Goal: Transaction & Acquisition: Book appointment/travel/reservation

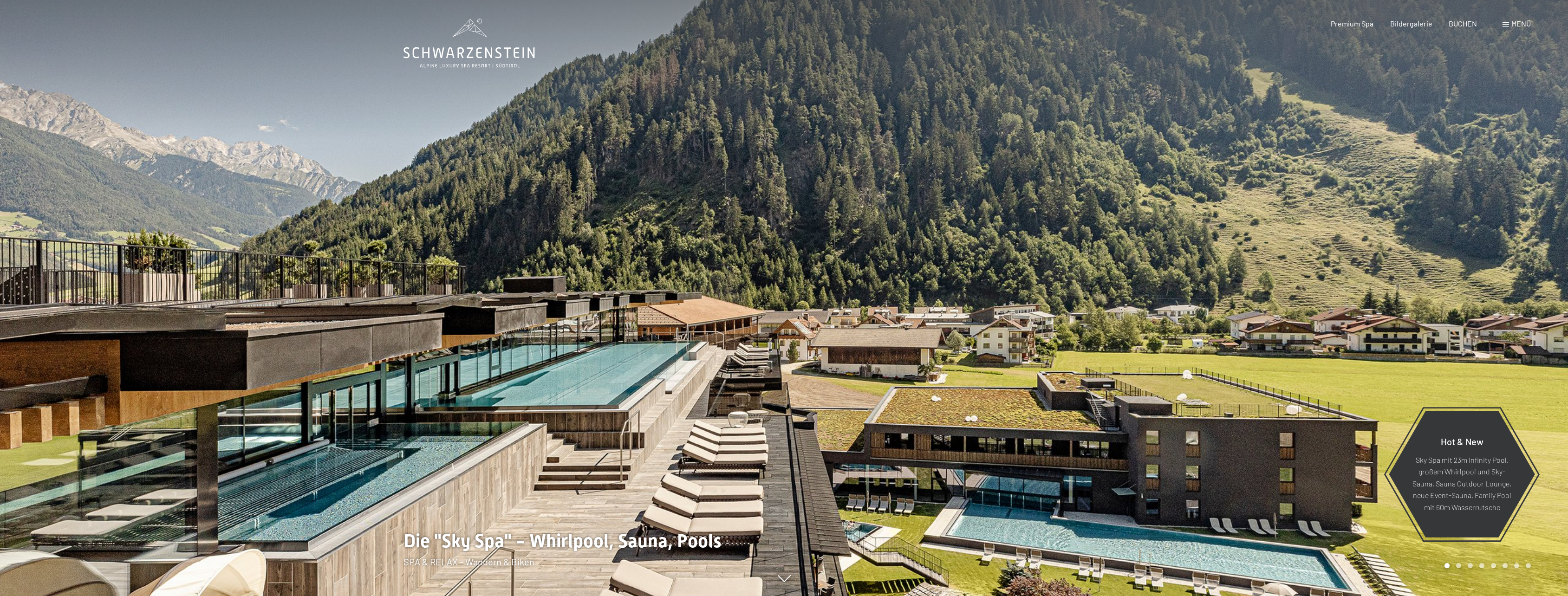
click at [1506, 25] on span at bounding box center [1505, 24] width 6 height 4
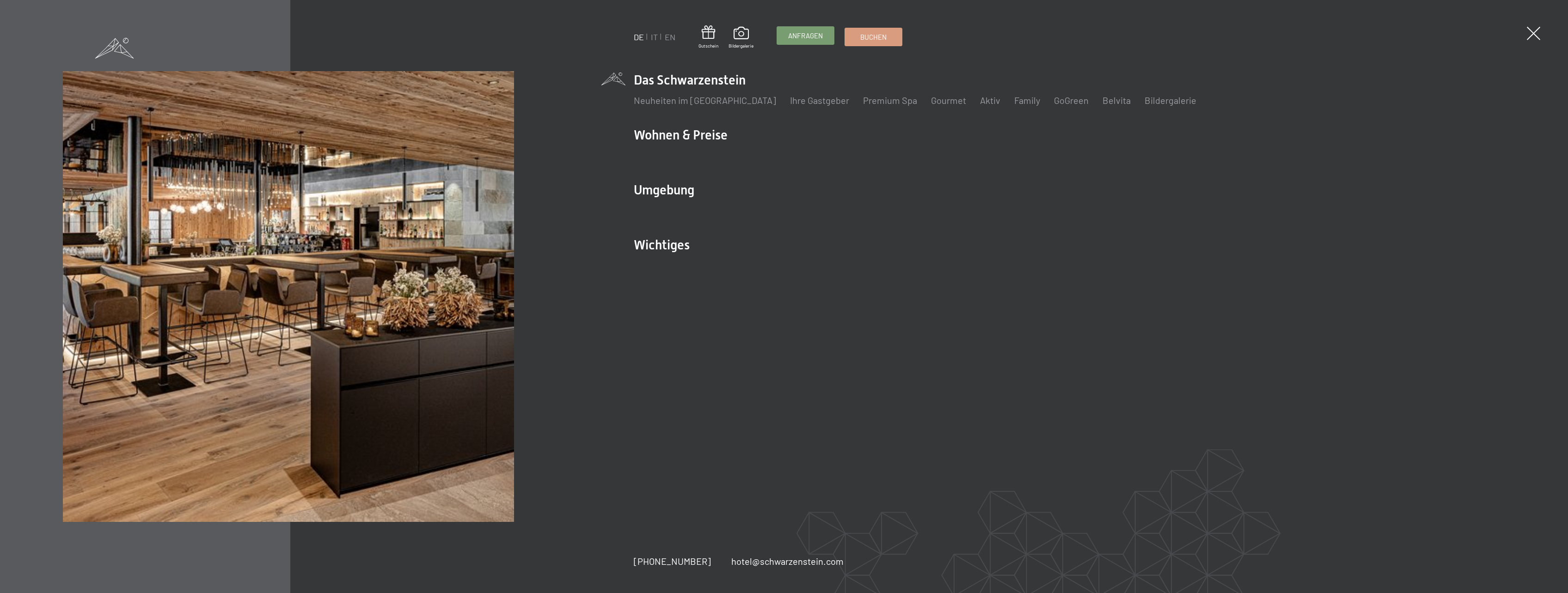
click at [817, 36] on span "Anfragen" at bounding box center [806, 35] width 35 height 10
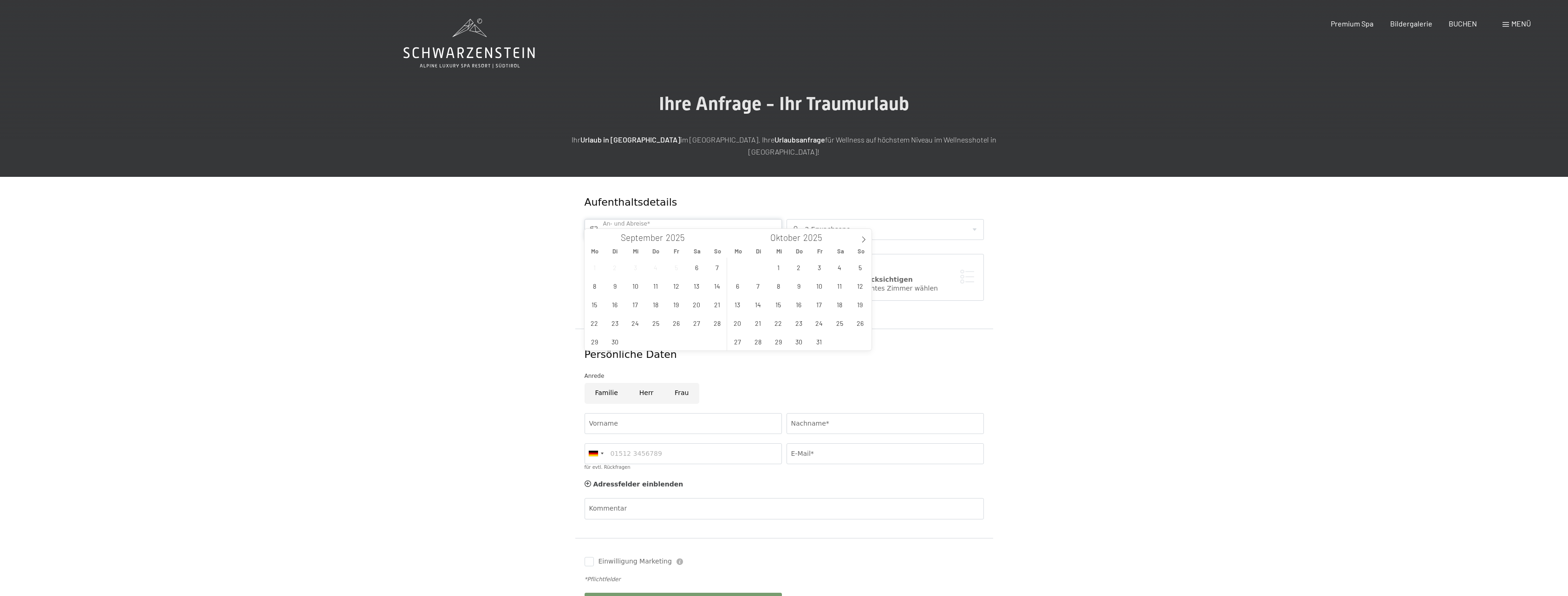
click at [627, 219] on input "text" at bounding box center [683, 230] width 198 height 21
click at [861, 235] on span at bounding box center [863, 237] width 16 height 16
type input "2026"
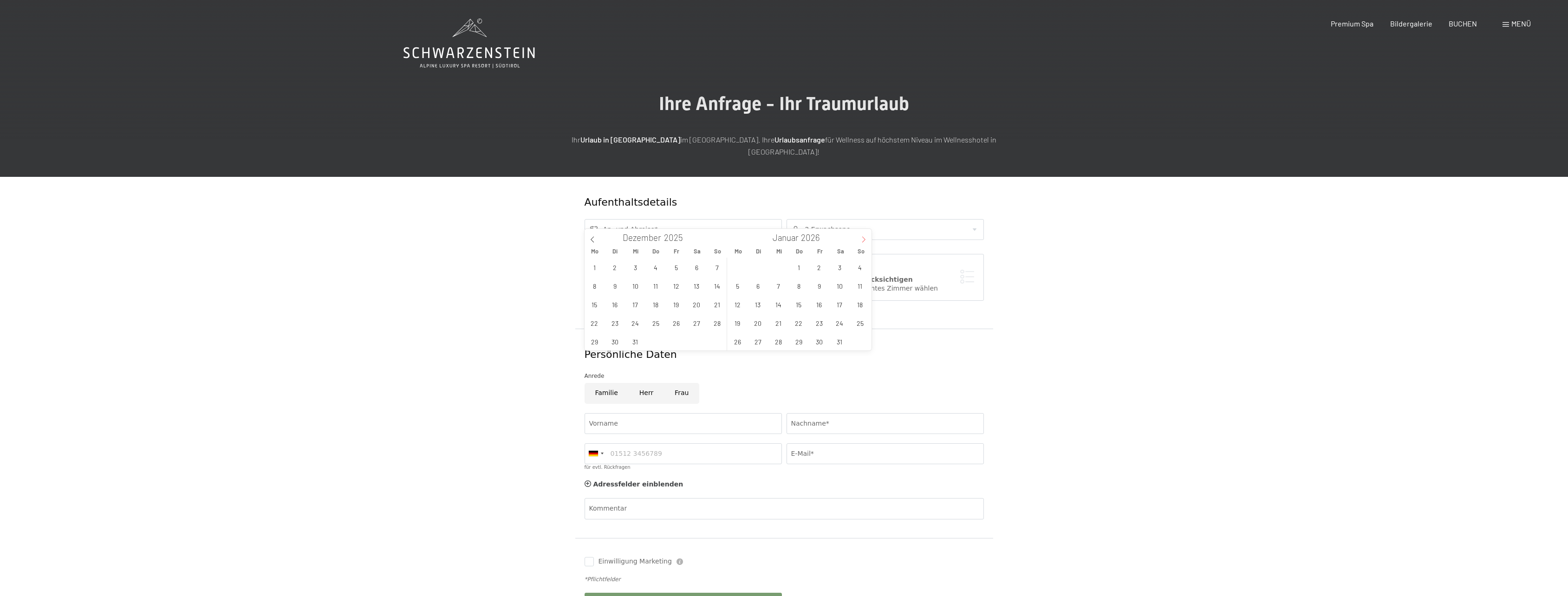
click at [861, 235] on span at bounding box center [863, 237] width 16 height 16
type input "2026"
click at [861, 235] on span at bounding box center [863, 237] width 16 height 16
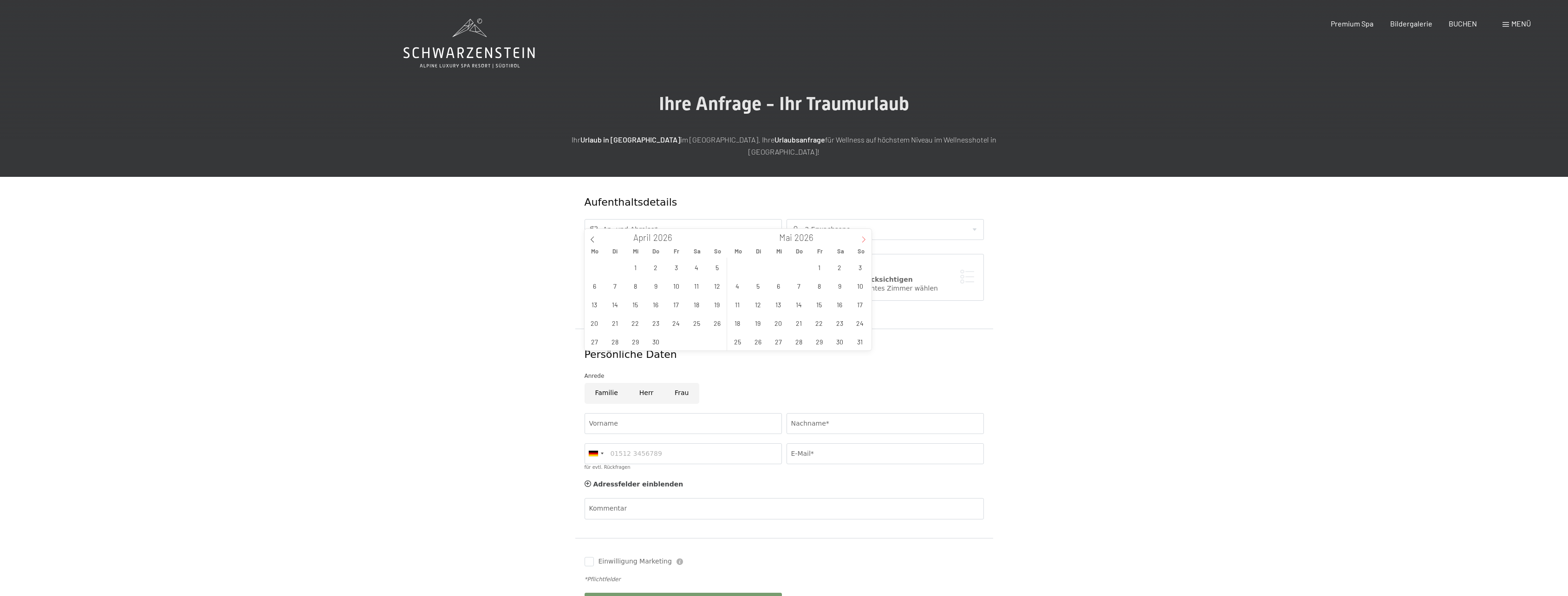
click at [861, 235] on span at bounding box center [863, 237] width 16 height 16
click at [859, 264] on span "5" at bounding box center [860, 267] width 18 height 18
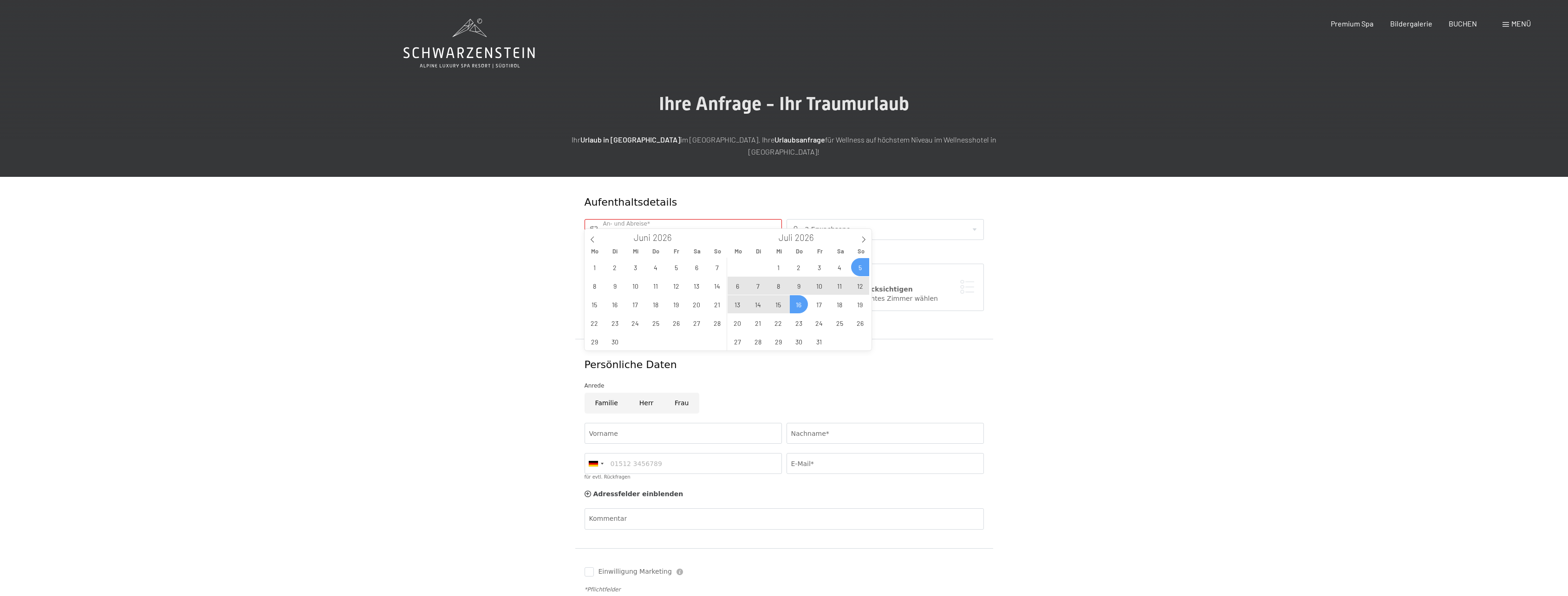
click at [801, 300] on span "16" at bounding box center [799, 304] width 18 height 18
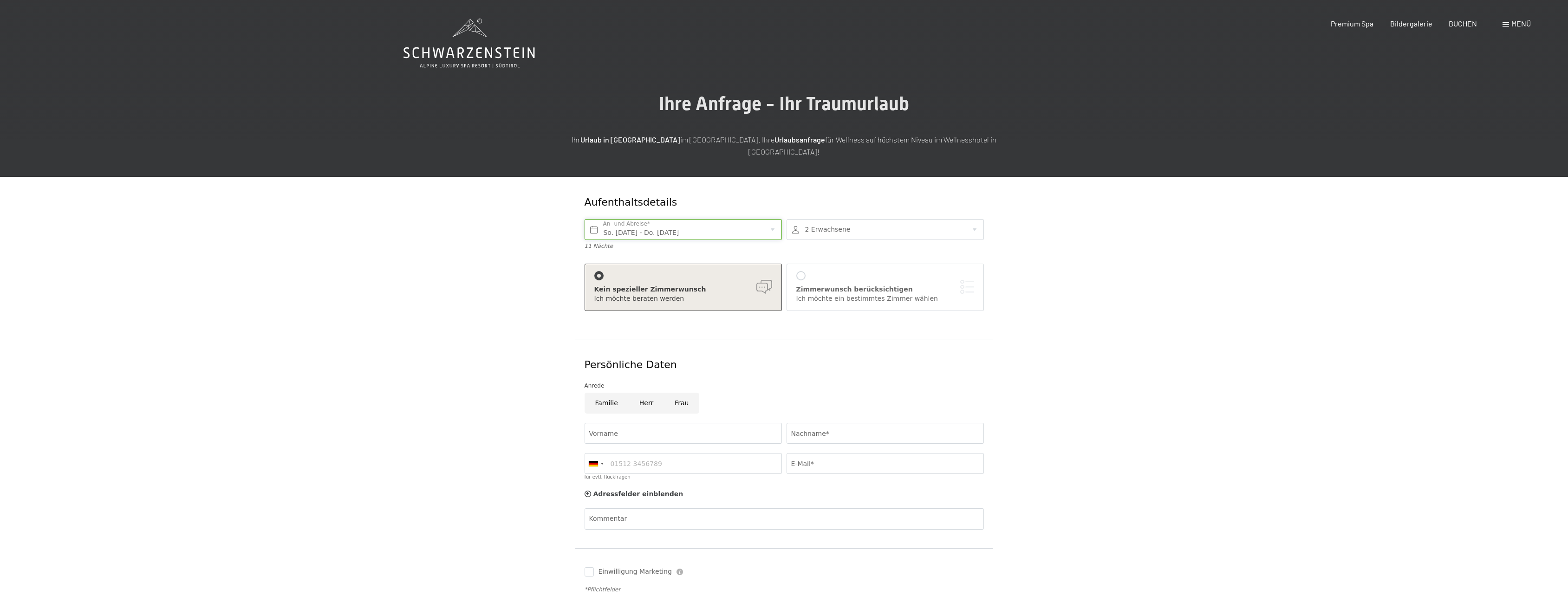
click at [754, 219] on input "So. 05.07.2026 - Do. 16.07.2026" at bounding box center [683, 230] width 198 height 21
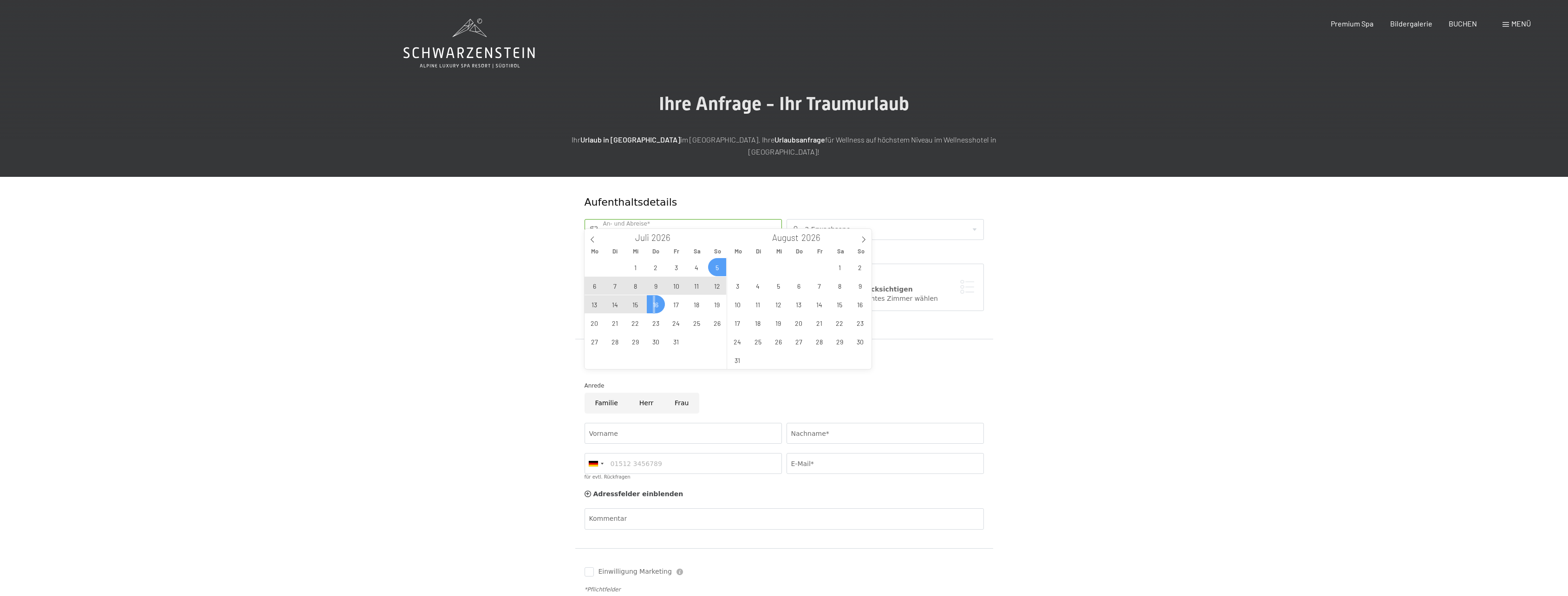
drag, startPoint x: 654, startPoint y: 305, endPoint x: 644, endPoint y: 305, distance: 10.0
click at [644, 305] on div "29 30 1 2 3 4 5 6 7 8 9 10 11 12 13 14 15 16 17 18 19 20 21 22 23 24 25 26 27 2…" at bounding box center [656, 304] width 143 height 93
click at [640, 304] on span "15" at bounding box center [635, 304] width 18 height 18
click at [592, 285] on span "6" at bounding box center [594, 285] width 18 height 18
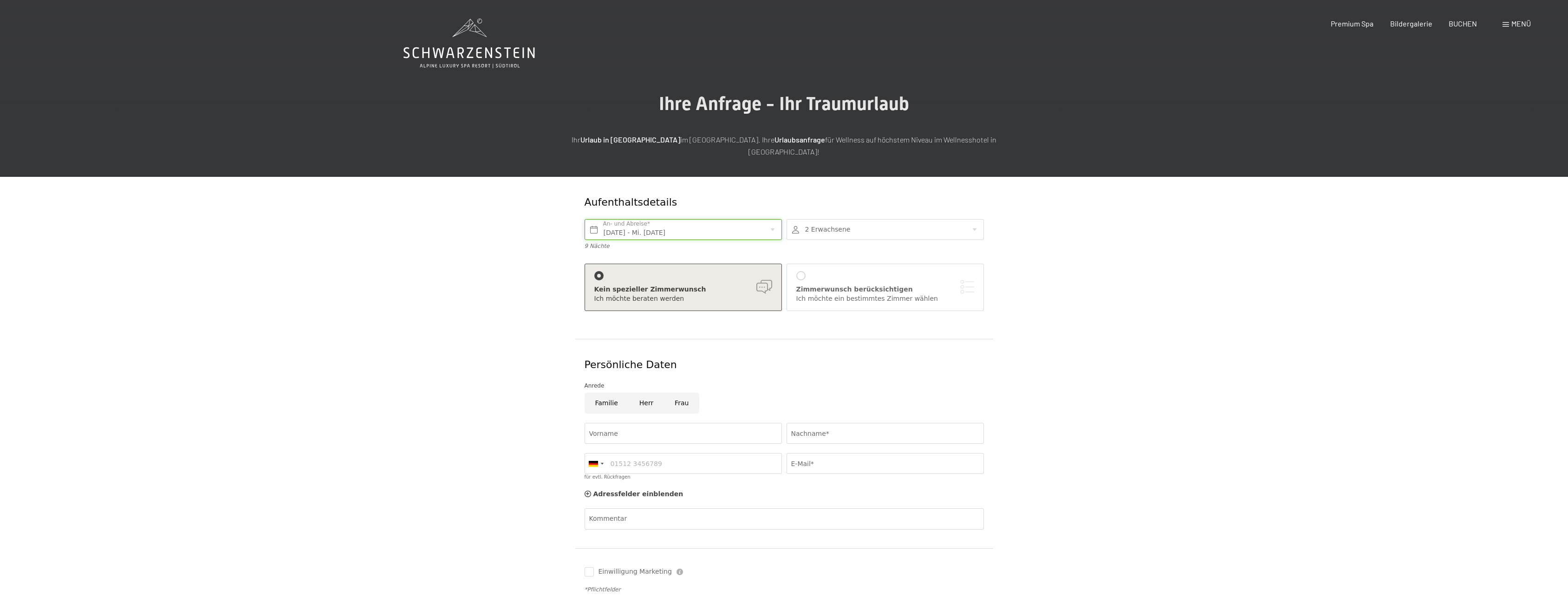
click at [637, 224] on input "Mo. 06.07.2026 - Mi. 15.07.2026" at bounding box center [683, 230] width 198 height 21
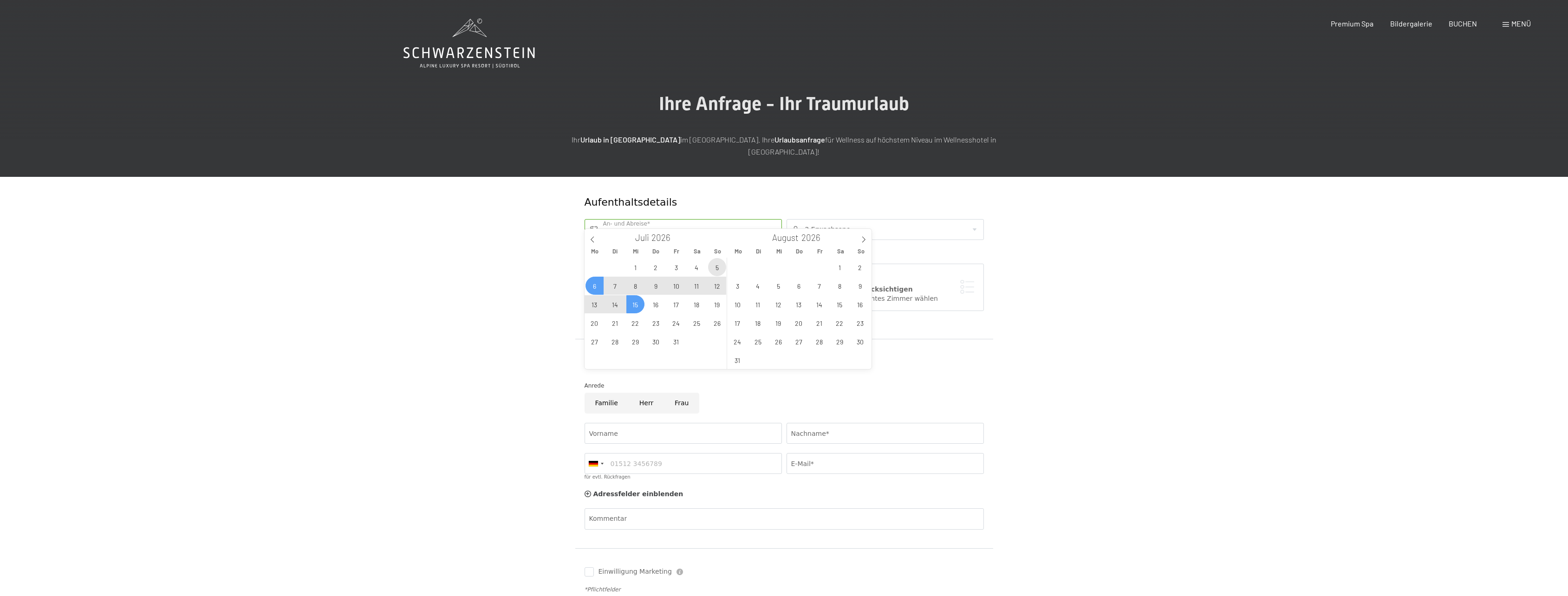
click at [721, 265] on span "5" at bounding box center [717, 267] width 18 height 18
click at [637, 299] on span "15" at bounding box center [635, 304] width 18 height 18
type input "So. 05.07.2026 - Mi. 15.07.2026"
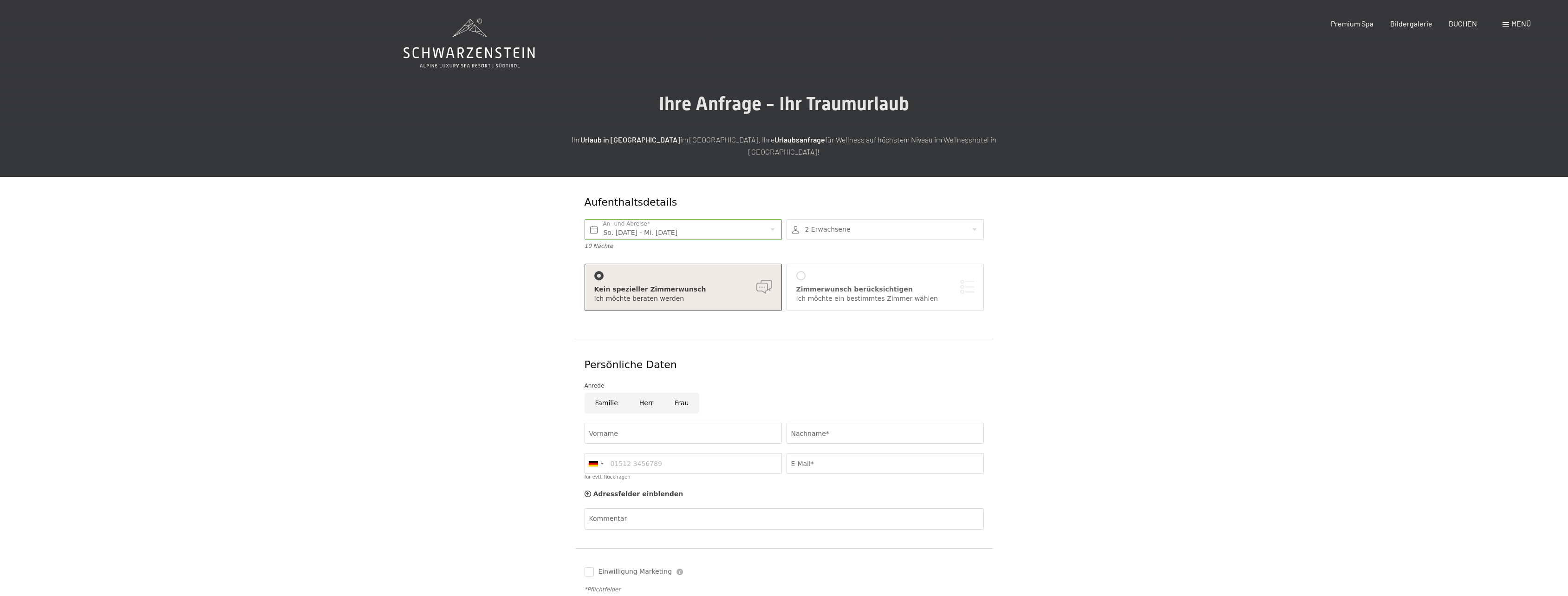
click at [844, 219] on div at bounding box center [885, 230] width 198 height 21
click at [968, 283] on icon at bounding box center [968, 285] width 6 height 6
type input "2"
select select
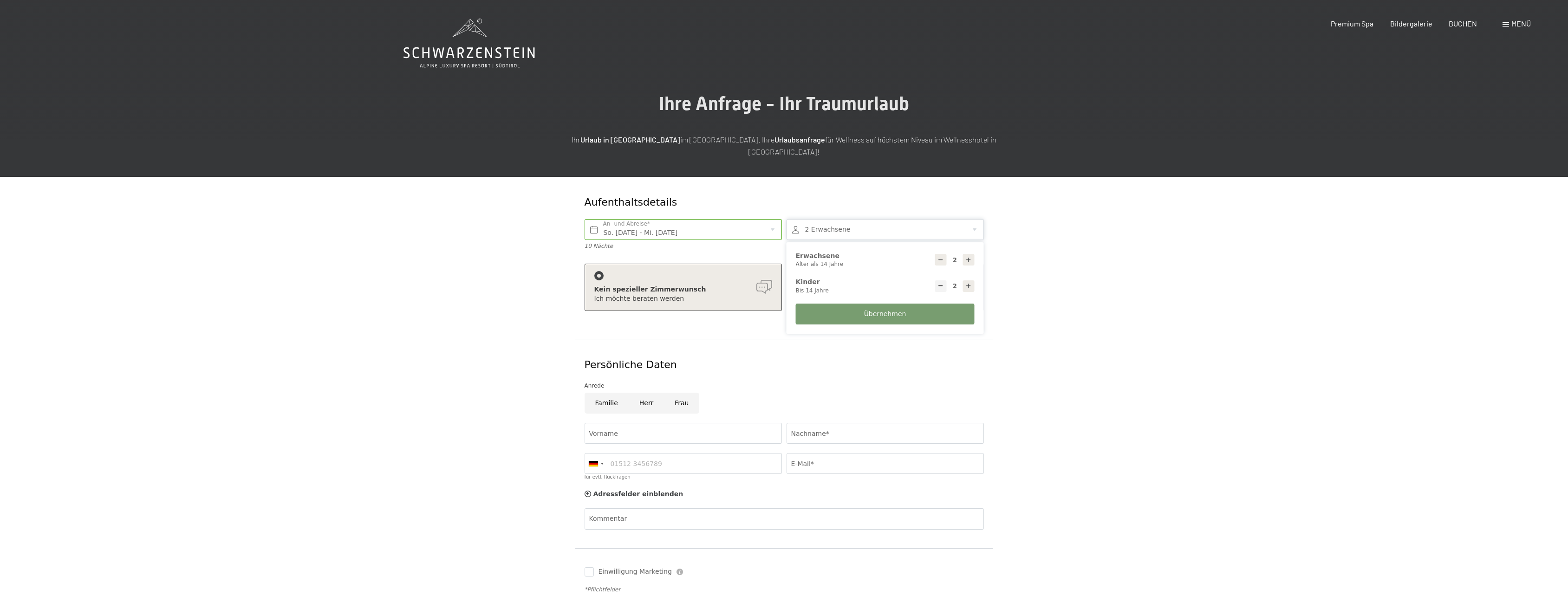
select select
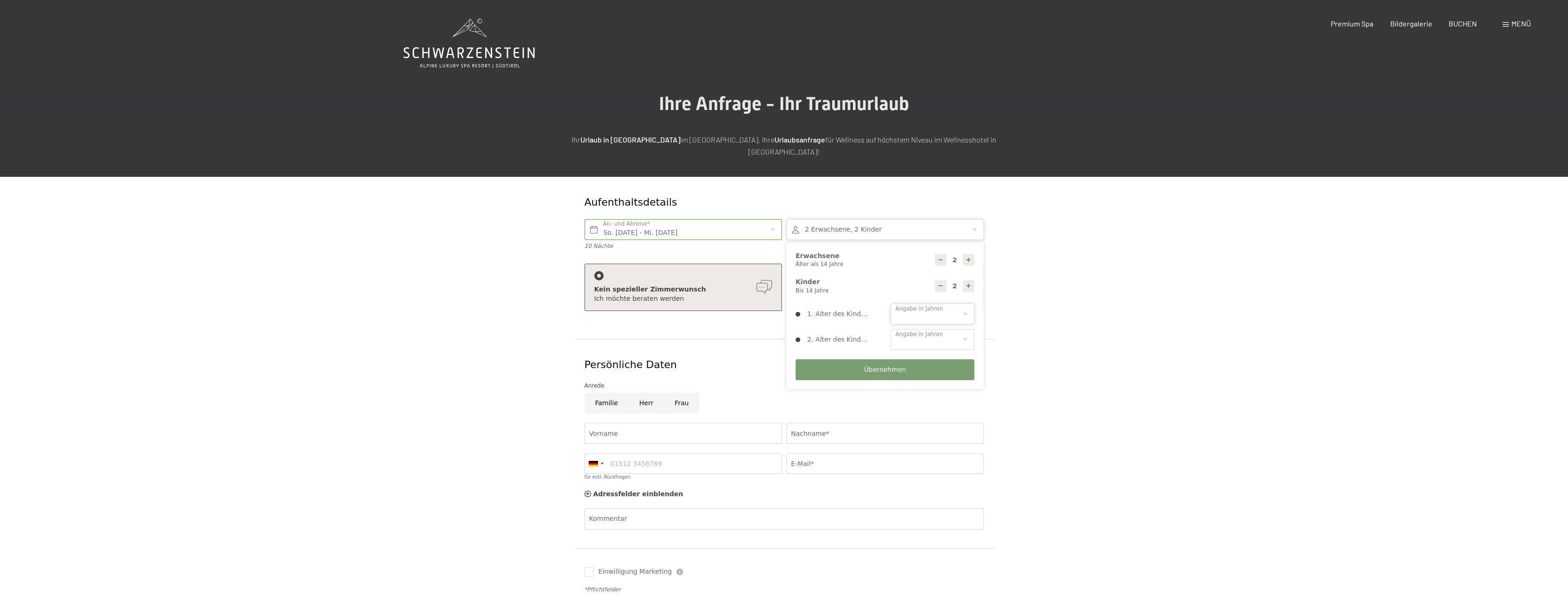
click at [926, 304] on select "0 1 2 3 4 5 6 7 8 9 10 11 12 13 14" at bounding box center [933, 314] width 84 height 21
select select "13"
click at [891, 304] on select "0 1 2 3 4 5 6 7 8 9 10 11 12 13 14" at bounding box center [933, 314] width 84 height 21
click at [944, 329] on select "0 1 2 3 4 5 6 7 8 9 10 11 12 13 14" at bounding box center [933, 339] width 84 height 21
select select "14"
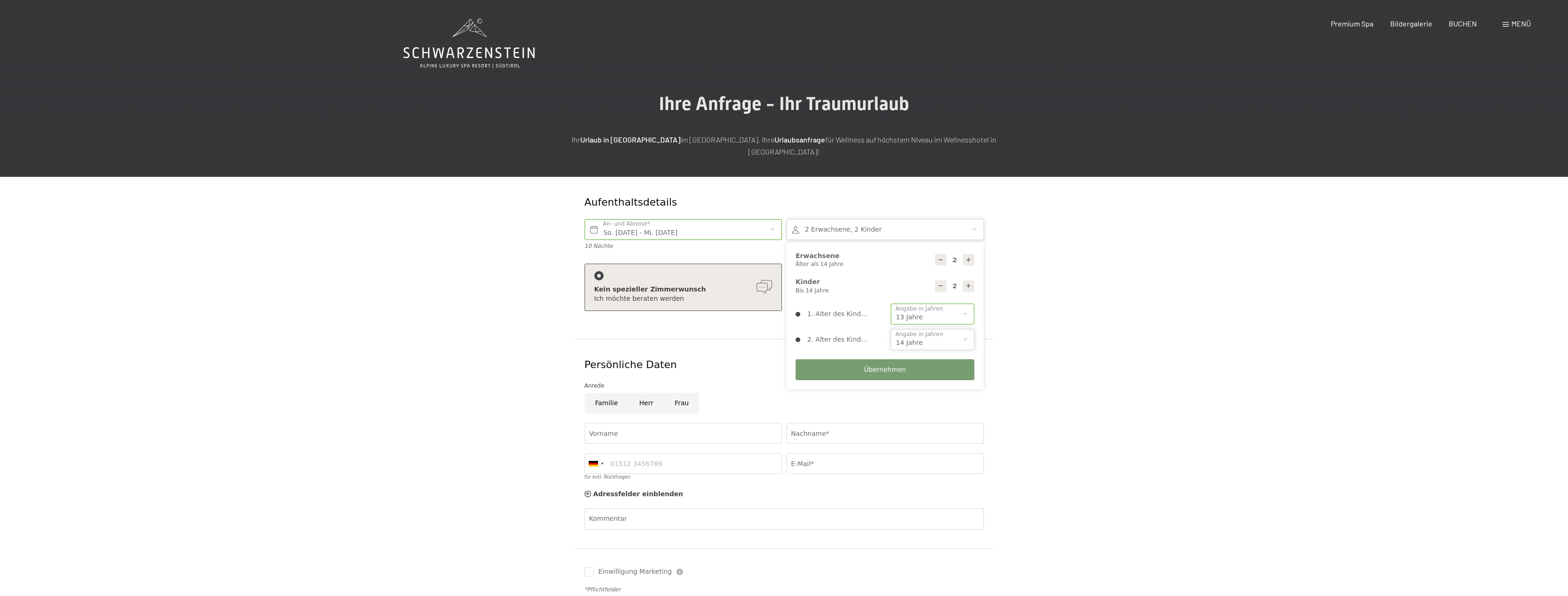
click at [891, 329] on select "0 1 2 3 4 5 6 7 8 9 10 11 12 13 14" at bounding box center [933, 339] width 84 height 21
click at [925, 359] on button "Übernehmen" at bounding box center [885, 370] width 178 height 21
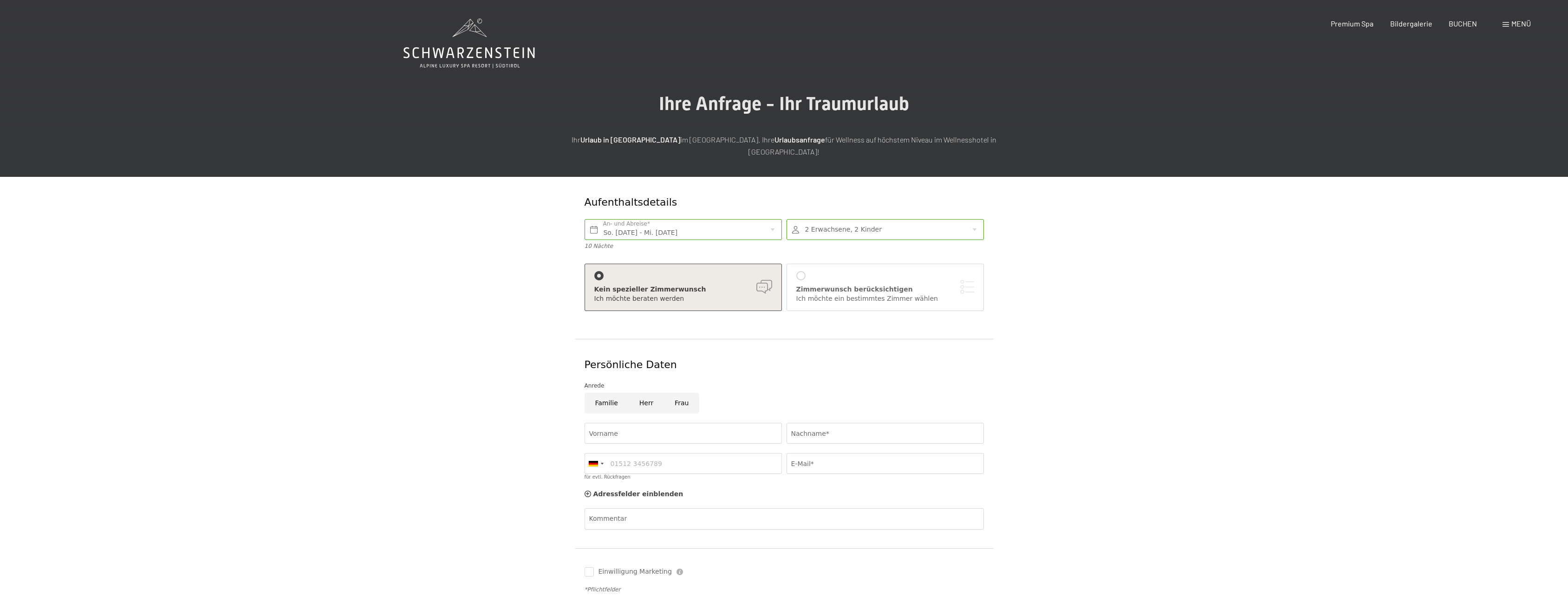
click at [806, 271] on div "Zimmerwunsch berücksichtigen Ich möchte ein bestimmtes Zimmer wählen" at bounding box center [885, 287] width 178 height 32
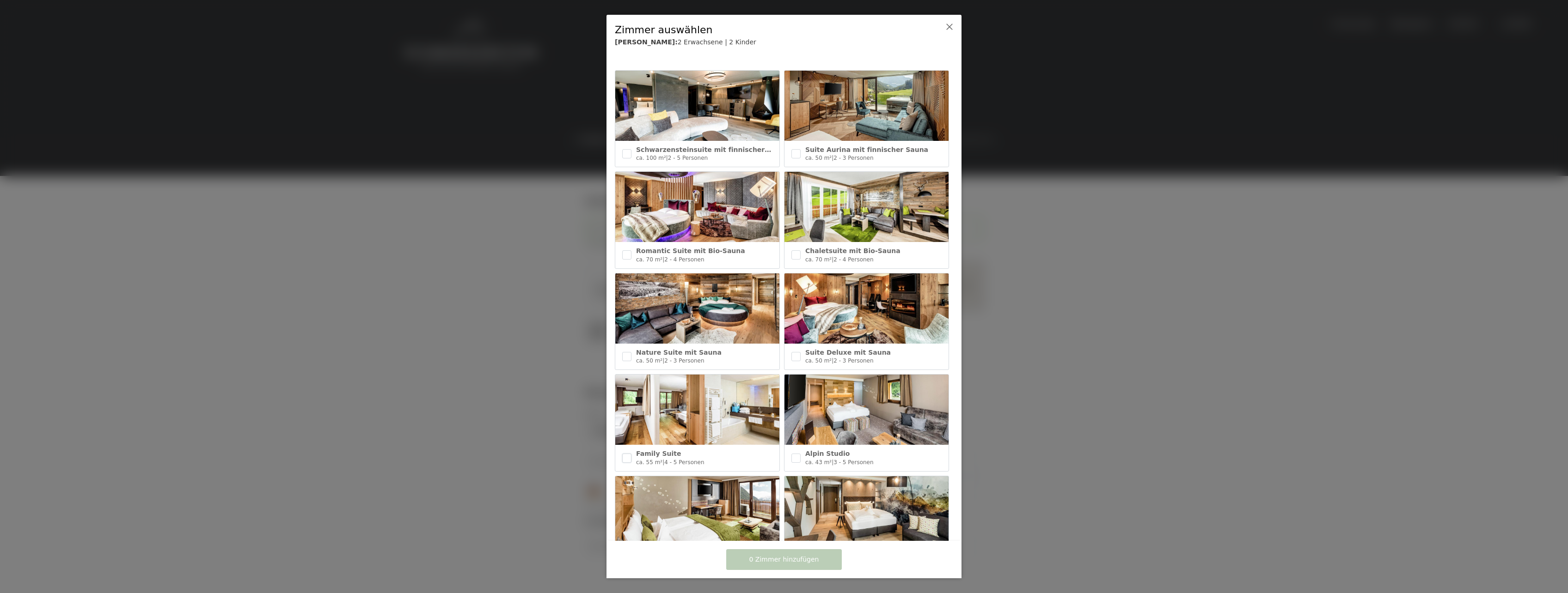
click at [630, 454] on input "checkbox" at bounding box center [626, 458] width 10 height 10
checkbox input "true"
click at [871, 203] on img at bounding box center [865, 206] width 164 height 70
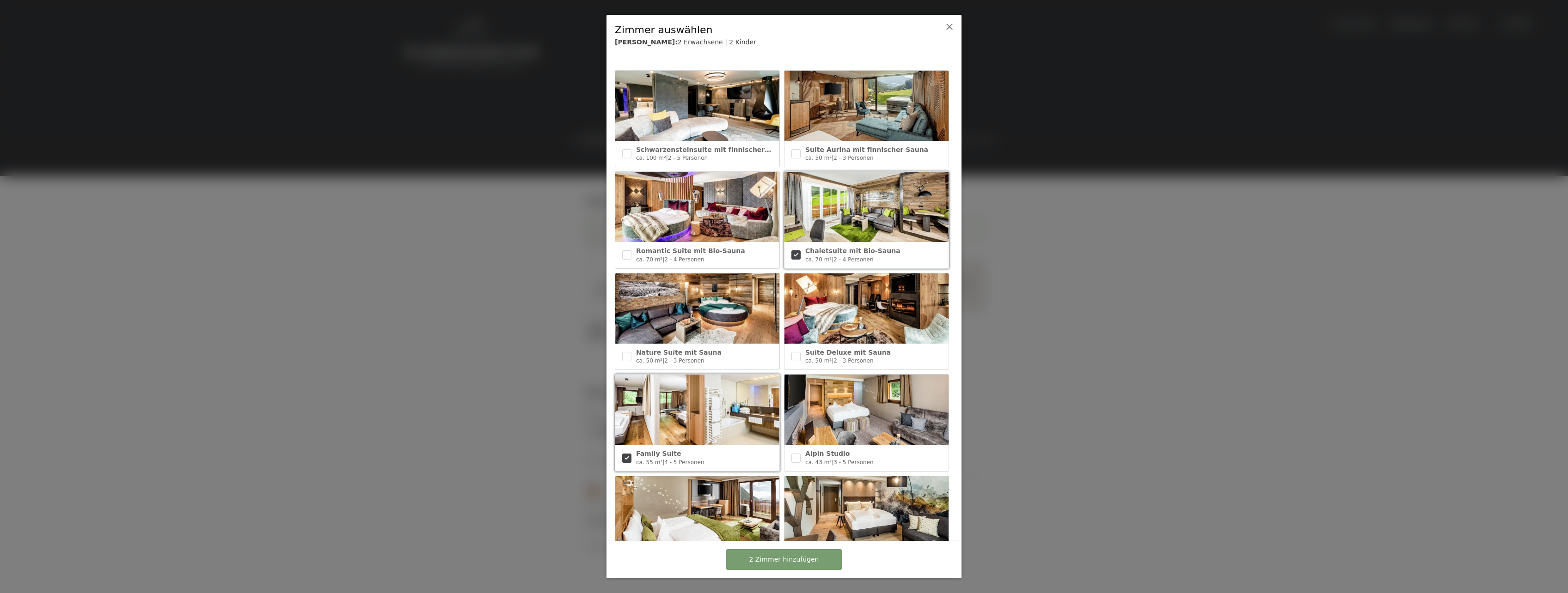
checkbox input "true"
click at [774, 563] on span "2 Zimmer hinzufügen" at bounding box center [784, 559] width 70 height 10
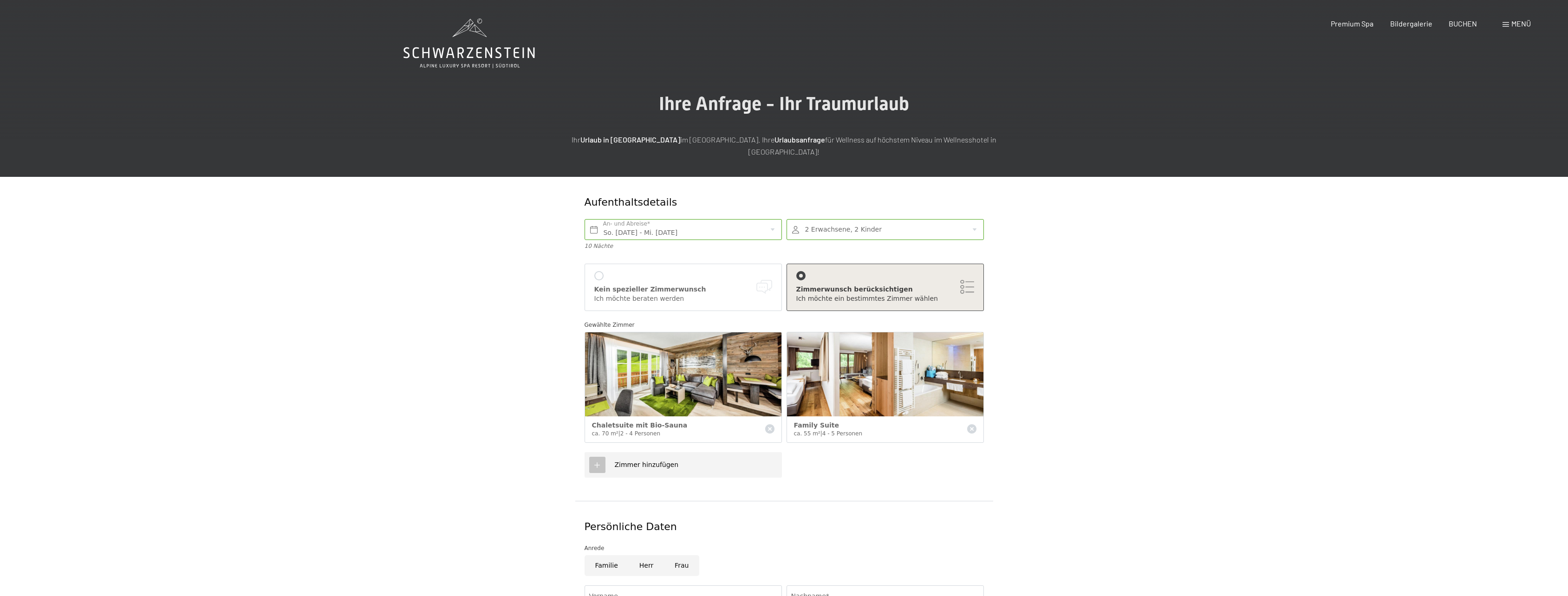
click at [841, 370] on img at bounding box center [885, 374] width 197 height 84
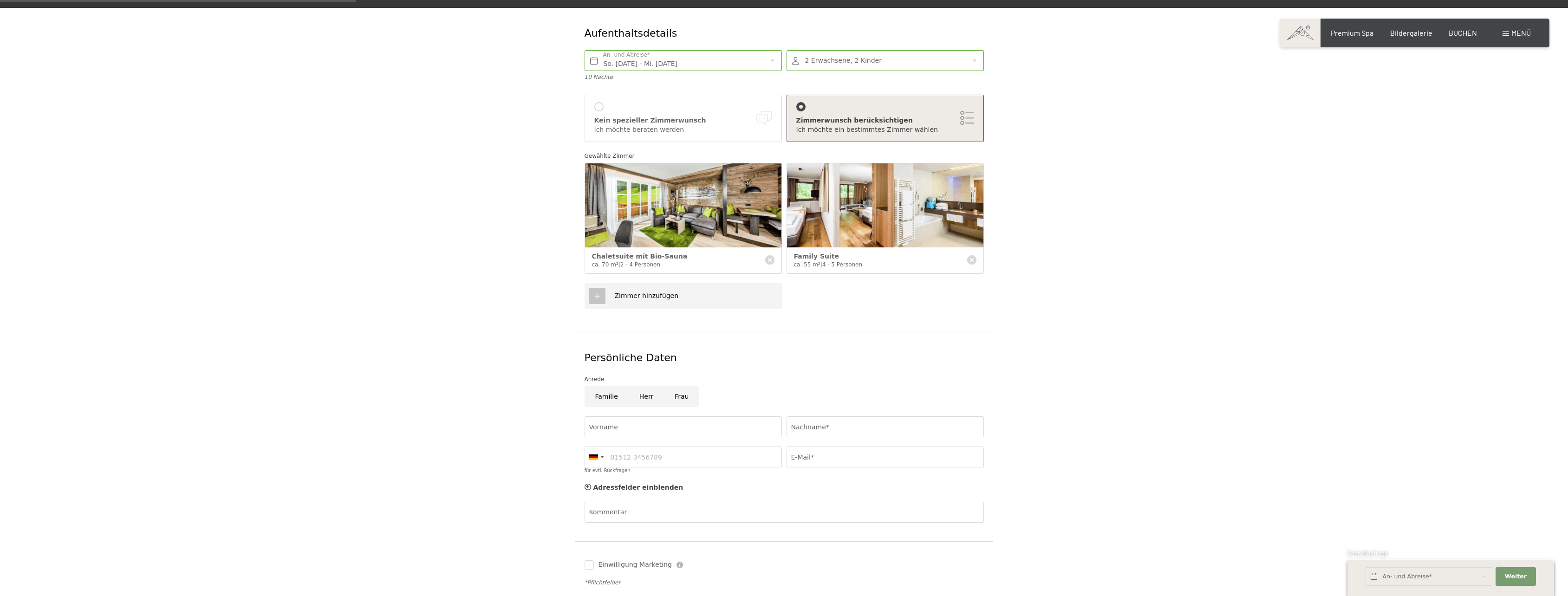
scroll to position [185, 0]
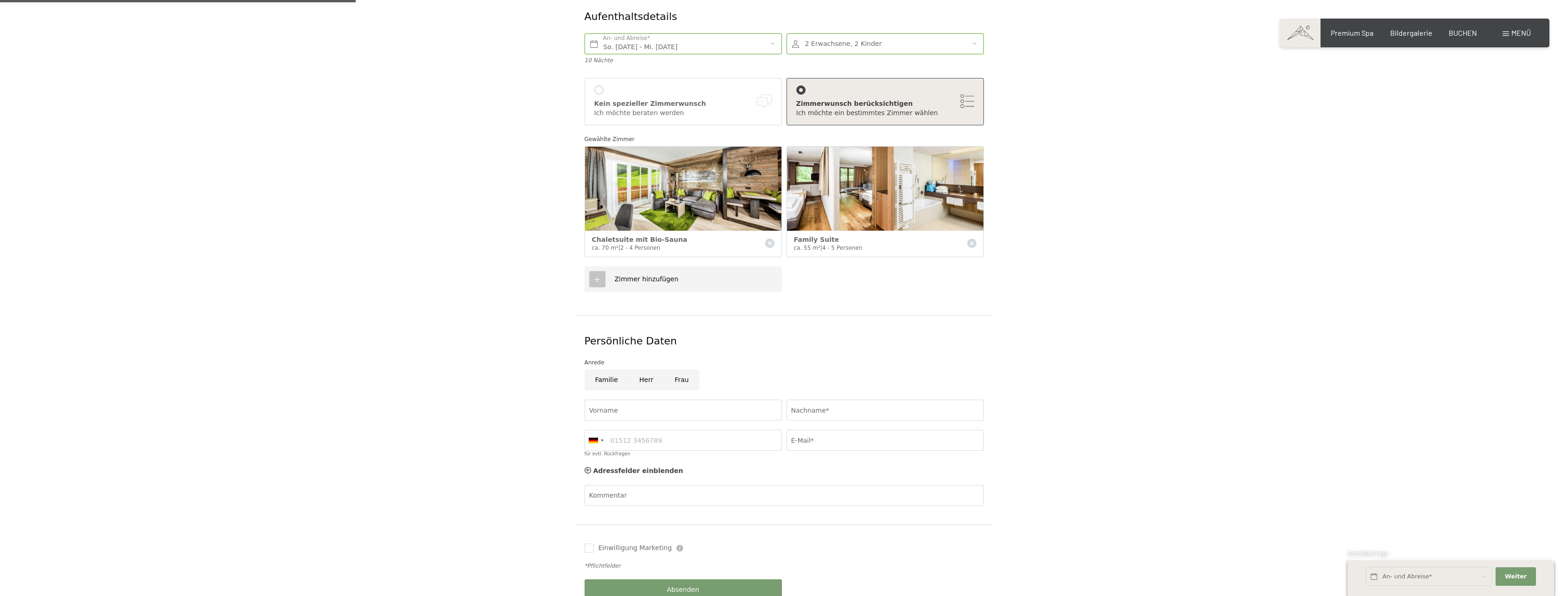
click at [646, 370] on input "Herr" at bounding box center [646, 380] width 36 height 21
radio input "true"
click at [630, 399] on input "Vorname" at bounding box center [683, 410] width 198 height 21
type input "Hans"
type input "Rothenberger"
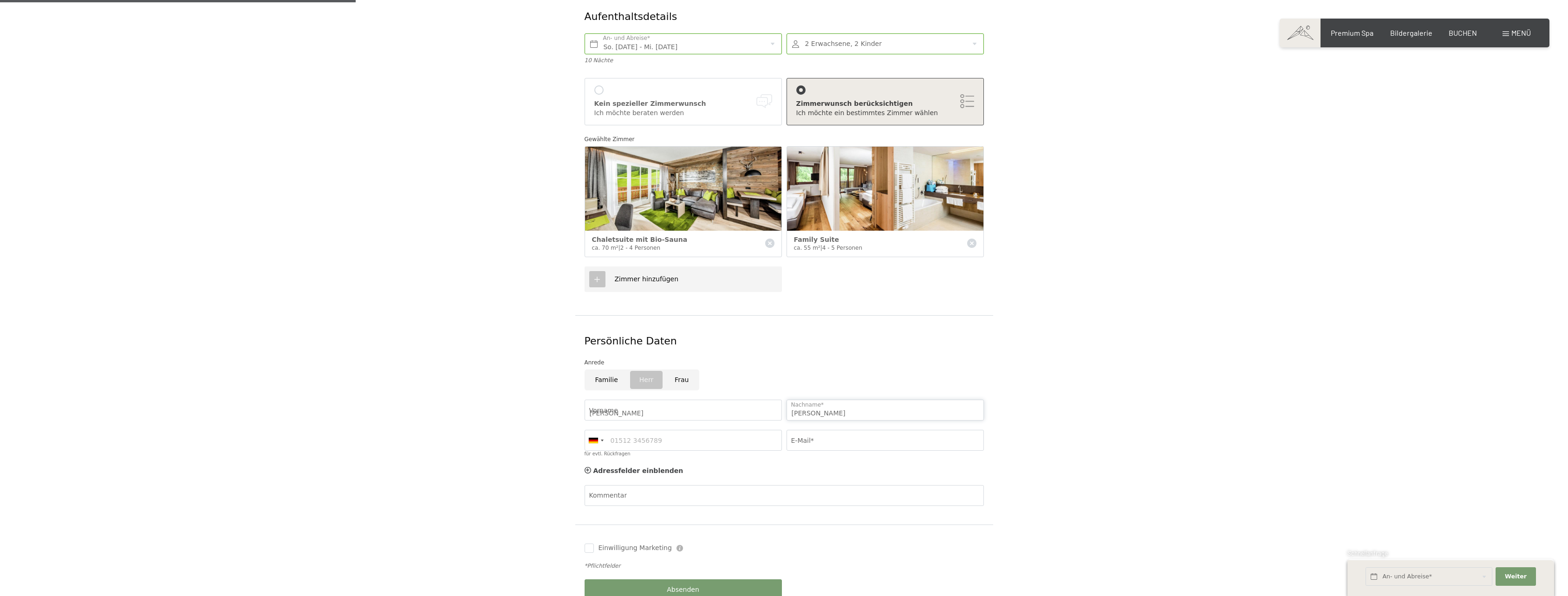
type input "0817715191"
click at [1026, 330] on form "Aufenthaltsdetails So. 05.07.2026 - Mi. 15.07.2026 An- und Abreise* 10 Nächte 2…" at bounding box center [784, 305] width 633 height 627
click at [601, 431] on div at bounding box center [595, 440] width 22 height 20
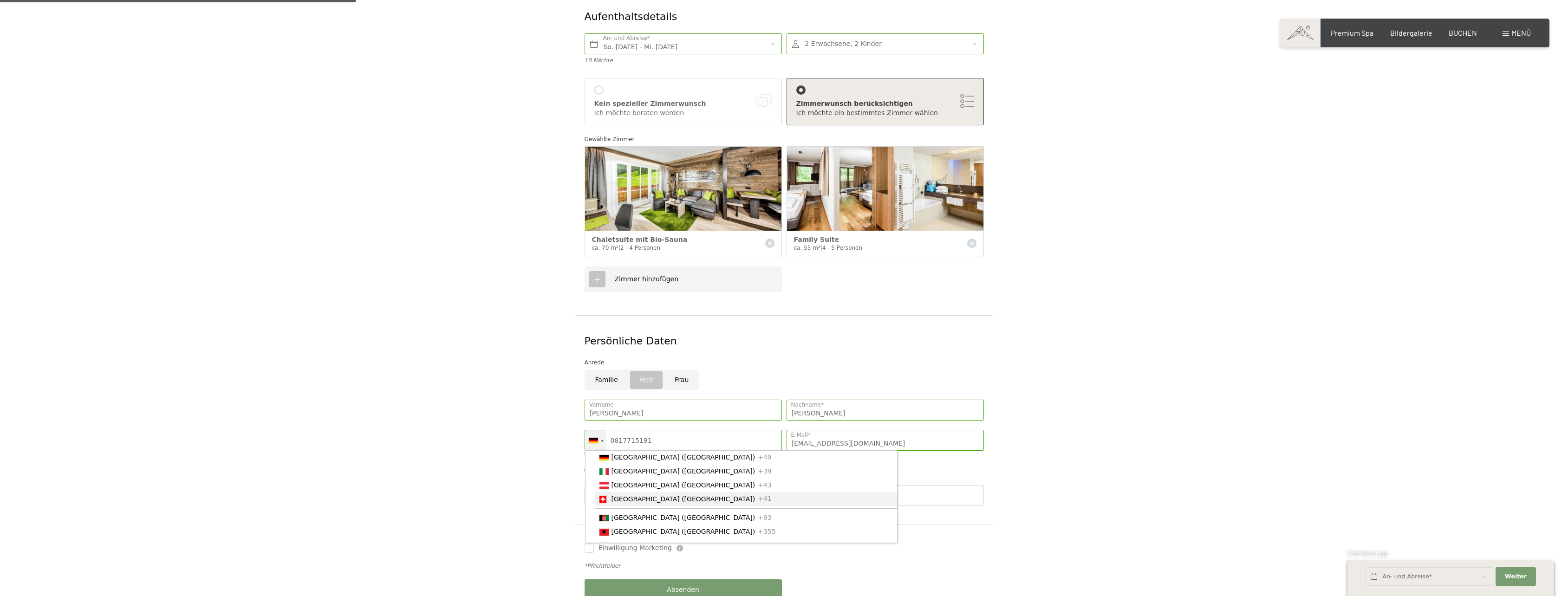
click at [621, 495] on span "[GEOGRAPHIC_DATA] ([GEOGRAPHIC_DATA])" at bounding box center [683, 499] width 144 height 8
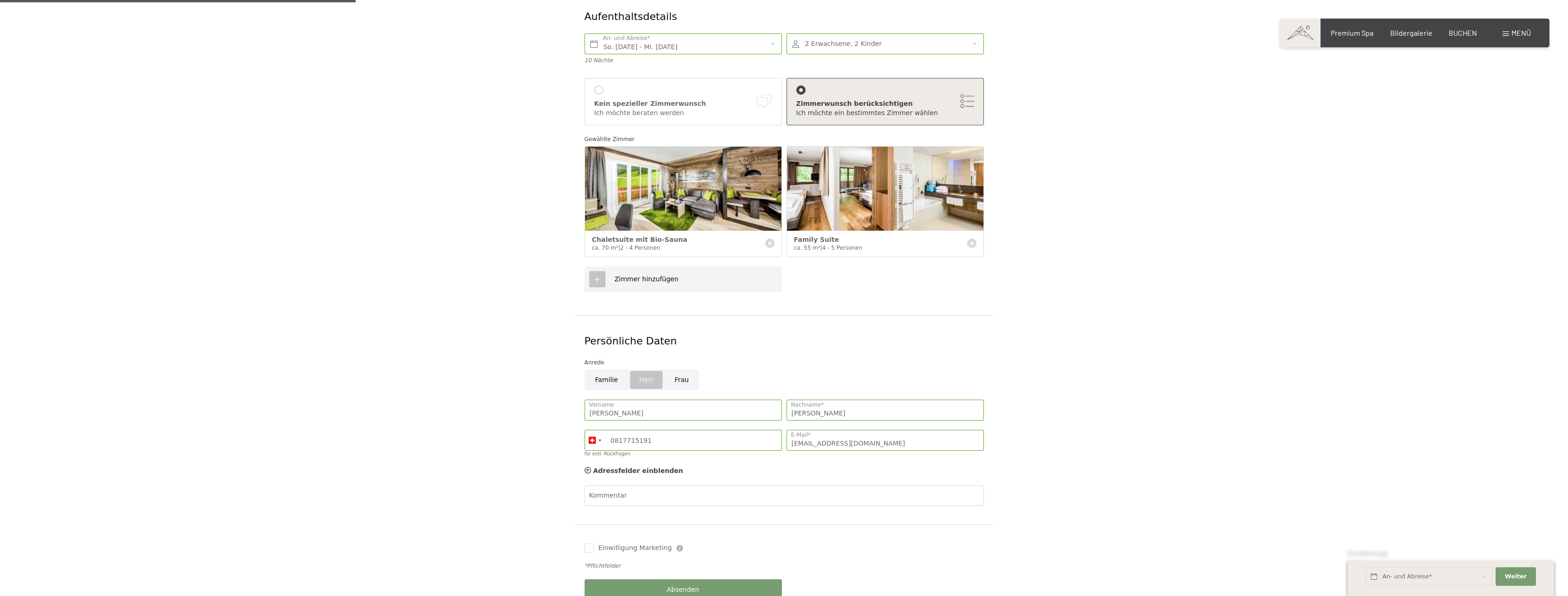
click at [937, 462] on div "Adressfelder einblenden Adressfelder ausblenden" at bounding box center [784, 471] width 404 height 18
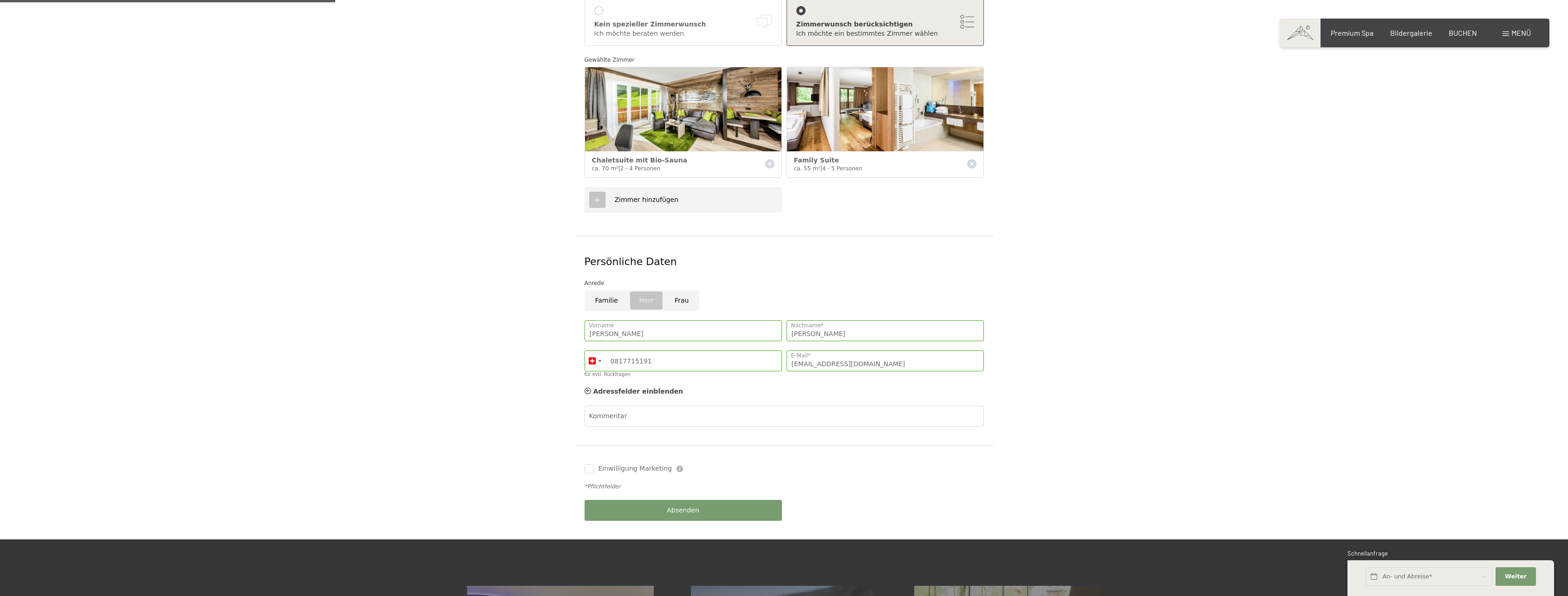
scroll to position [93, 0]
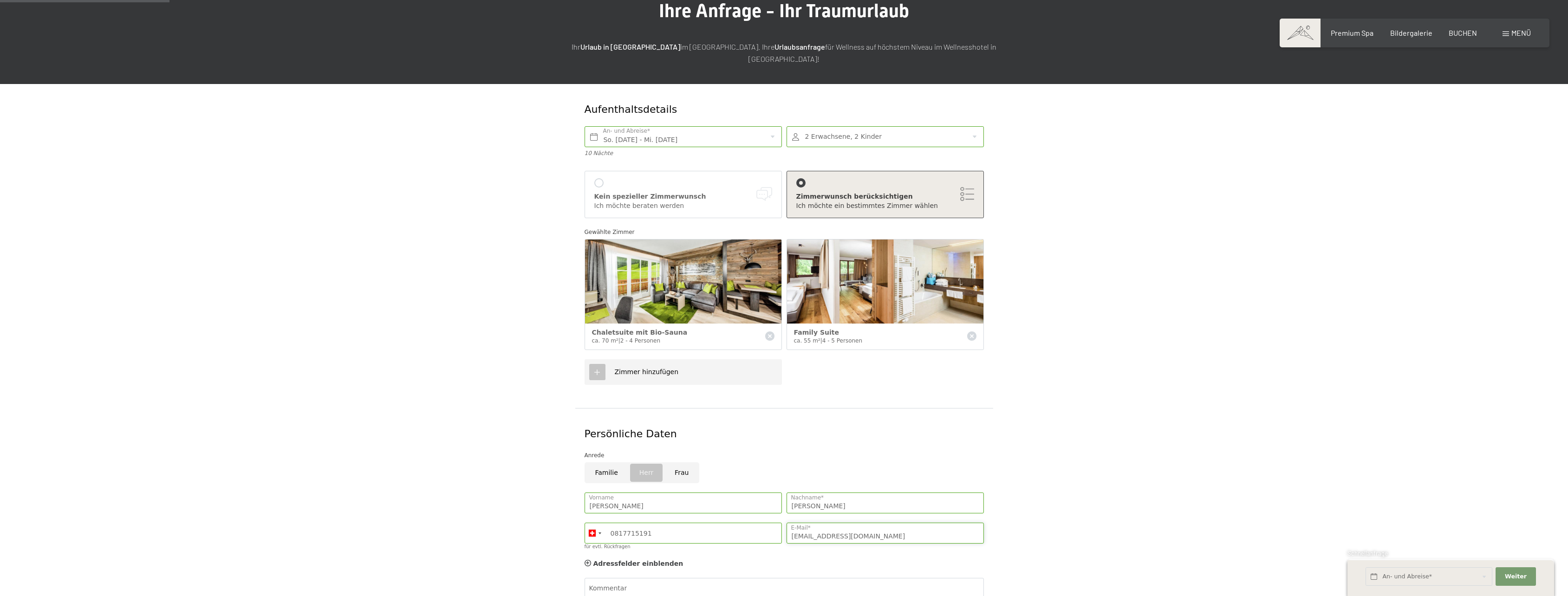
click at [894, 523] on input "hansrothenberger@gmail.com" at bounding box center [885, 533] width 198 height 21
drag, startPoint x: 891, startPoint y: 522, endPoint x: 769, endPoint y: 522, distance: 122.0
click at [768, 523] on div "Hans Vorname Rothenberger Nachname* Germany (Deutschland) +49 Italy (Italia) +3…" at bounding box center [784, 524] width 404 height 71
click at [1178, 533] on div "Aufenthaltsdetails So. 05.07.2026 - Mi. 15.07.2026 An- und Abreise* 10 Nächte 2…" at bounding box center [784, 404] width 1568 height 640
click at [900, 523] on input "rothenberger@catv.rol.ch" at bounding box center [885, 533] width 198 height 21
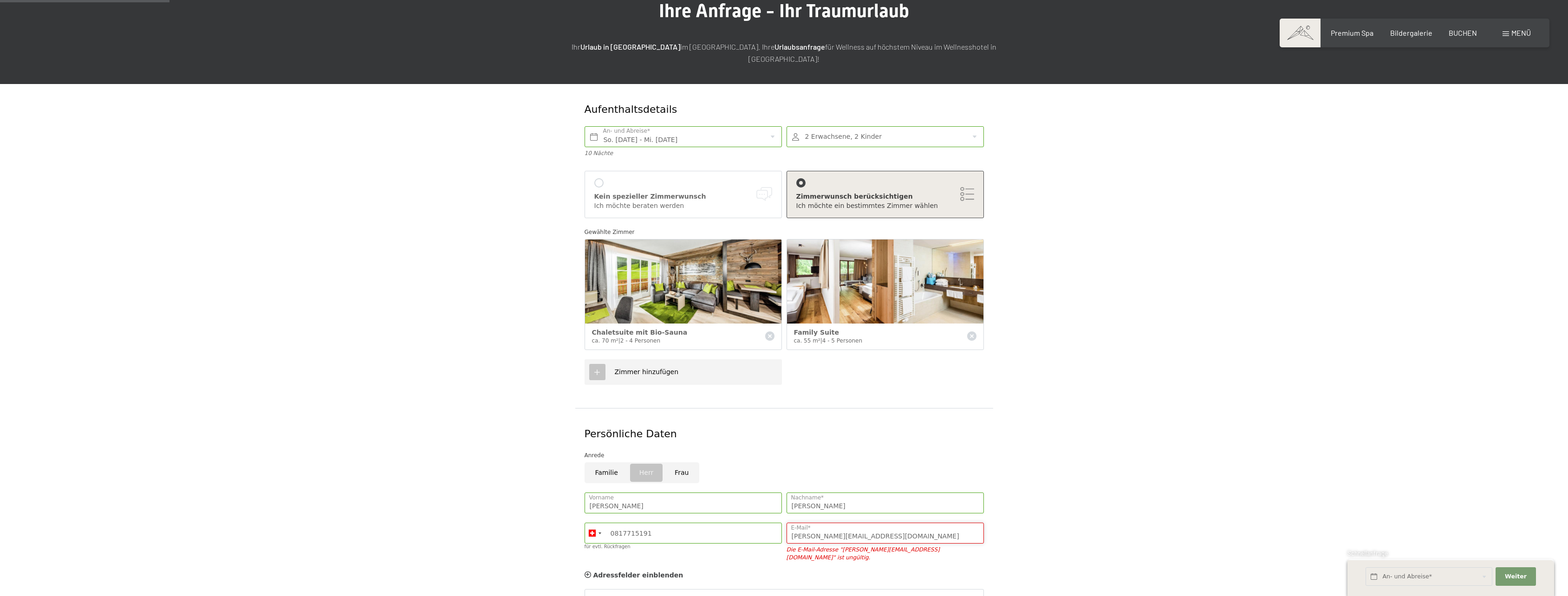
drag, startPoint x: 896, startPoint y: 524, endPoint x: 731, endPoint y: 524, distance: 165.0
click at [731, 524] on div "Hans Vorname Rothenberger Nachname* Germany (Deutschland) +49 Italy (Italia) +3…" at bounding box center [784, 530] width 404 height 84
click at [908, 566] on div "Adressfelder einblenden Adressfelder ausblenden" at bounding box center [784, 575] width 404 height 18
click at [842, 527] on input "rothenberger@catv.rol.ch" at bounding box center [885, 533] width 198 height 21
drag, startPoint x: 872, startPoint y: 523, endPoint x: 716, endPoint y: 524, distance: 156.0
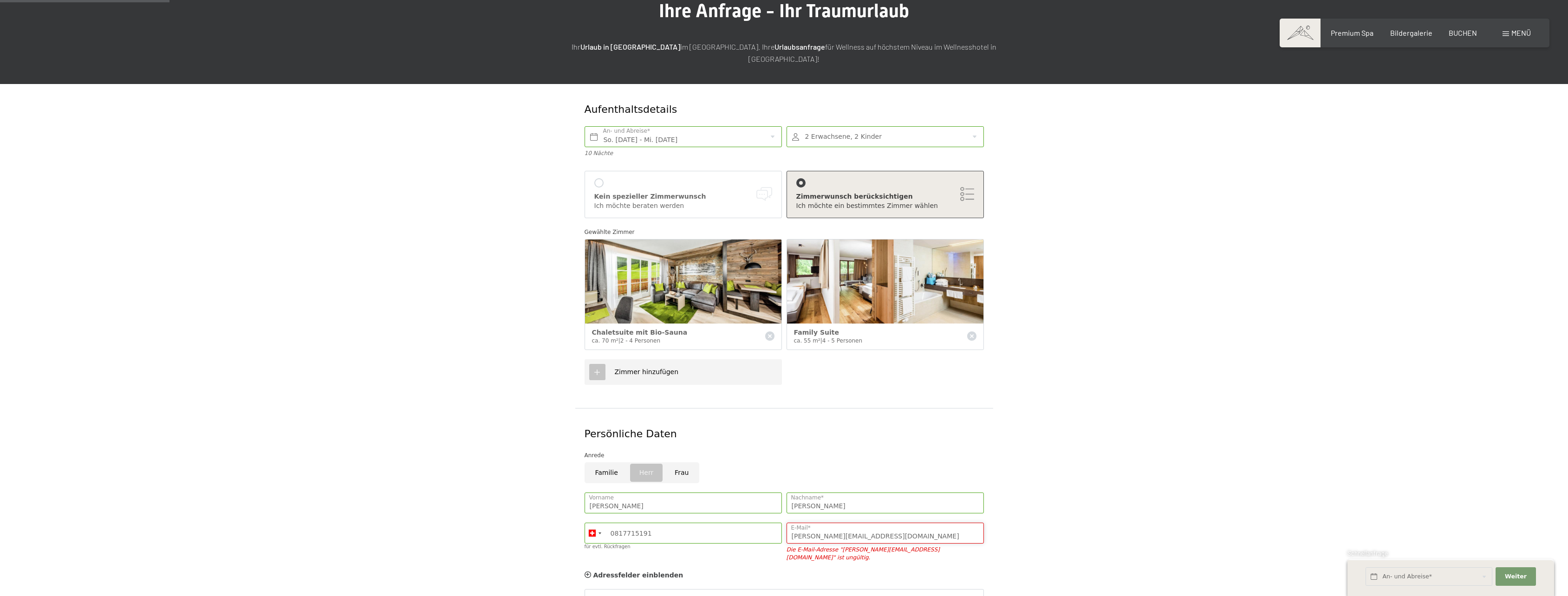
click at [716, 524] on div "Hans Vorname Rothenberger Nachname* Germany (Deutschland) +49 Italy (Italia) +3…" at bounding box center [784, 530] width 404 height 84
type input "h"
click at [1053, 439] on form "Aufenthaltsdetails So. 05.07.2026 - Mi. 15.07.2026 An- und Abreise* 10 Nächte 2…" at bounding box center [784, 404] width 633 height 640
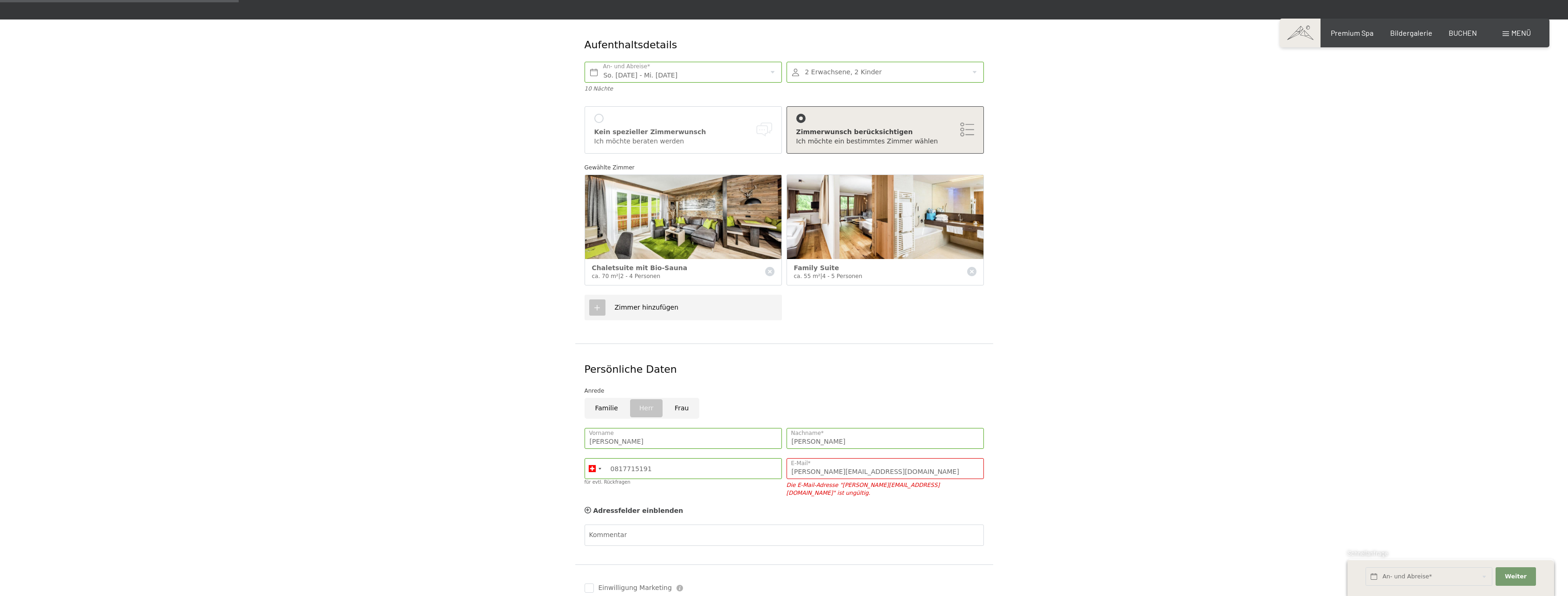
scroll to position [185, 0]
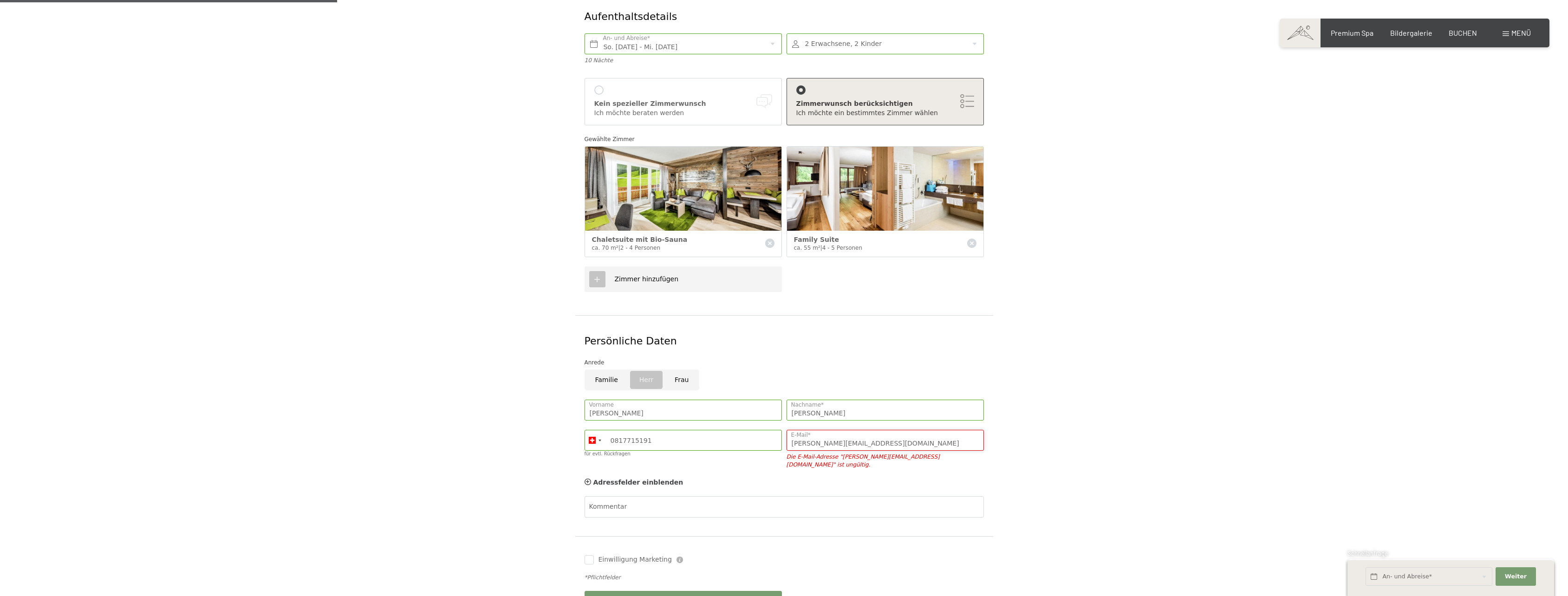
drag, startPoint x: 874, startPoint y: 428, endPoint x: 747, endPoint y: 431, distance: 127.0
click at [747, 431] on div "Hans Vorname Rothenberger Nachname* Germany (Deutschland) +49 Italy (Italia) +3…" at bounding box center [784, 437] width 404 height 84
type input "hansrothenberger@gmail.com"
click at [1069, 389] on form "Aufenthaltsdetails So. 05.07.2026 - Mi. 15.07.2026 An- und Abreise* 10 Nächte 2…" at bounding box center [784, 305] width 633 height 627
click at [602, 376] on input "Familie" at bounding box center [606, 380] width 44 height 21
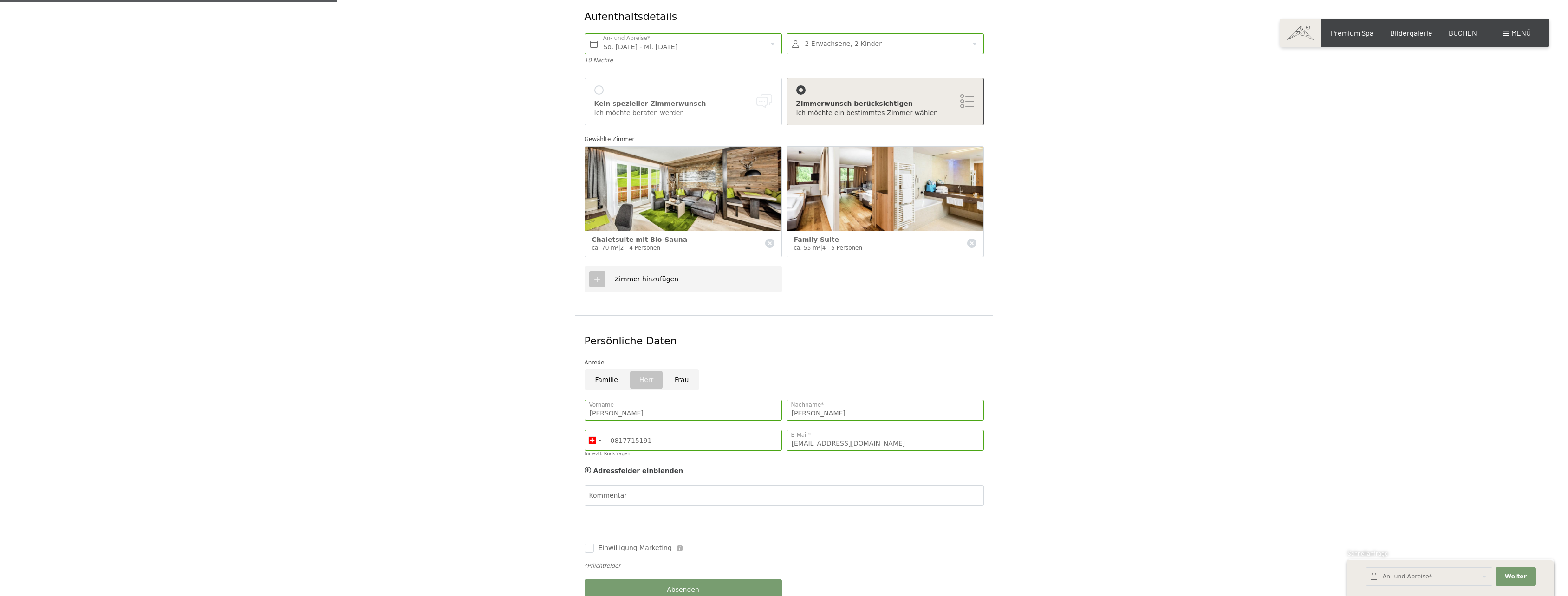
radio input "true"
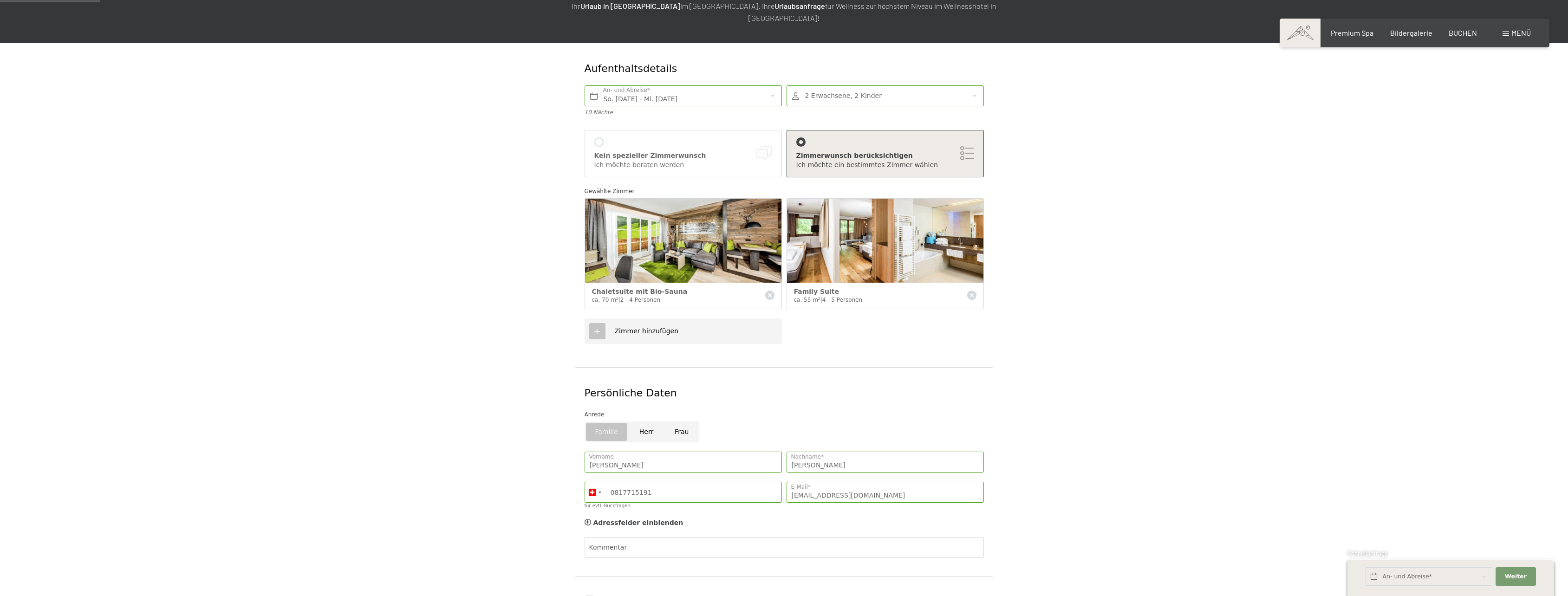
scroll to position [139, 0]
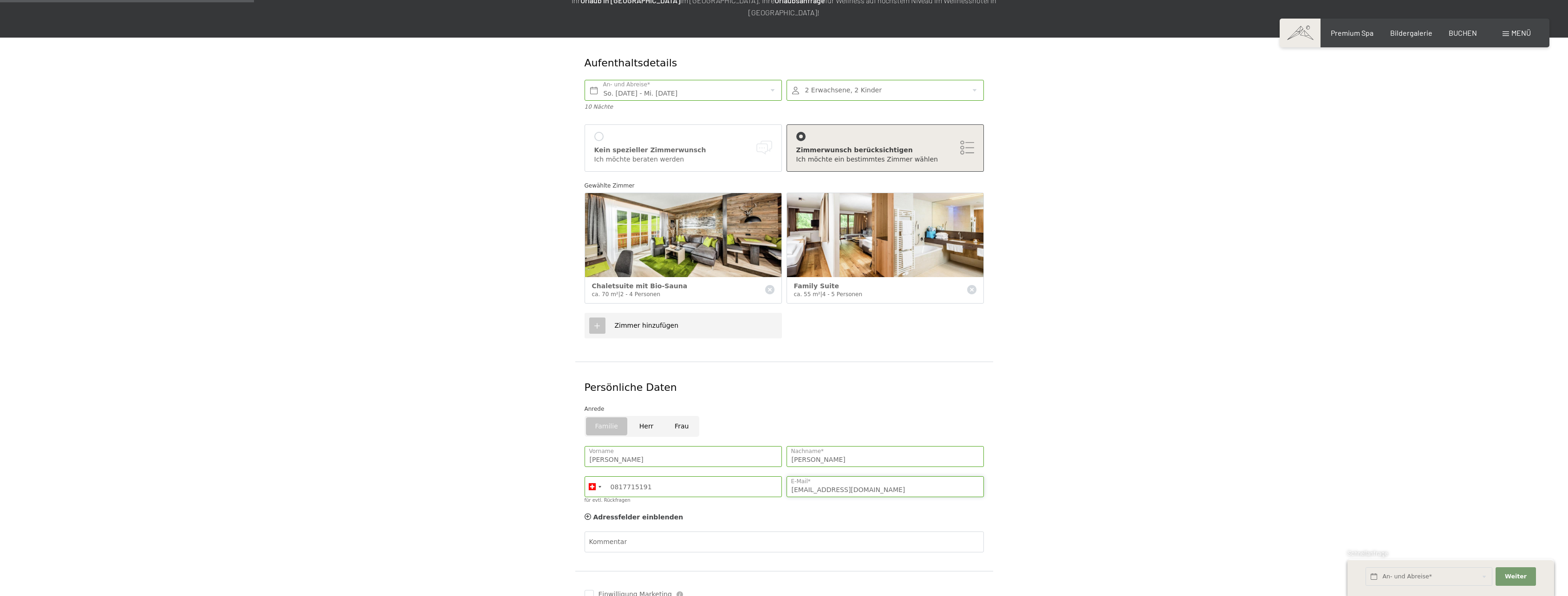
click at [813, 479] on input "hansrothenberger@gmail.com" at bounding box center [885, 486] width 198 height 21
drag, startPoint x: 906, startPoint y: 479, endPoint x: 746, endPoint y: 480, distance: 160.0
click at [746, 480] on div "Hans Vorname Rothenberger Nachname* Germany (Deutschland) +49 Italy (Italia) +3…" at bounding box center [784, 477] width 404 height 71
drag, startPoint x: 877, startPoint y: 476, endPoint x: 678, endPoint y: 477, distance: 199.0
click at [678, 477] on div "Hans Vorname Rothenberger Nachname* Germany (Deutschland) +49 Italy (Italia) +3…" at bounding box center [784, 483] width 404 height 84
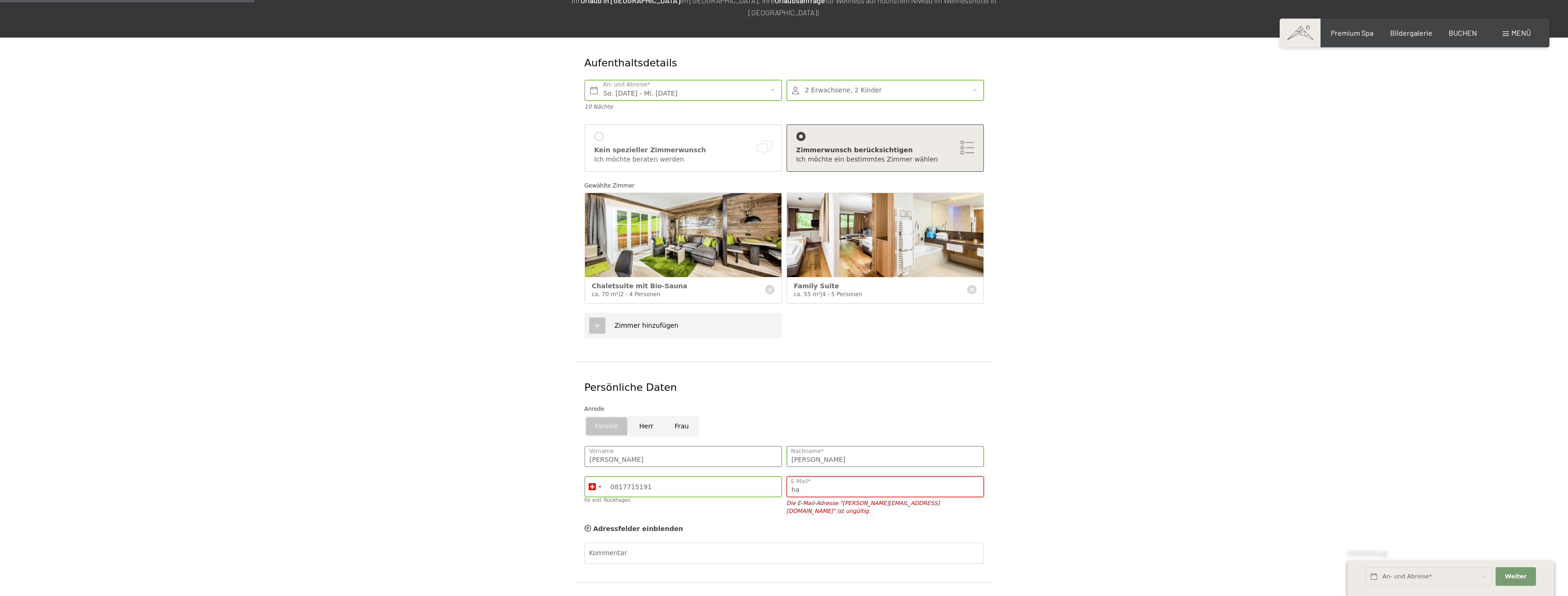
type input "hansrothenberger@gmail.com"
click at [1171, 464] on div "Aufenthaltsdetails So. 05.07.2026 - Mi. 15.07.2026 An- und Abreise* 10 Nächte 2…" at bounding box center [784, 351] width 1568 height 627
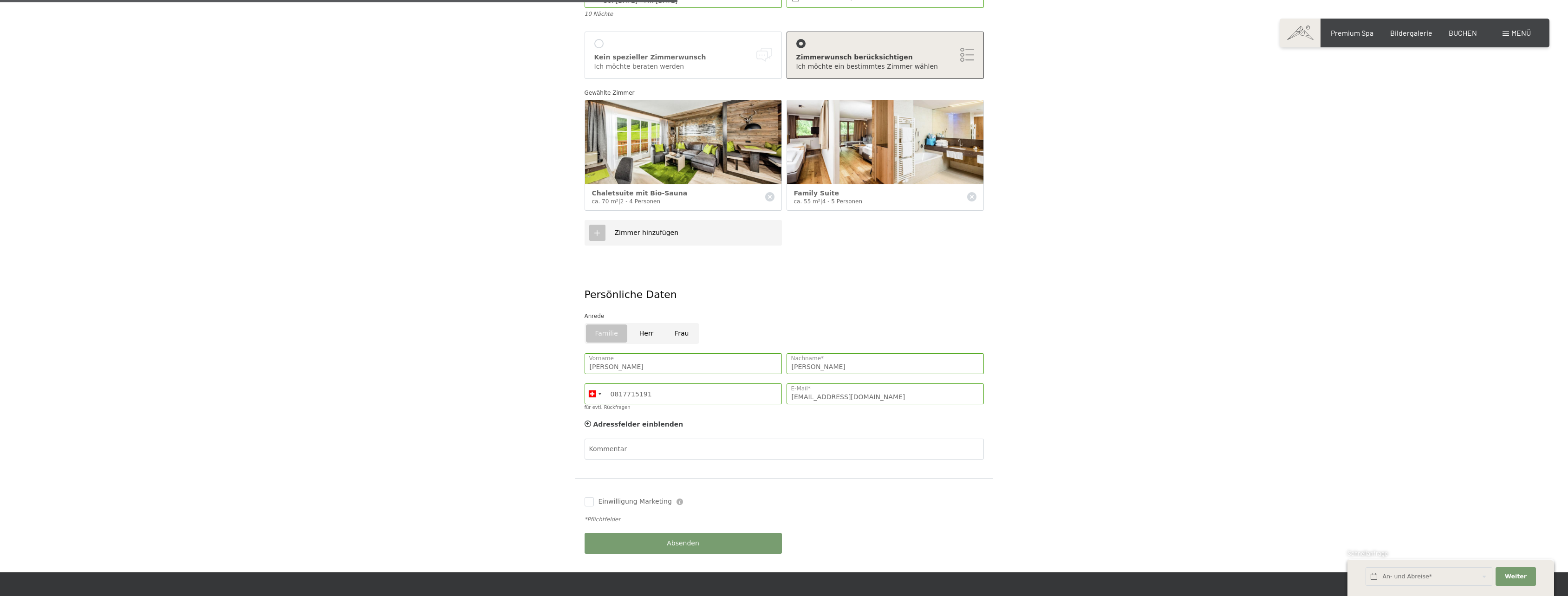
scroll to position [372, 0]
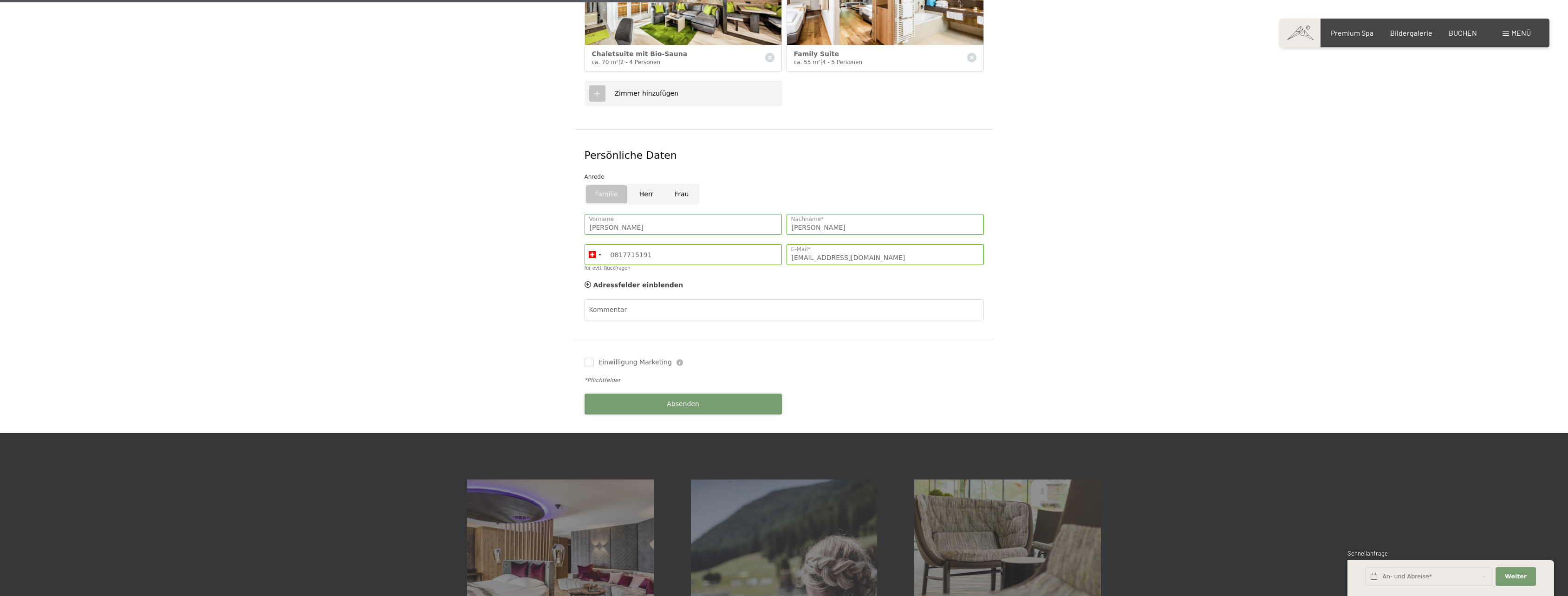
click at [652, 393] on button "Absenden" at bounding box center [683, 404] width 198 height 21
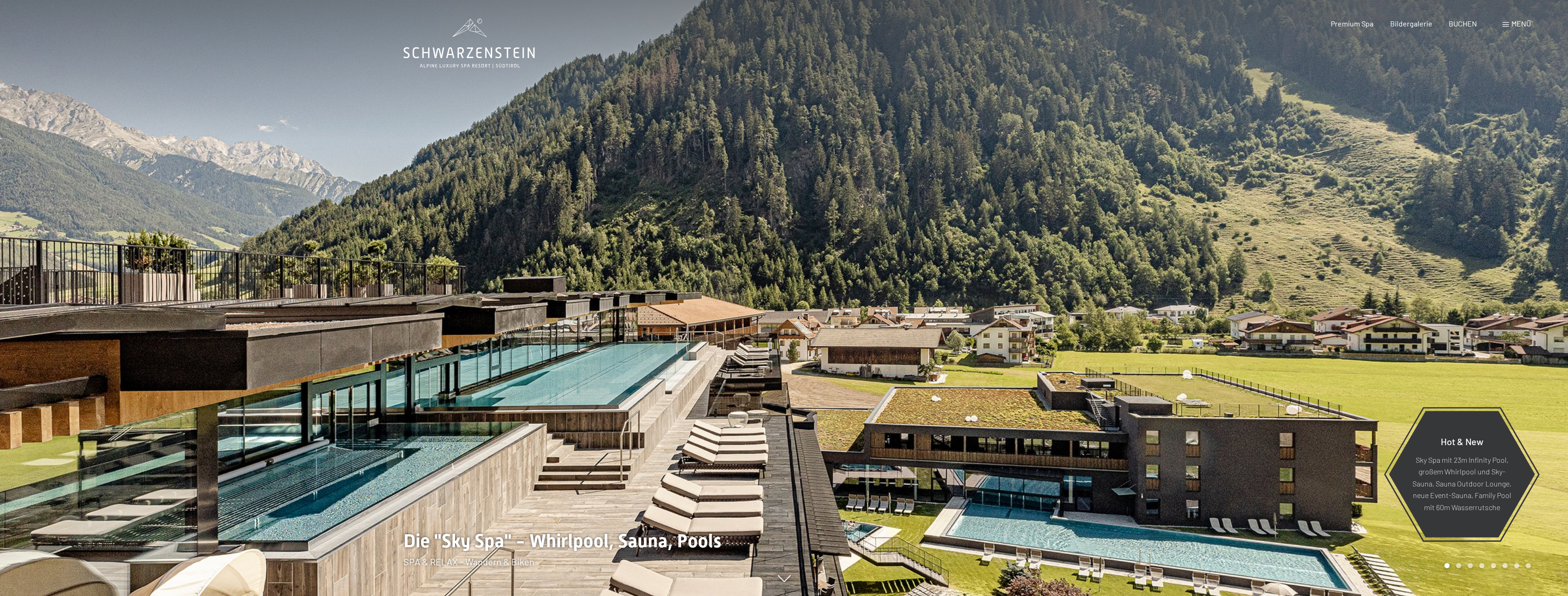
click at [1509, 26] on span at bounding box center [1505, 24] width 6 height 4
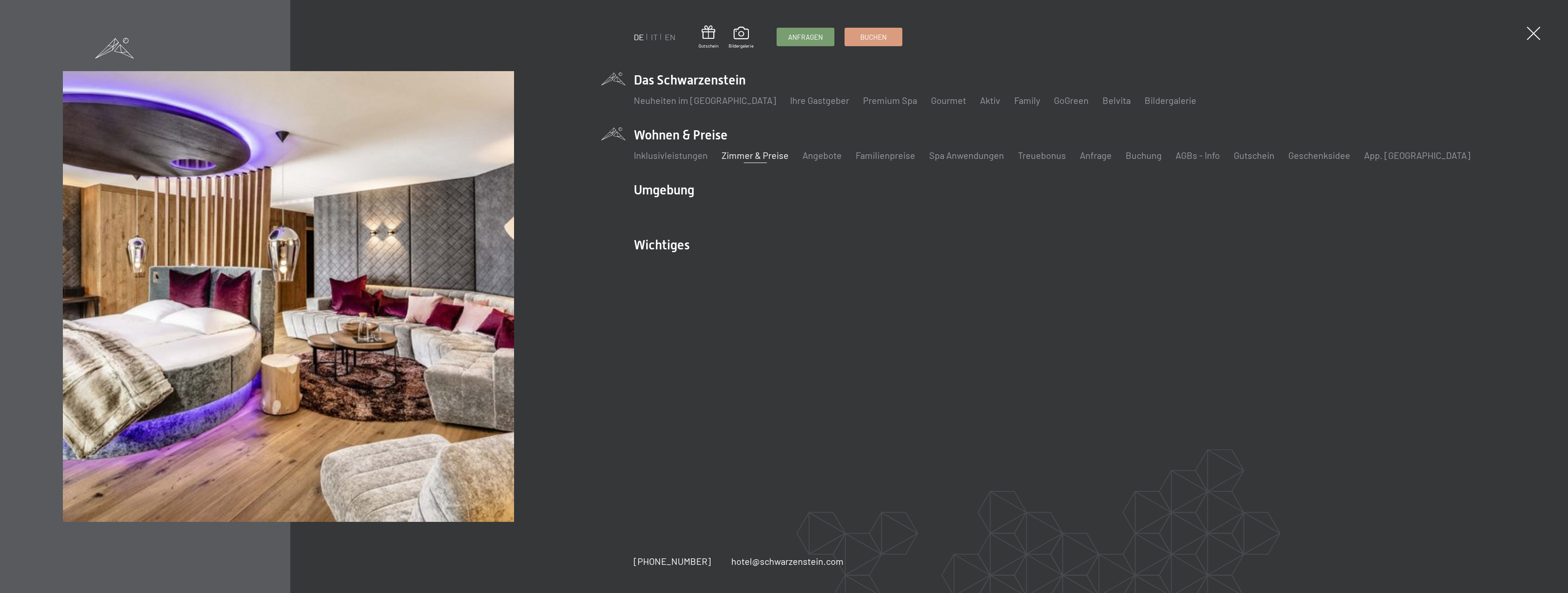
click at [742, 156] on link "Zimmer & Preise" at bounding box center [755, 155] width 67 height 11
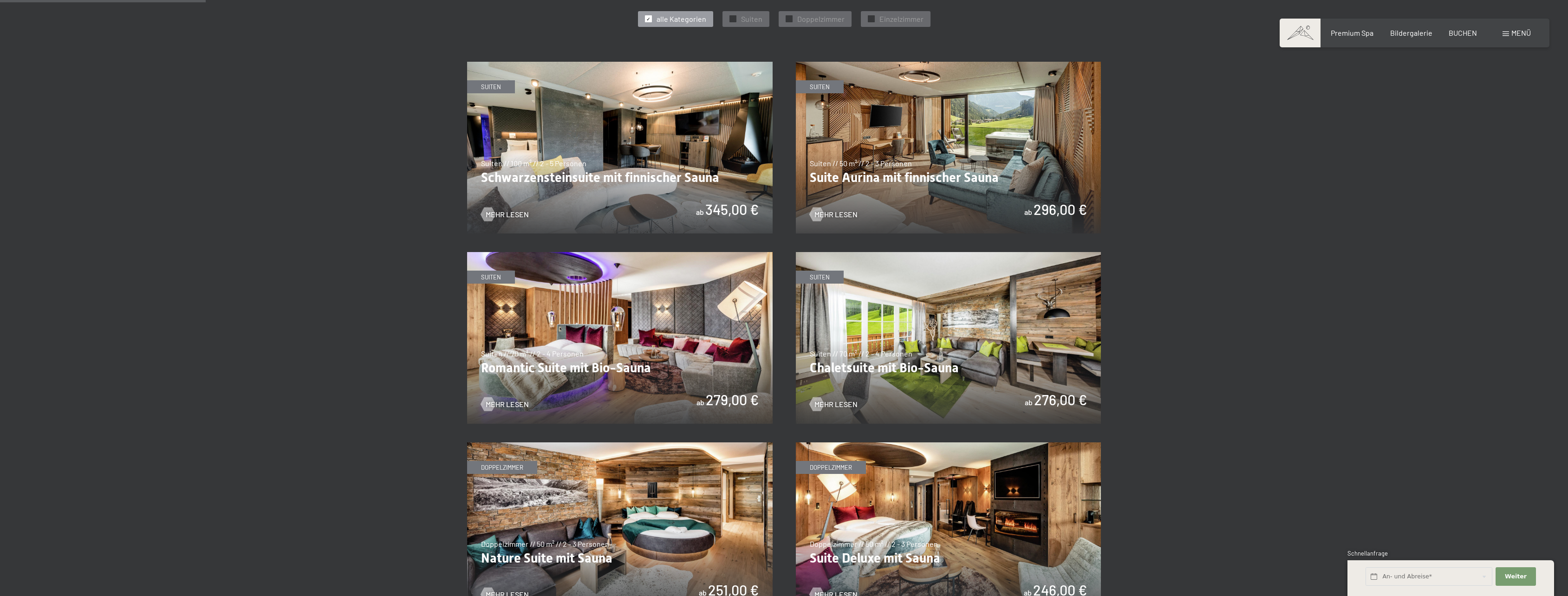
scroll to position [557, 0]
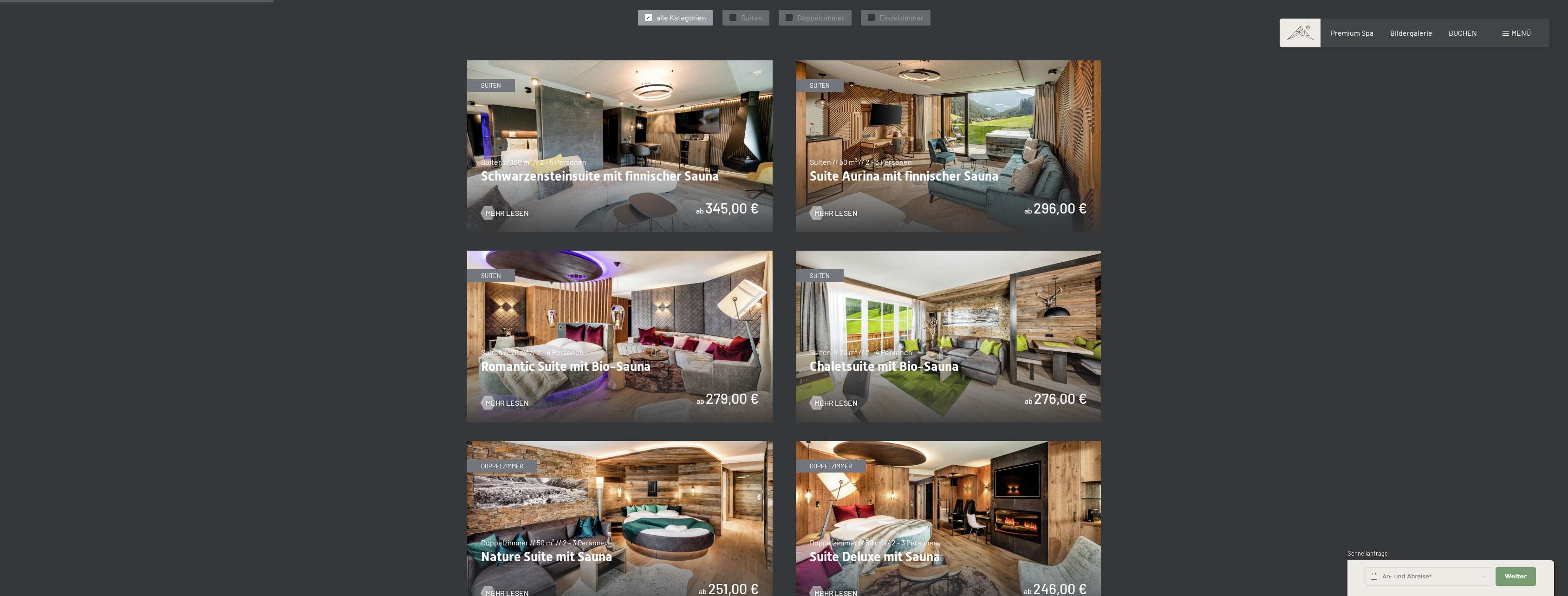
click at [907, 317] on img at bounding box center [948, 336] width 305 height 171
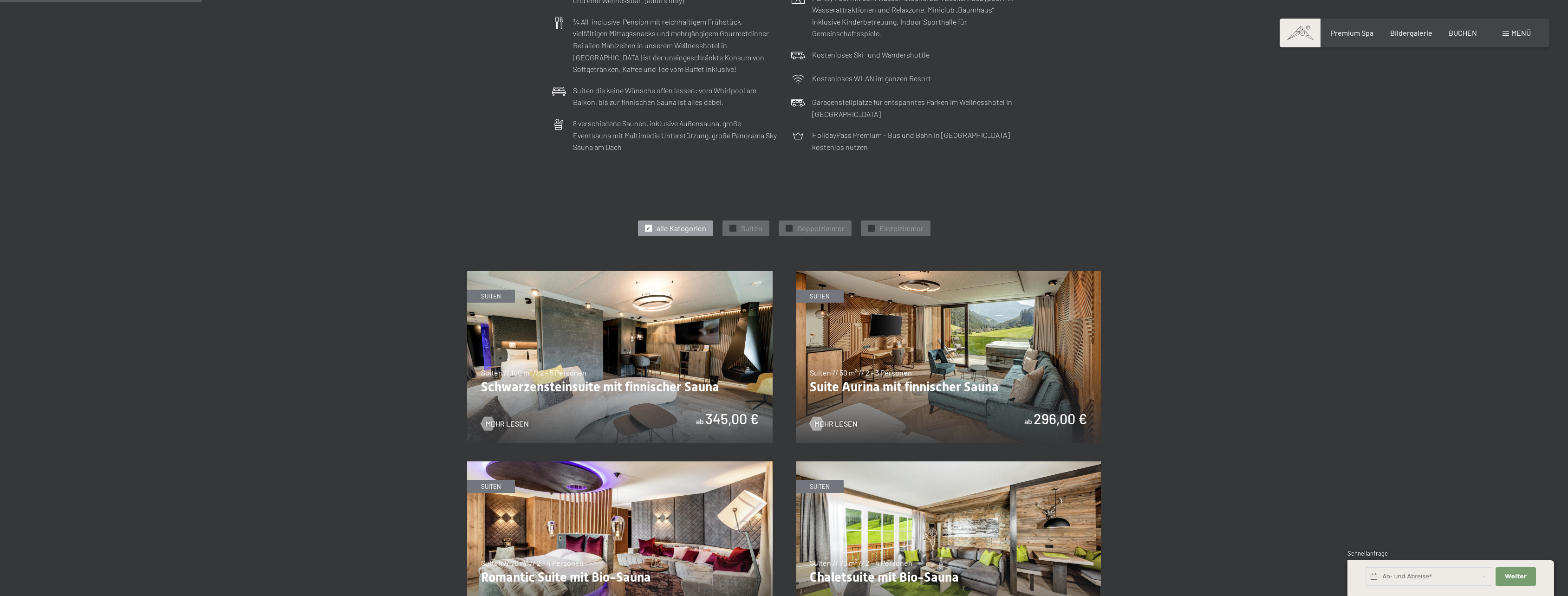
scroll to position [185, 0]
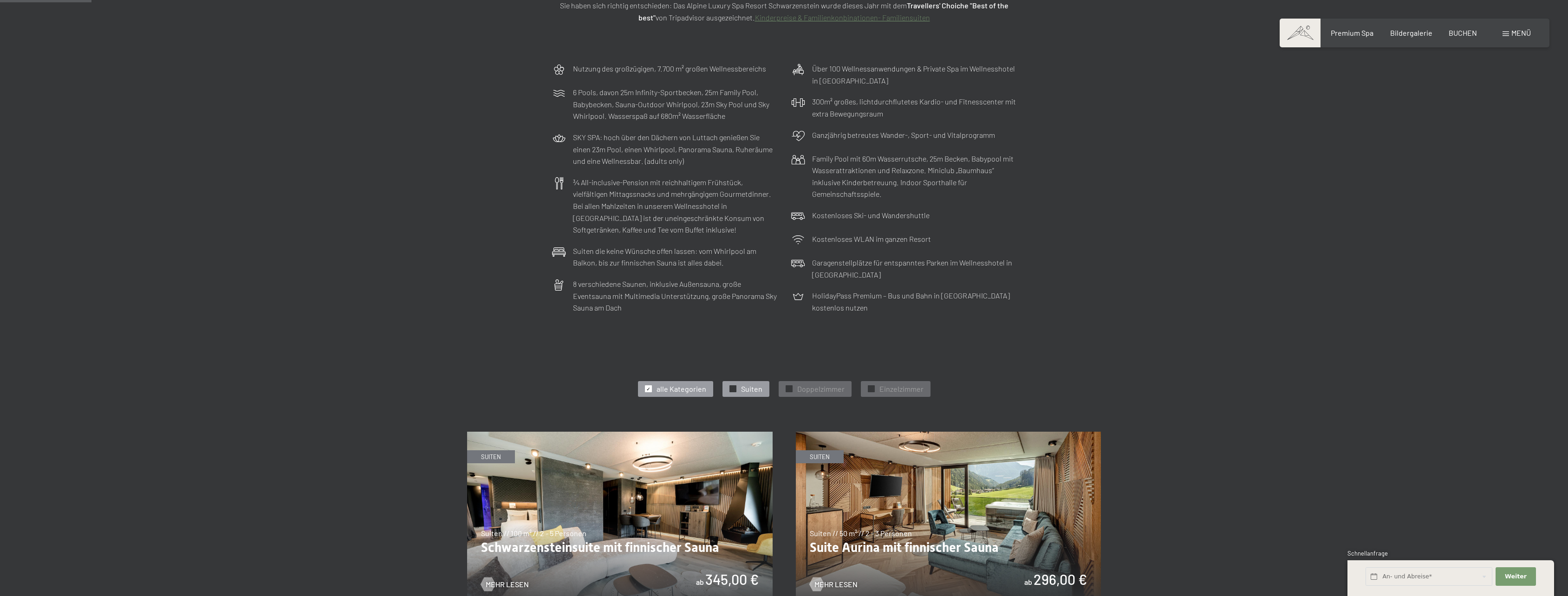
click at [734, 387] on span "✓" at bounding box center [733, 388] width 3 height 6
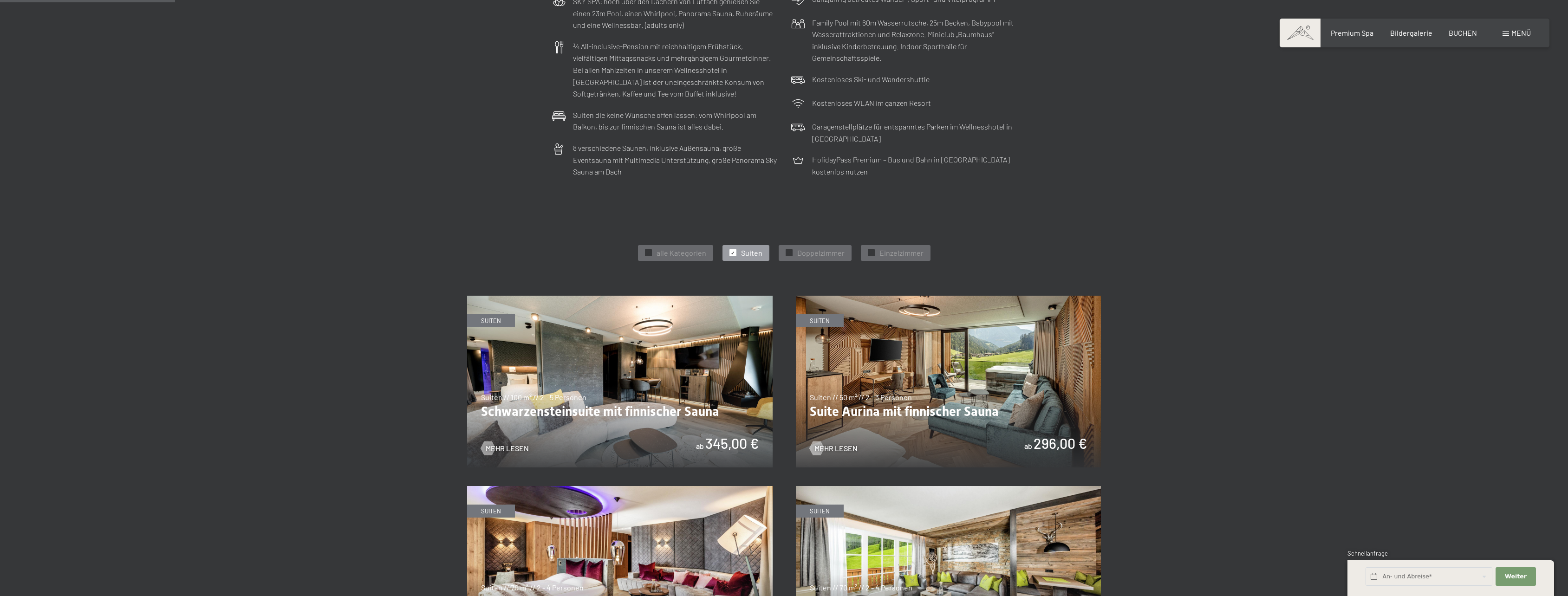
scroll to position [372, 0]
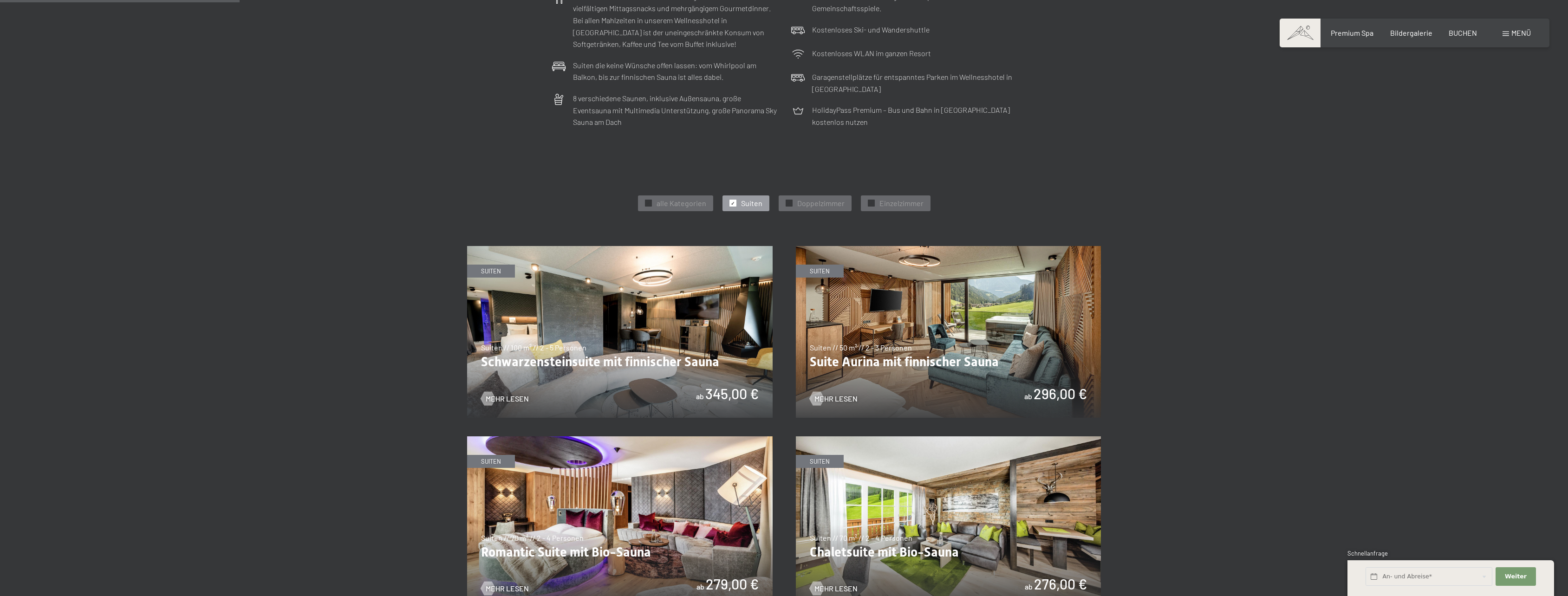
click at [637, 320] on img at bounding box center [620, 331] width 305 height 171
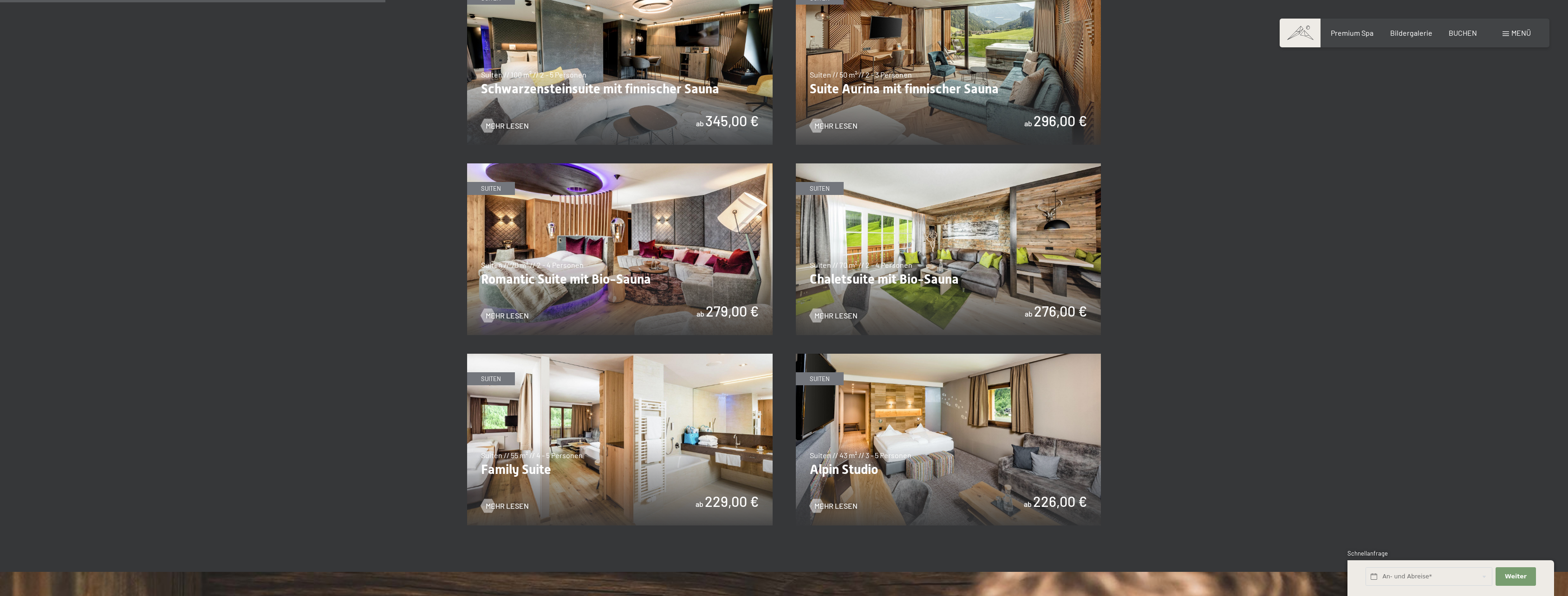
scroll to position [650, 0]
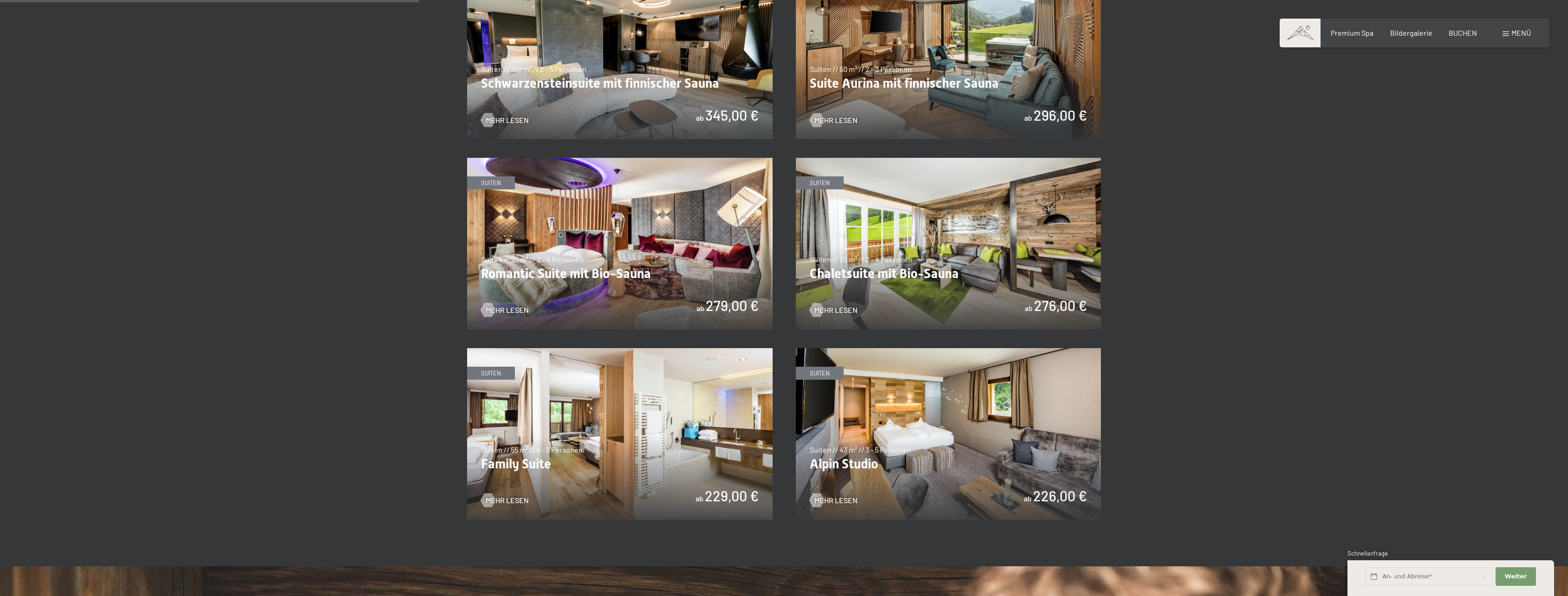
click at [673, 260] on img at bounding box center [620, 243] width 305 height 171
click at [899, 388] on img at bounding box center [948, 433] width 305 height 171
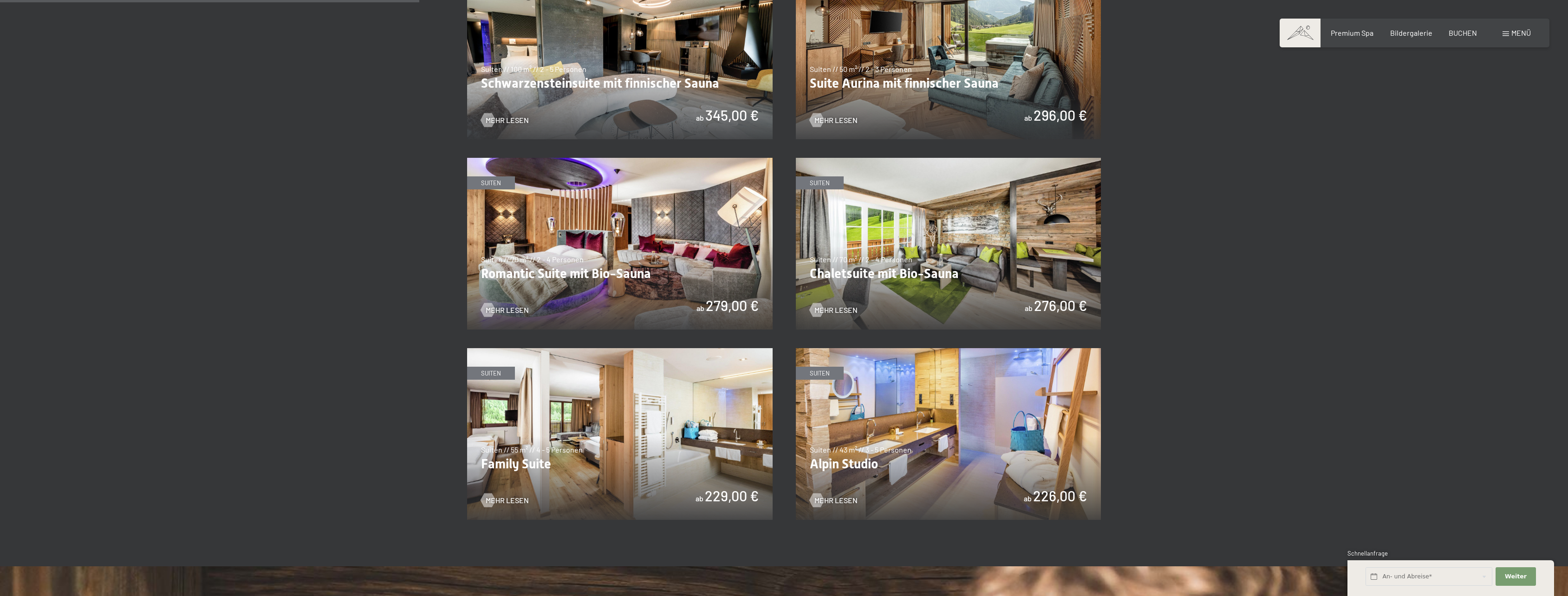
click at [964, 451] on img at bounding box center [948, 433] width 305 height 171
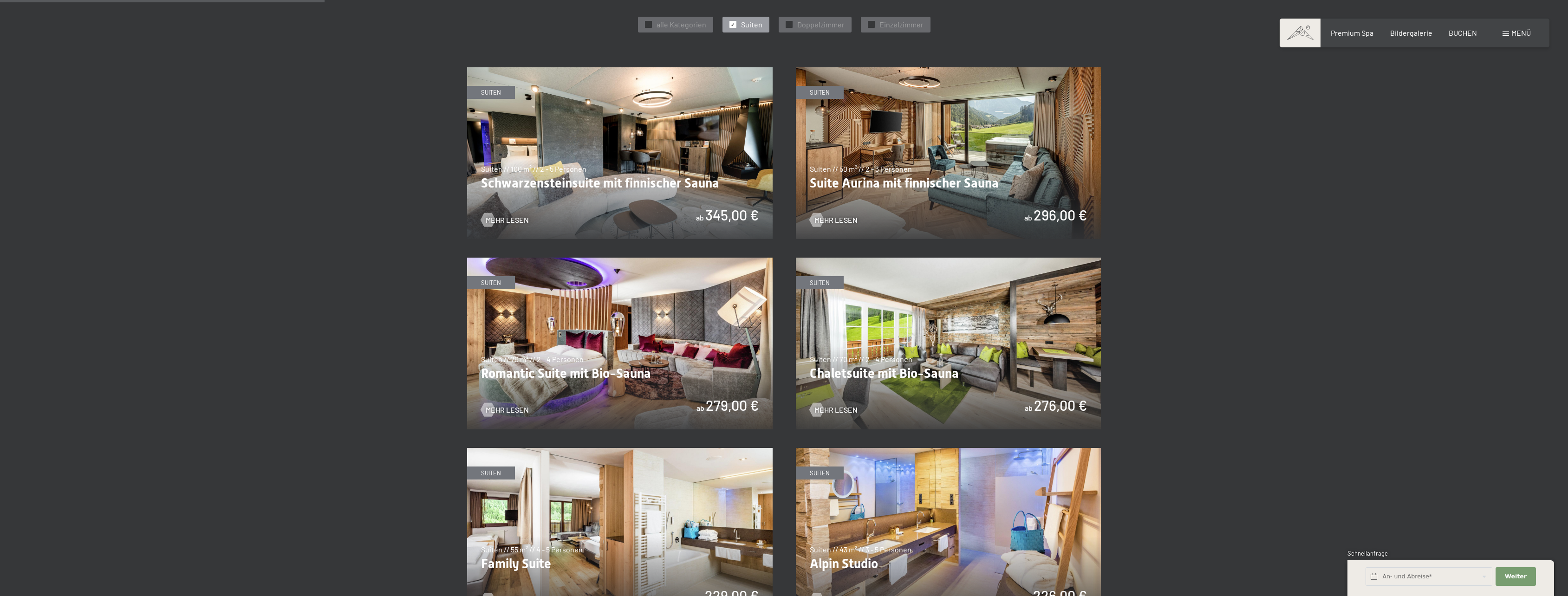
scroll to position [557, 0]
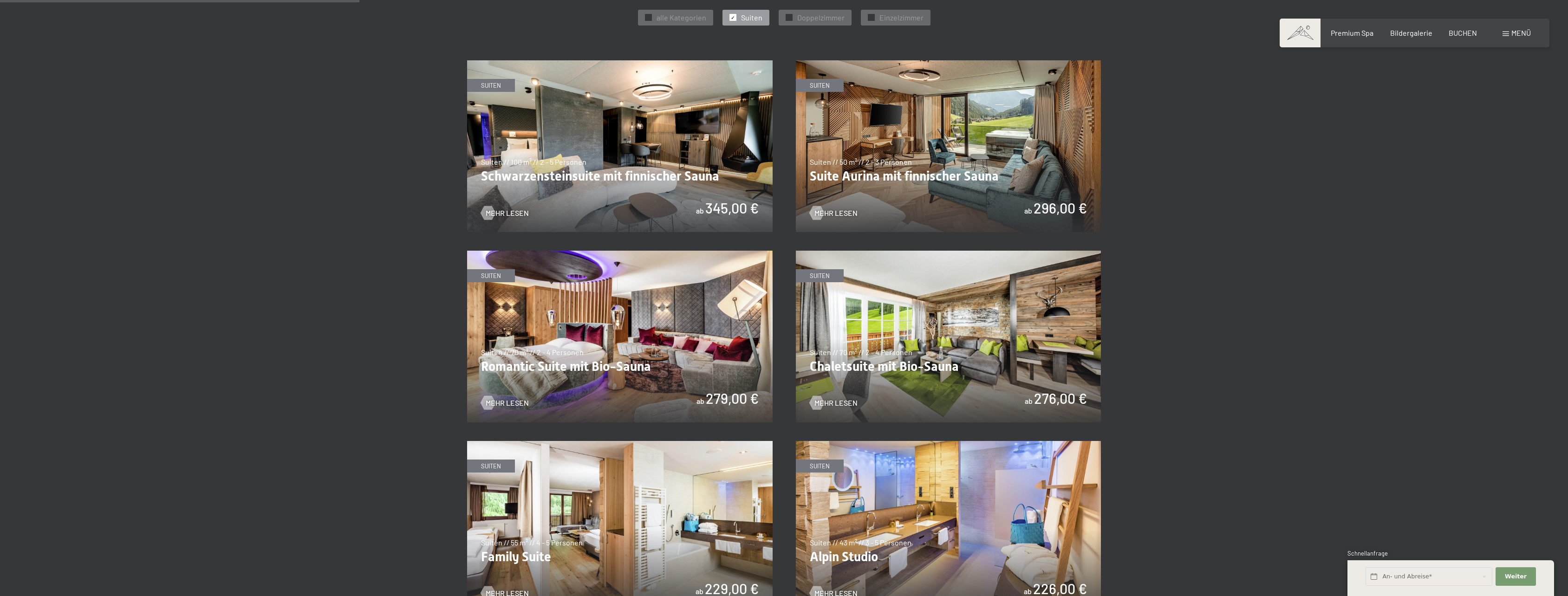
click at [962, 379] on img at bounding box center [948, 336] width 305 height 171
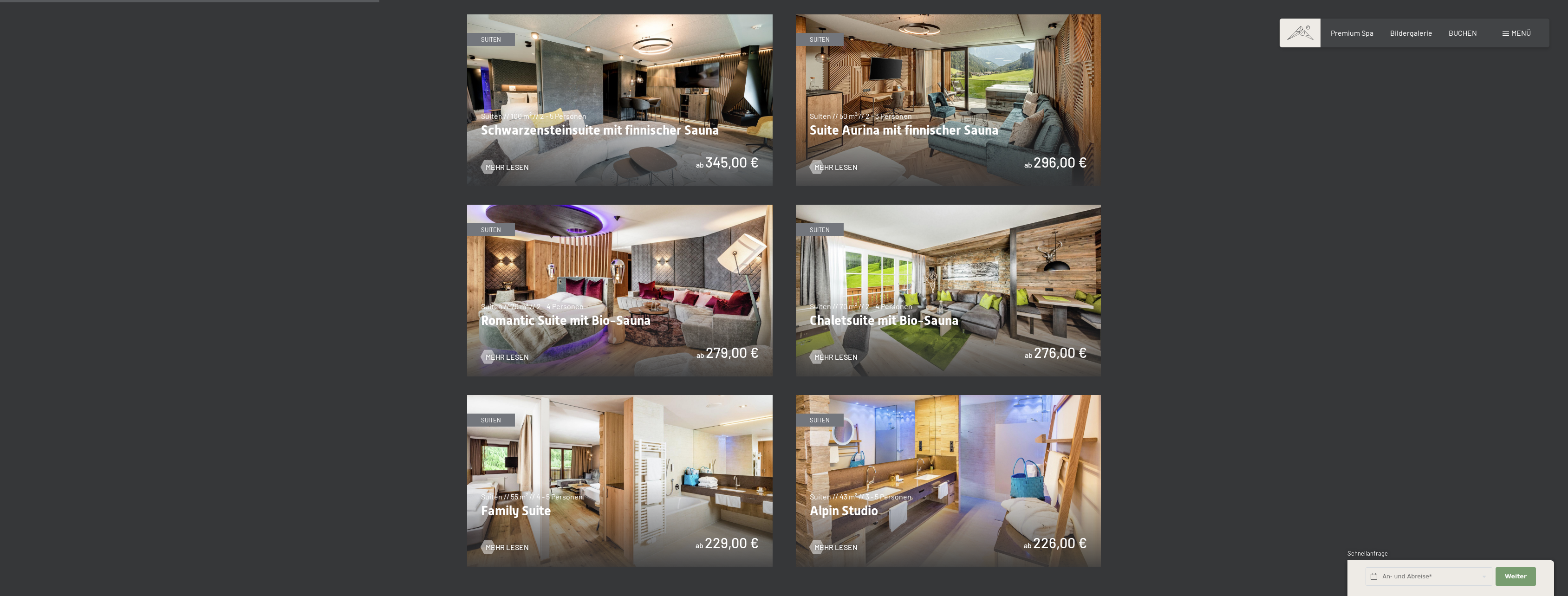
scroll to position [604, 0]
click at [665, 306] on img at bounding box center [620, 290] width 305 height 171
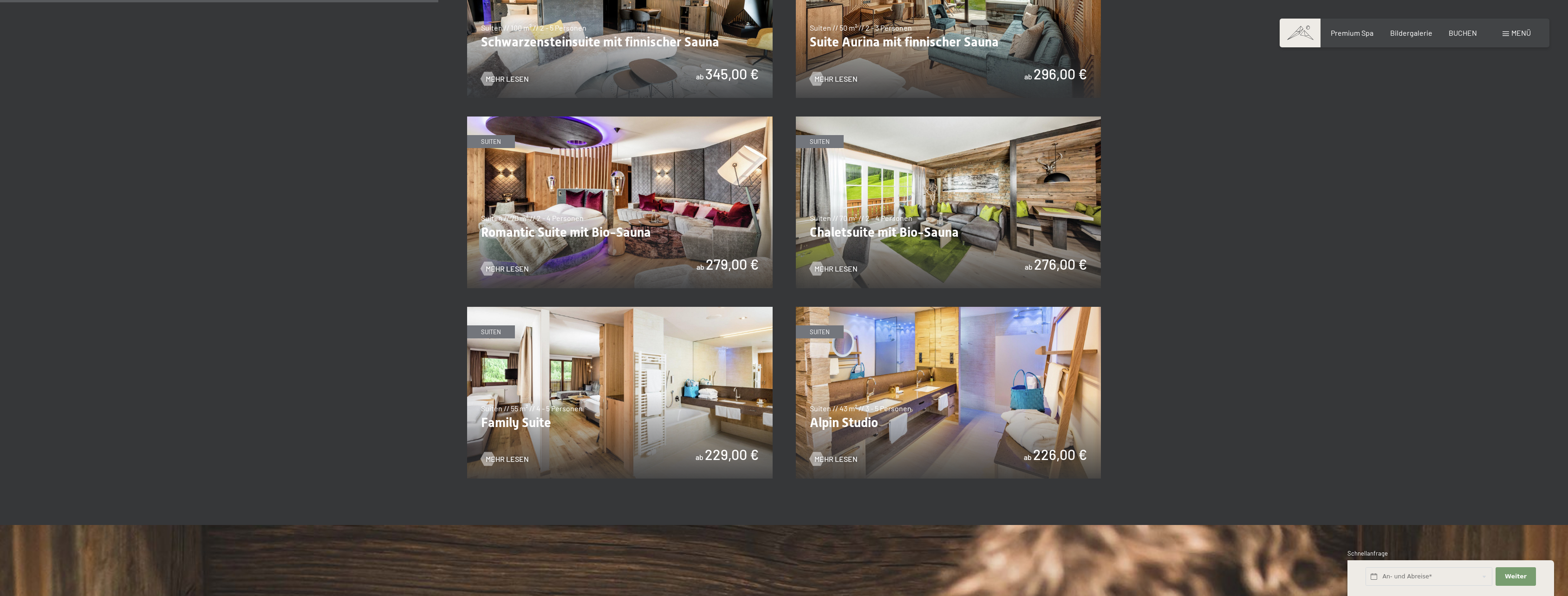
scroll to position [696, 0]
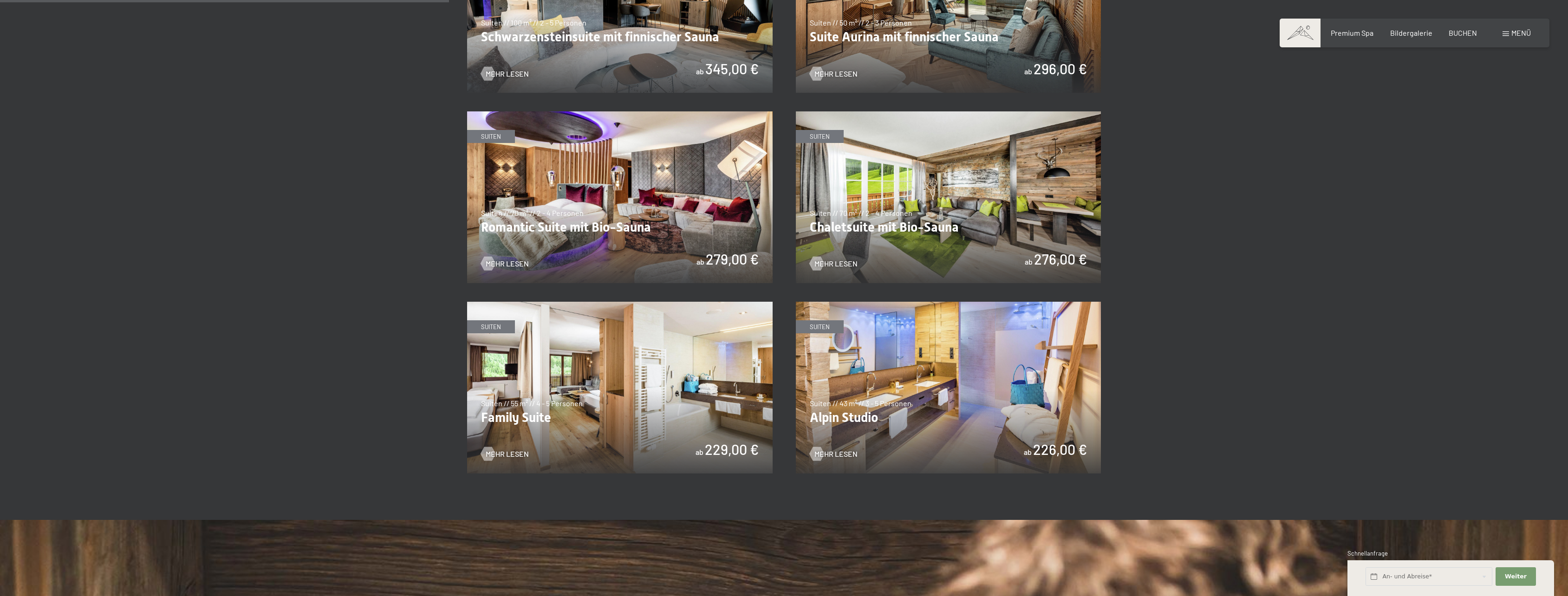
click at [944, 344] on img at bounding box center [948, 387] width 305 height 171
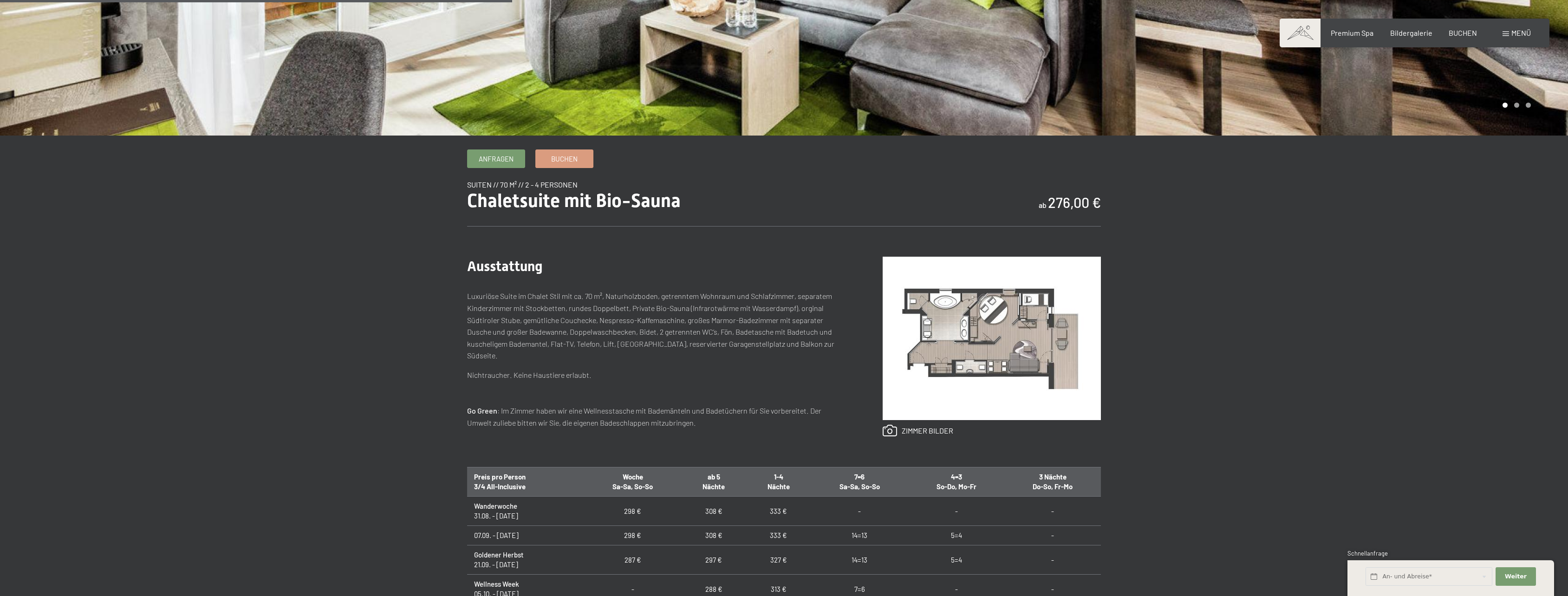
scroll to position [372, 0]
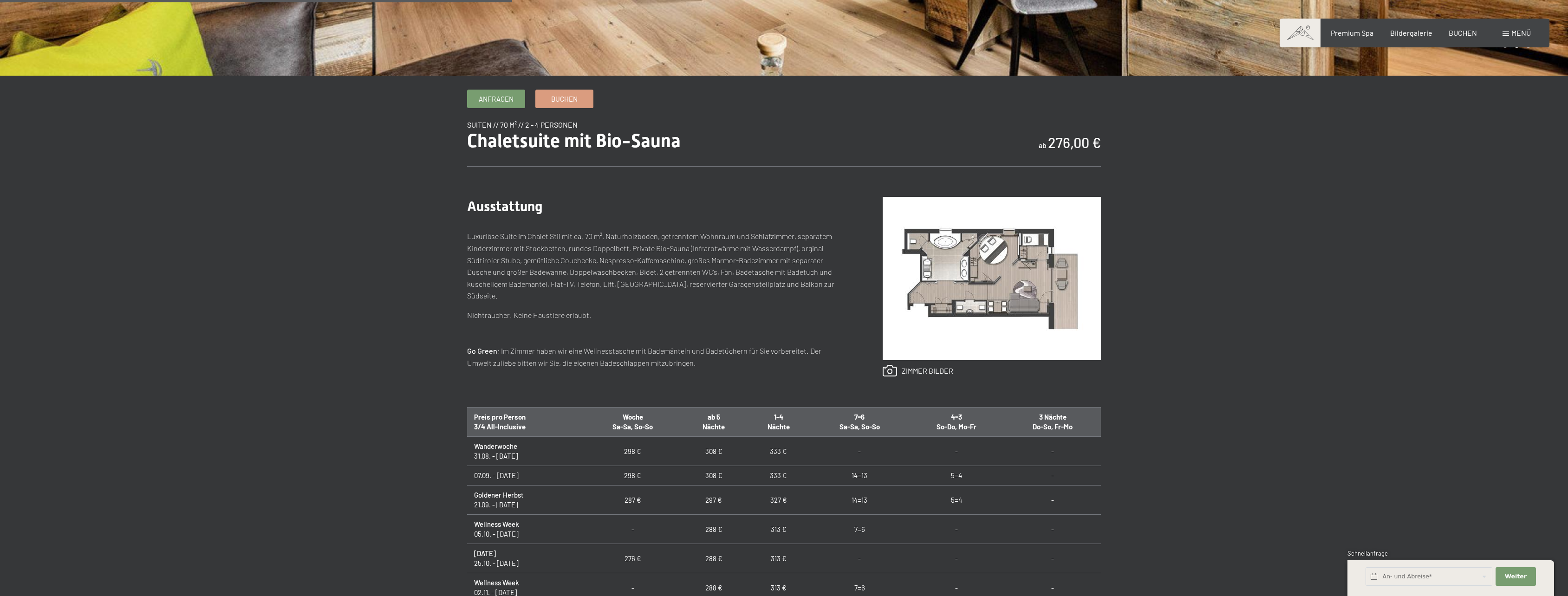
click at [979, 305] on img at bounding box center [991, 278] width 218 height 164
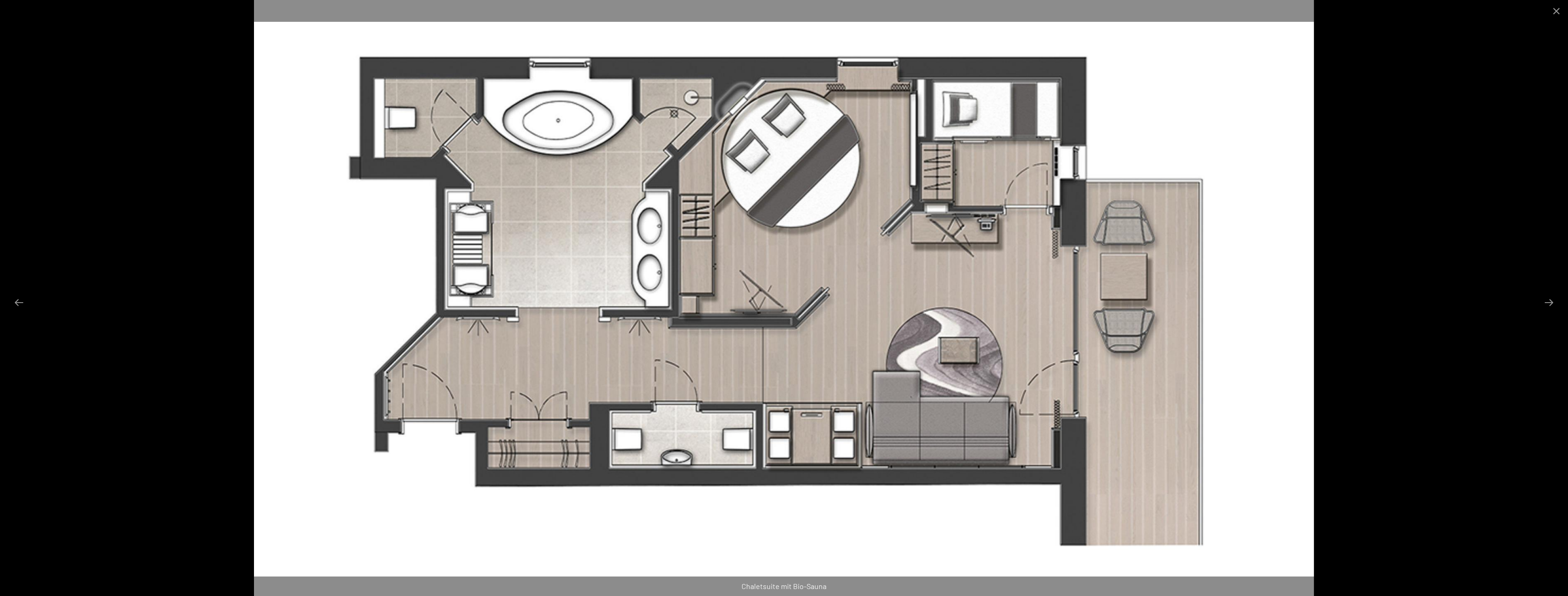
click at [799, 430] on img at bounding box center [784, 298] width 1060 height 596
click at [1551, 296] on button "Next slide" at bounding box center [1549, 302] width 19 height 18
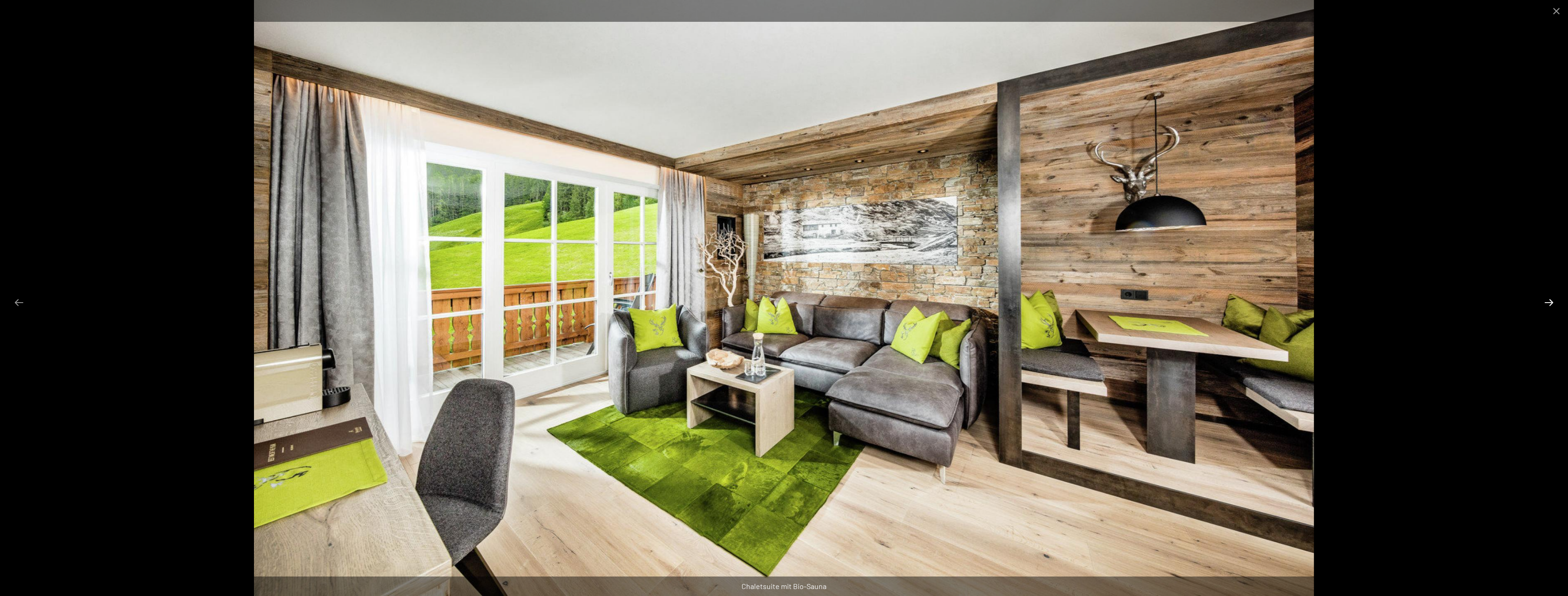
click at [1551, 296] on button "Next slide" at bounding box center [1549, 302] width 19 height 18
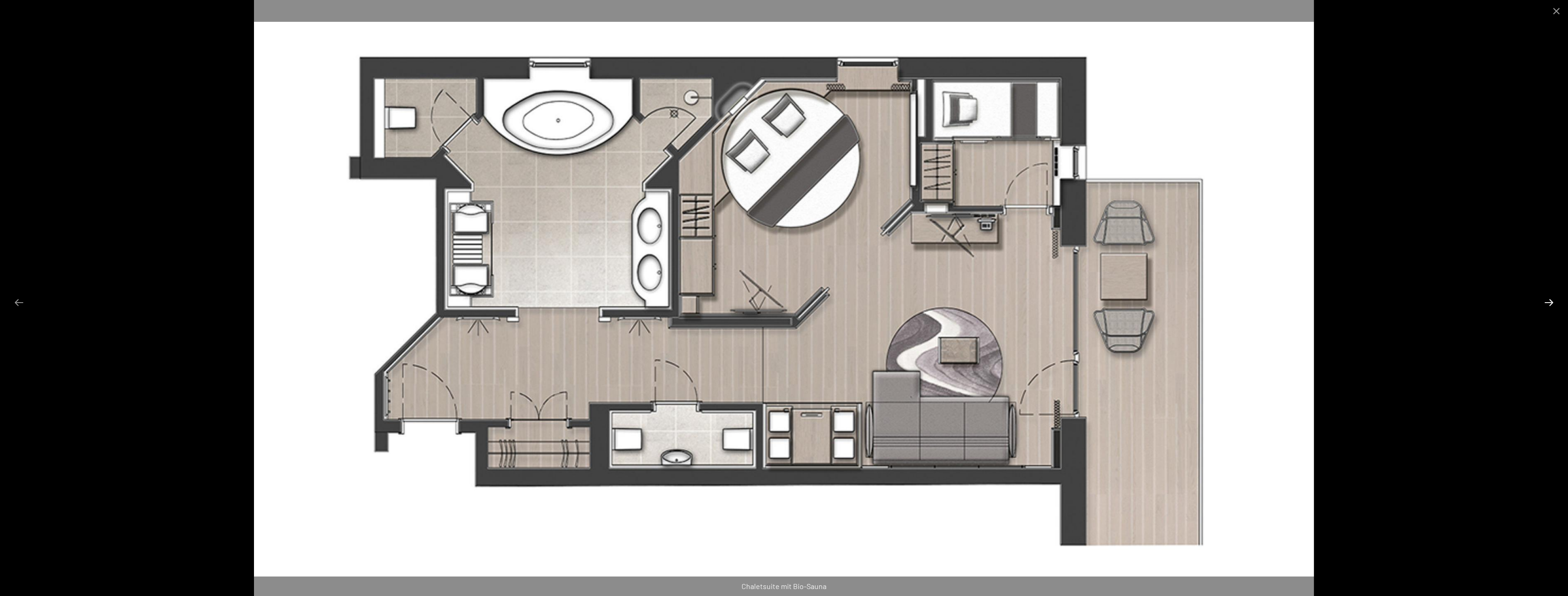
click at [1551, 296] on button "Next slide" at bounding box center [1549, 302] width 19 height 18
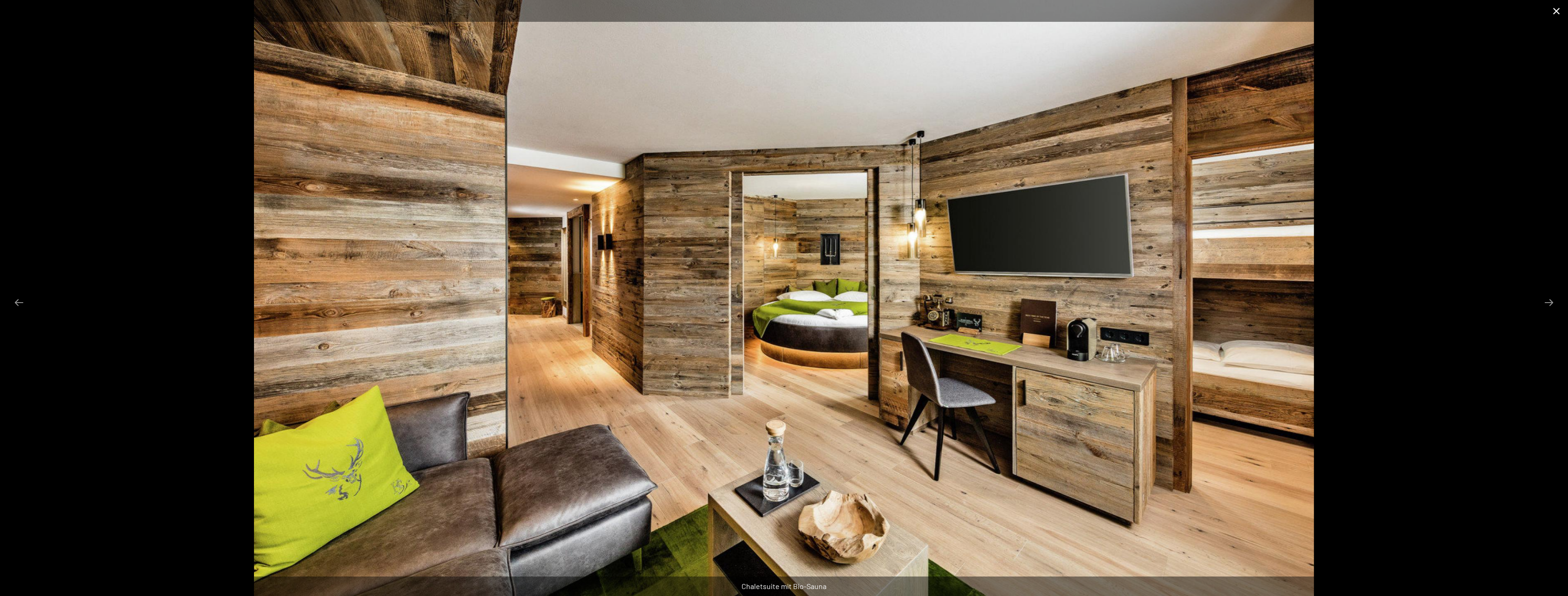
click at [1561, 10] on button "Close gallery" at bounding box center [1556, 10] width 23 height 22
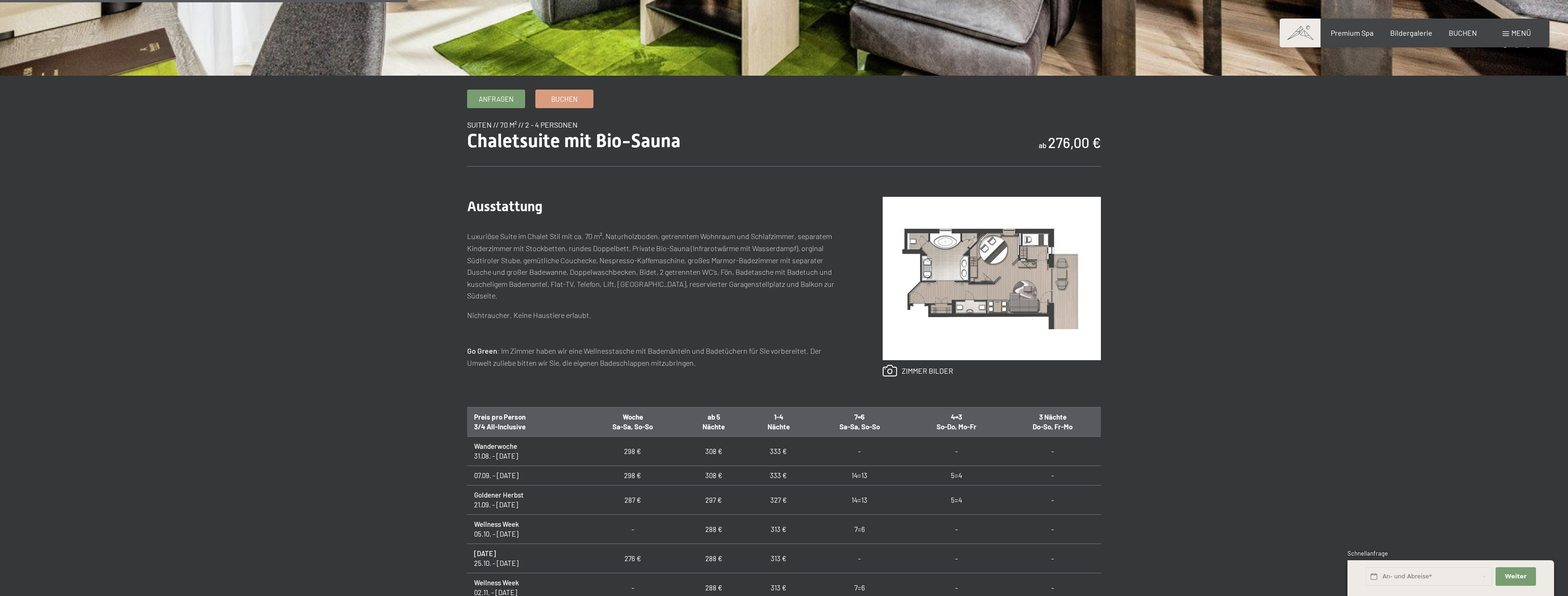
scroll to position [139, 0]
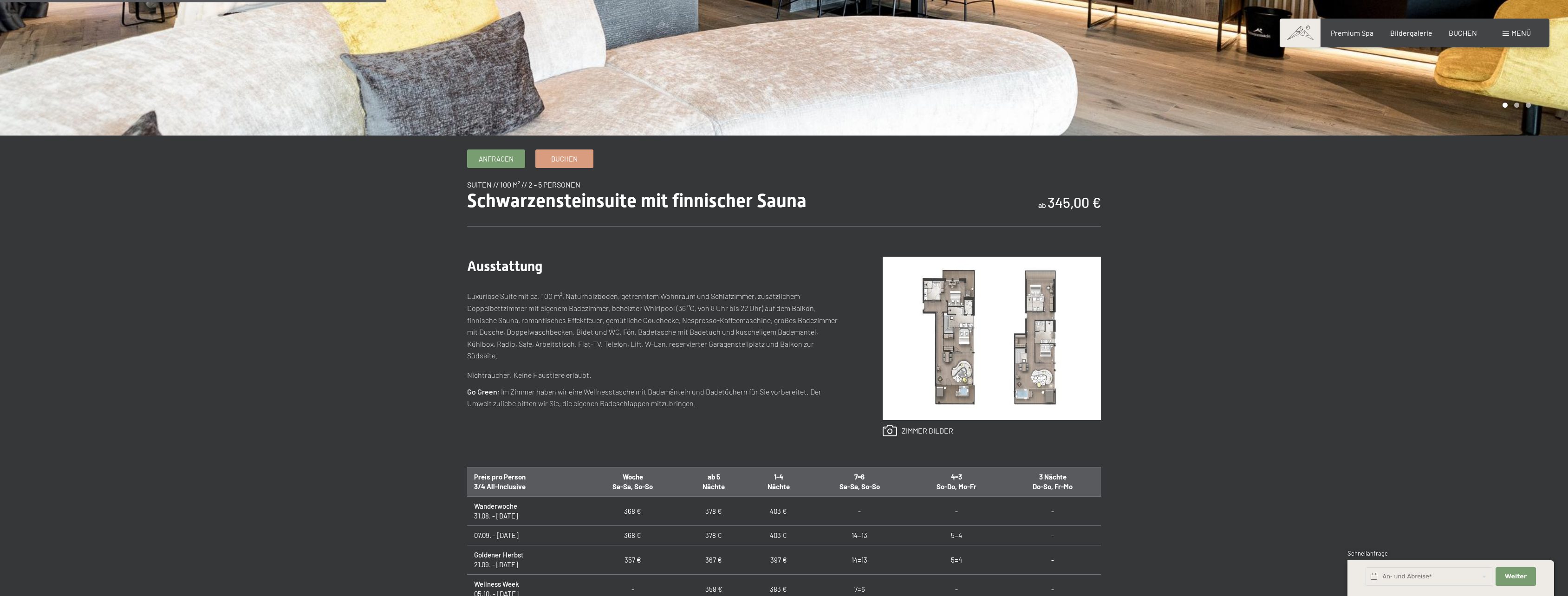
scroll to position [325, 0]
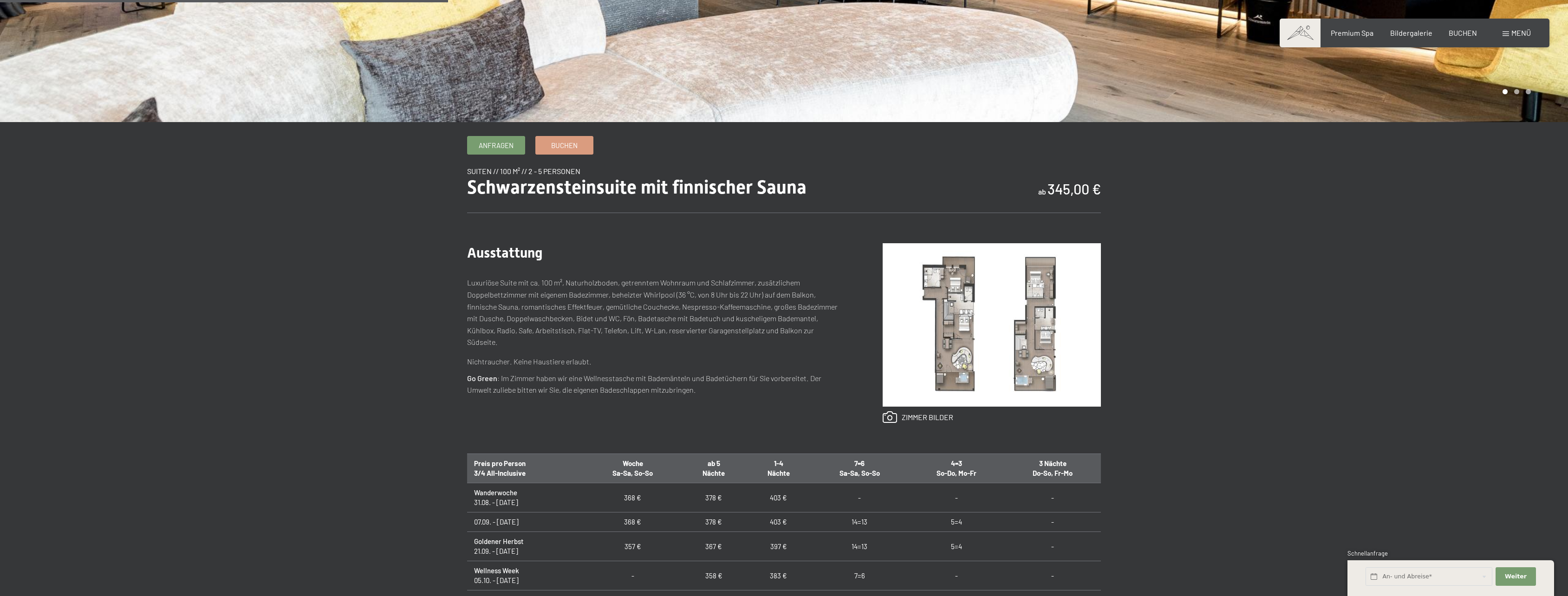
click at [959, 312] on img at bounding box center [991, 325] width 218 height 164
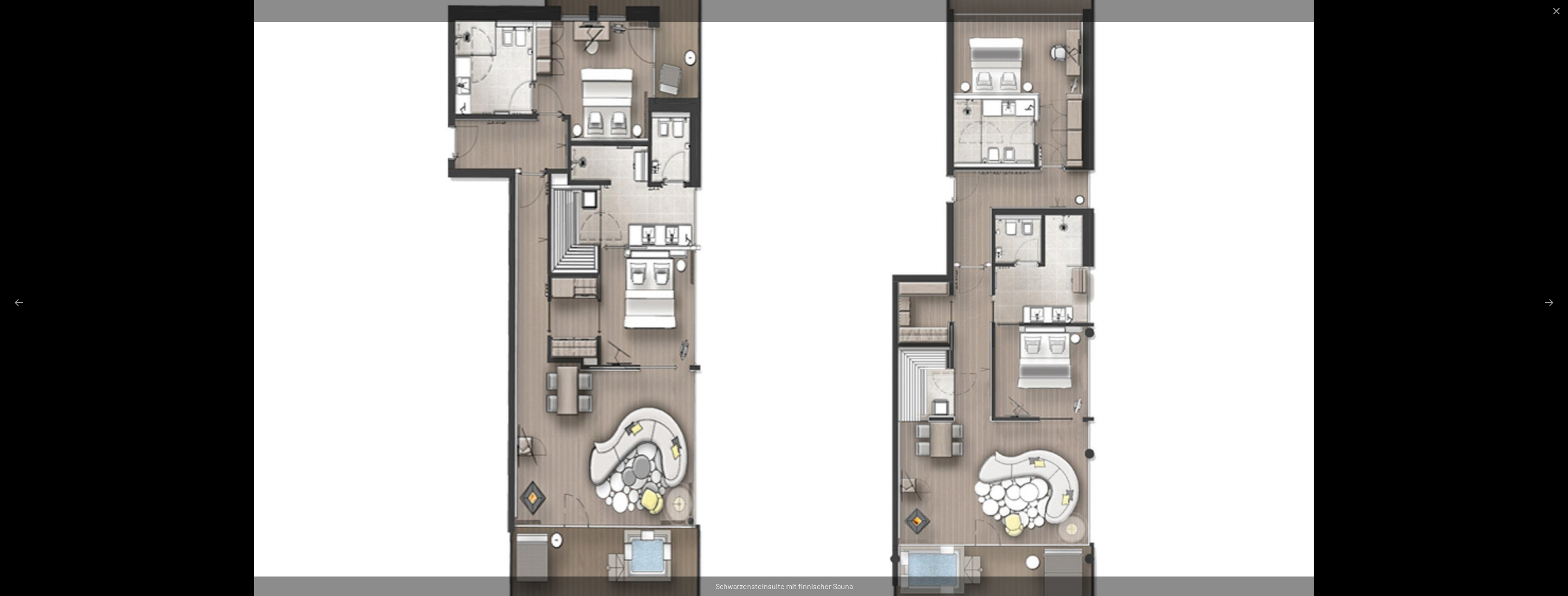
scroll to position [418, 0]
click at [1554, 298] on button "Next slide" at bounding box center [1549, 302] width 19 height 18
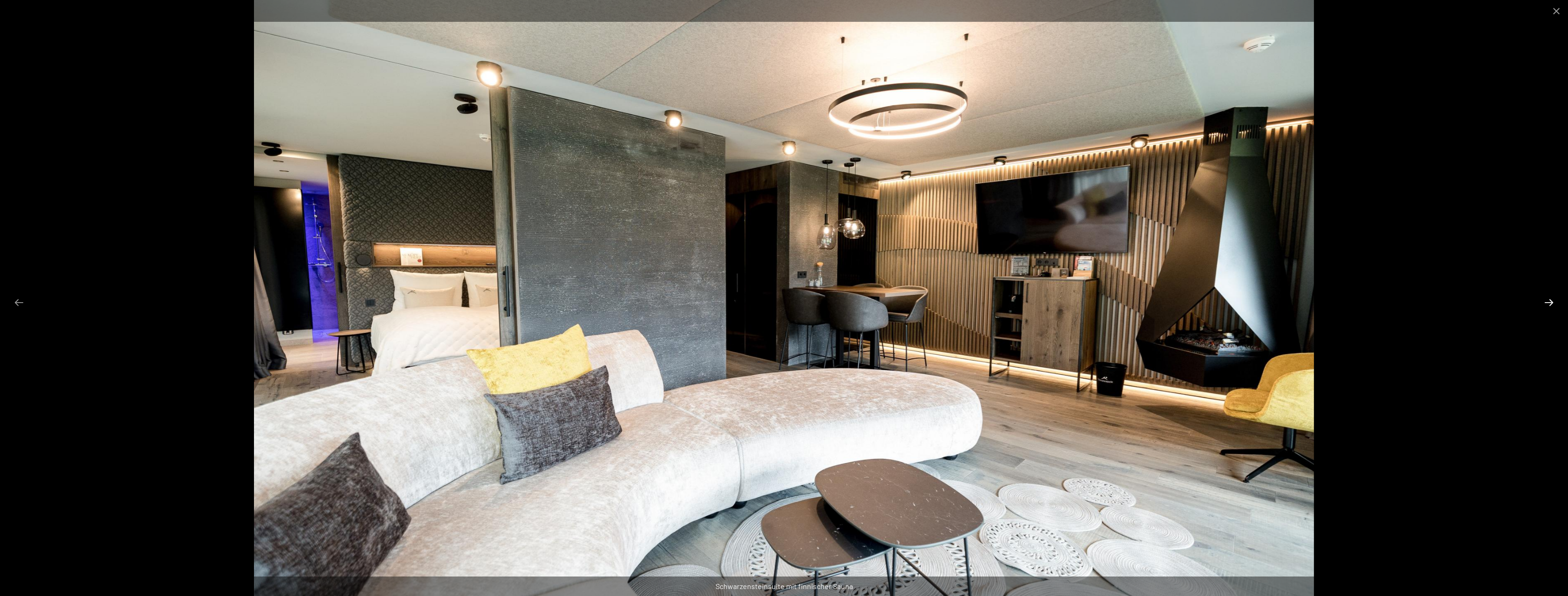
click at [1554, 298] on button "Next slide" at bounding box center [1549, 302] width 19 height 18
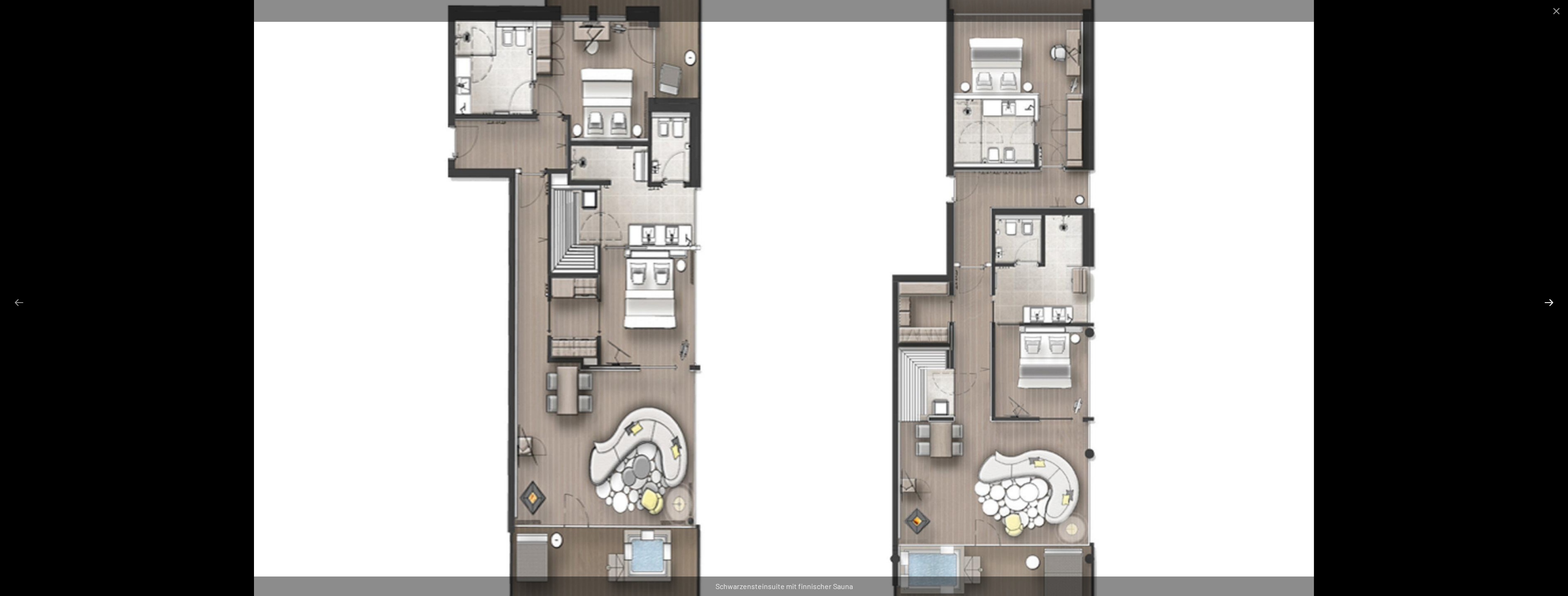
click at [1554, 298] on button "Next slide" at bounding box center [1549, 302] width 19 height 18
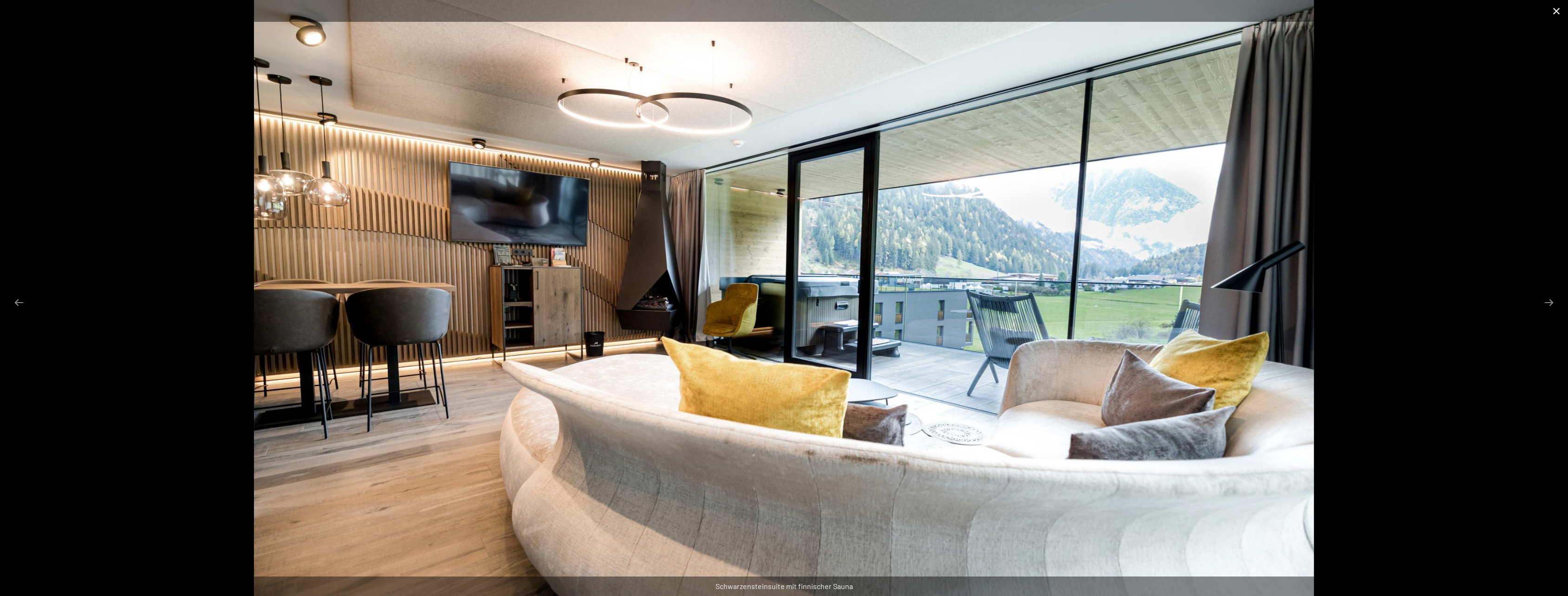
click at [1554, 11] on button "Close gallery" at bounding box center [1556, 10] width 23 height 22
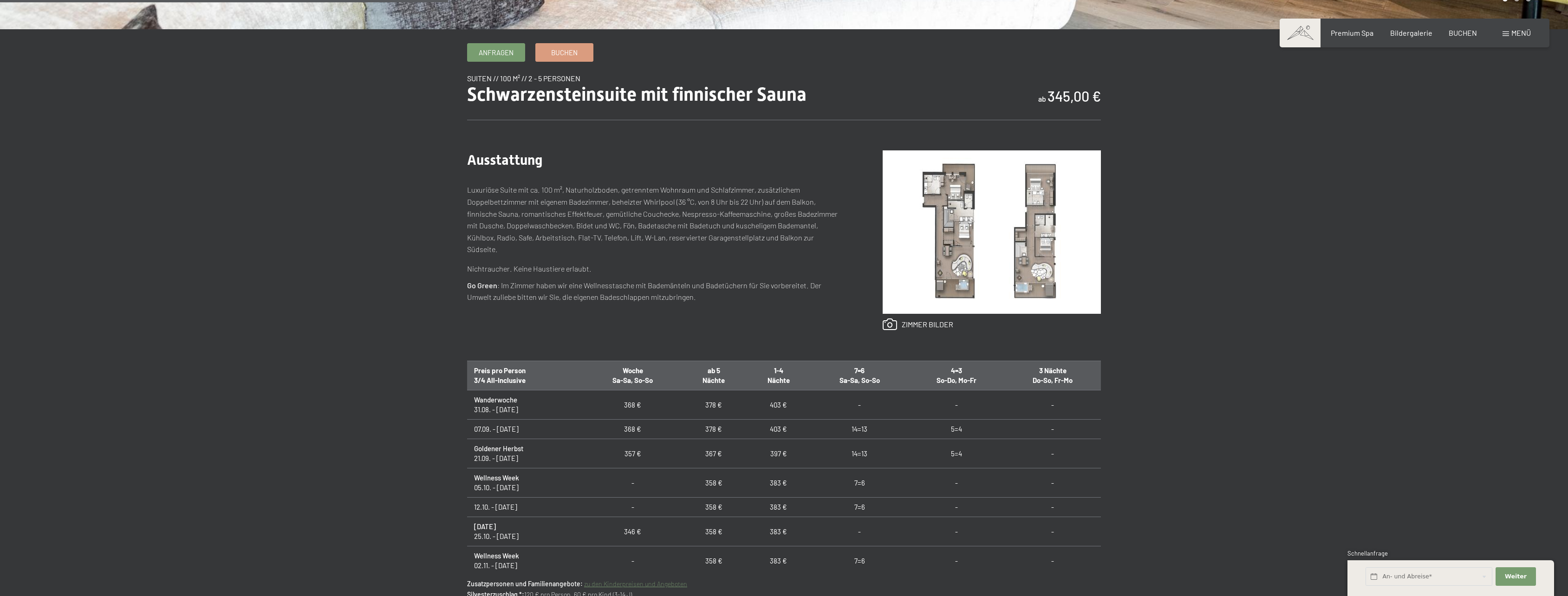
scroll to position [325, 0]
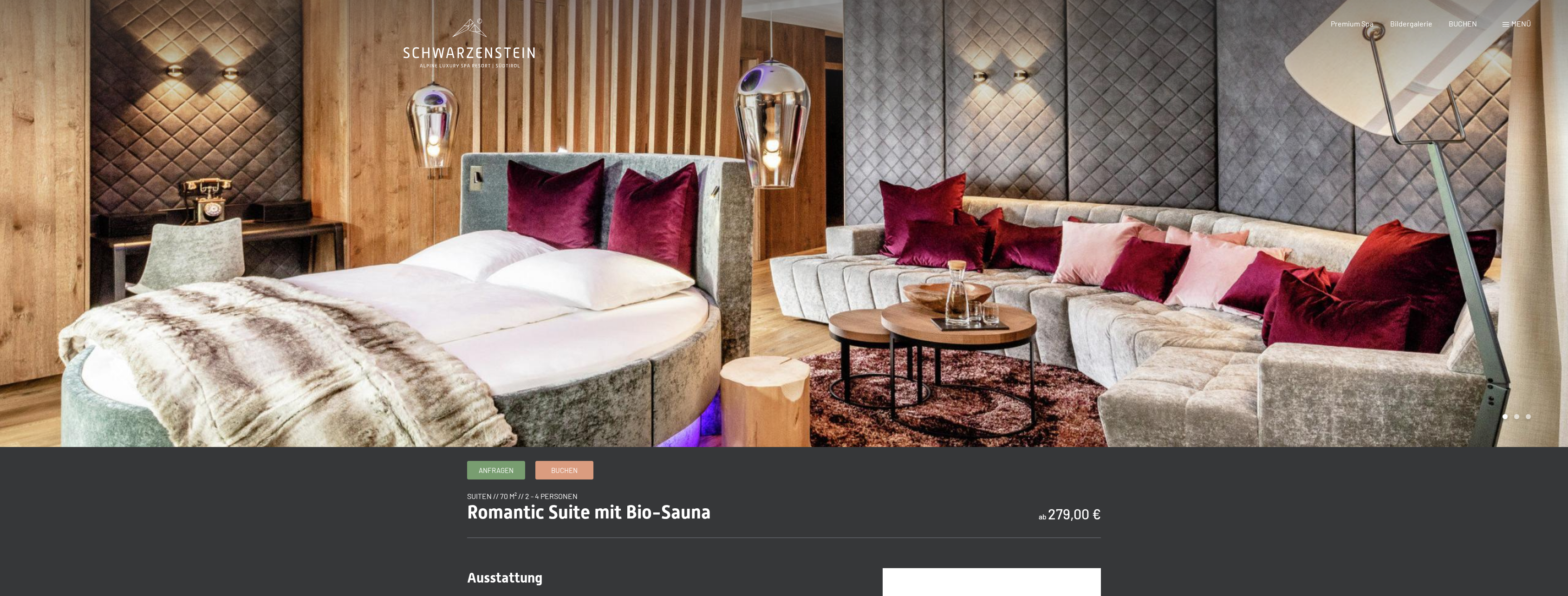
click at [1501, 228] on div at bounding box center [1176, 224] width 784 height 447
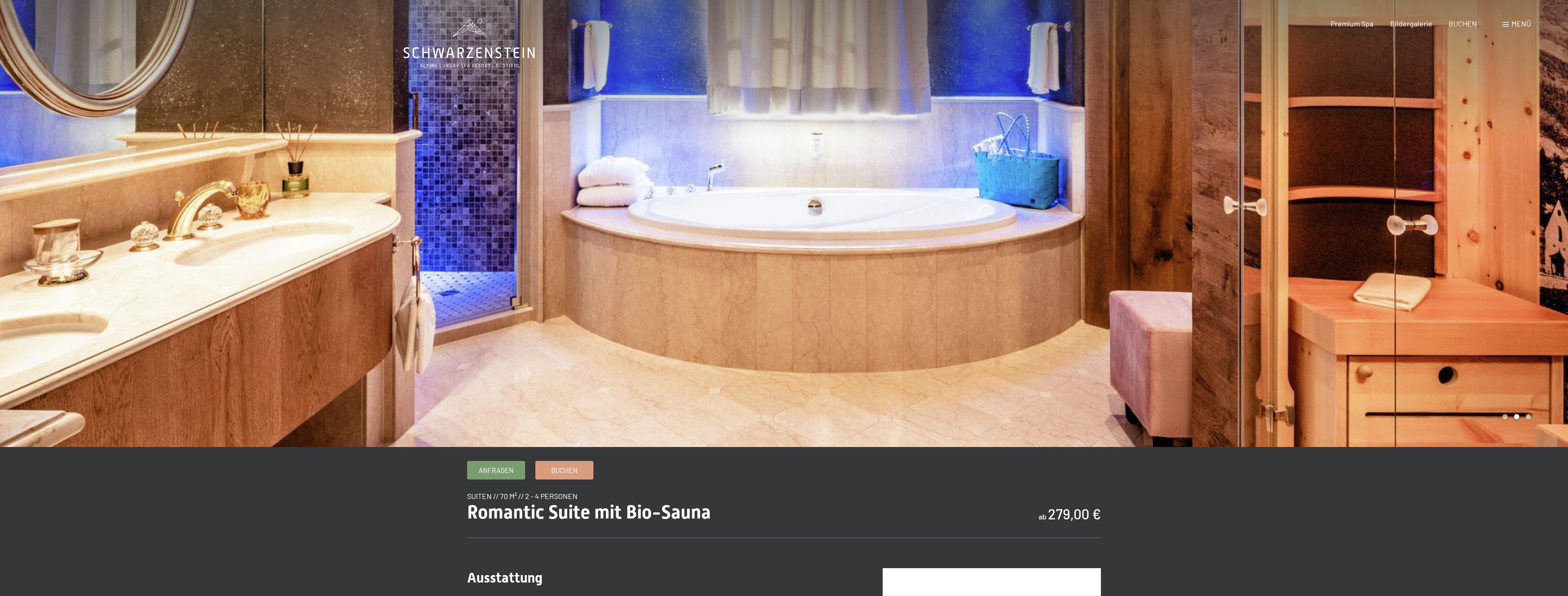
click at [1501, 228] on div at bounding box center [1176, 224] width 784 height 447
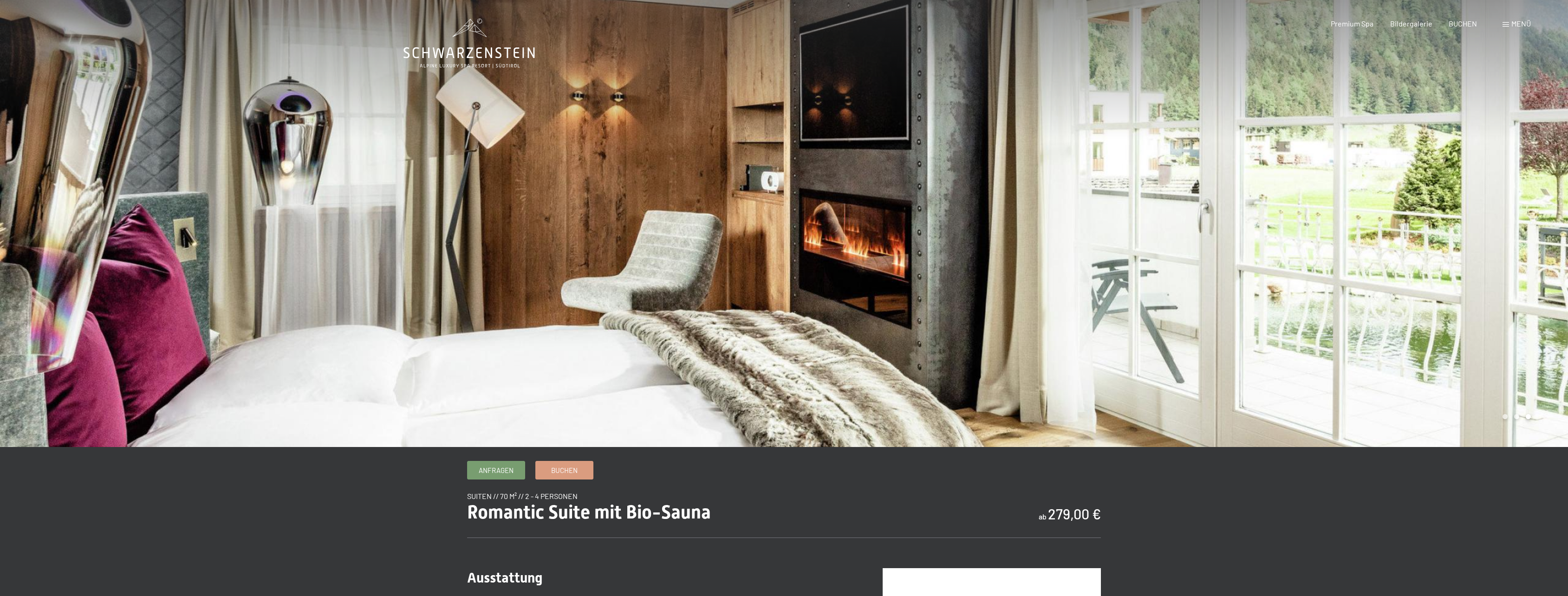
click at [1501, 228] on div at bounding box center [1176, 224] width 784 height 447
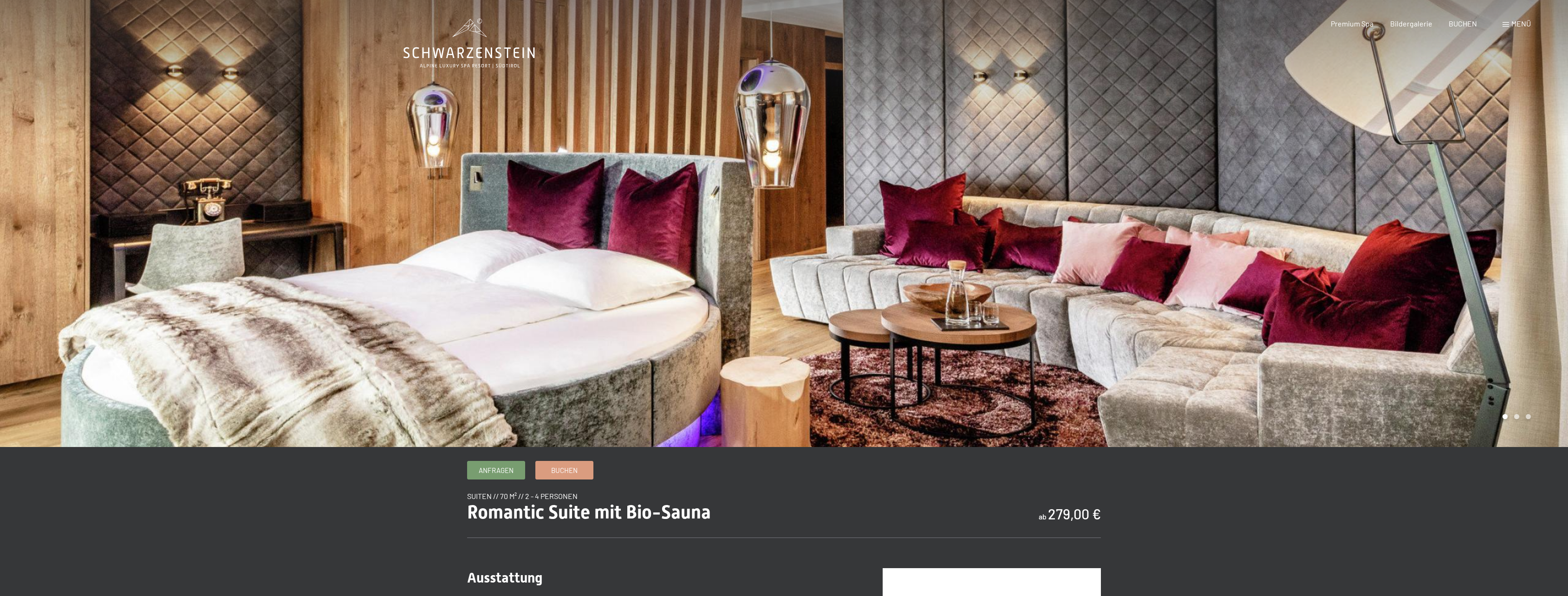
click at [1501, 228] on div at bounding box center [1176, 224] width 784 height 447
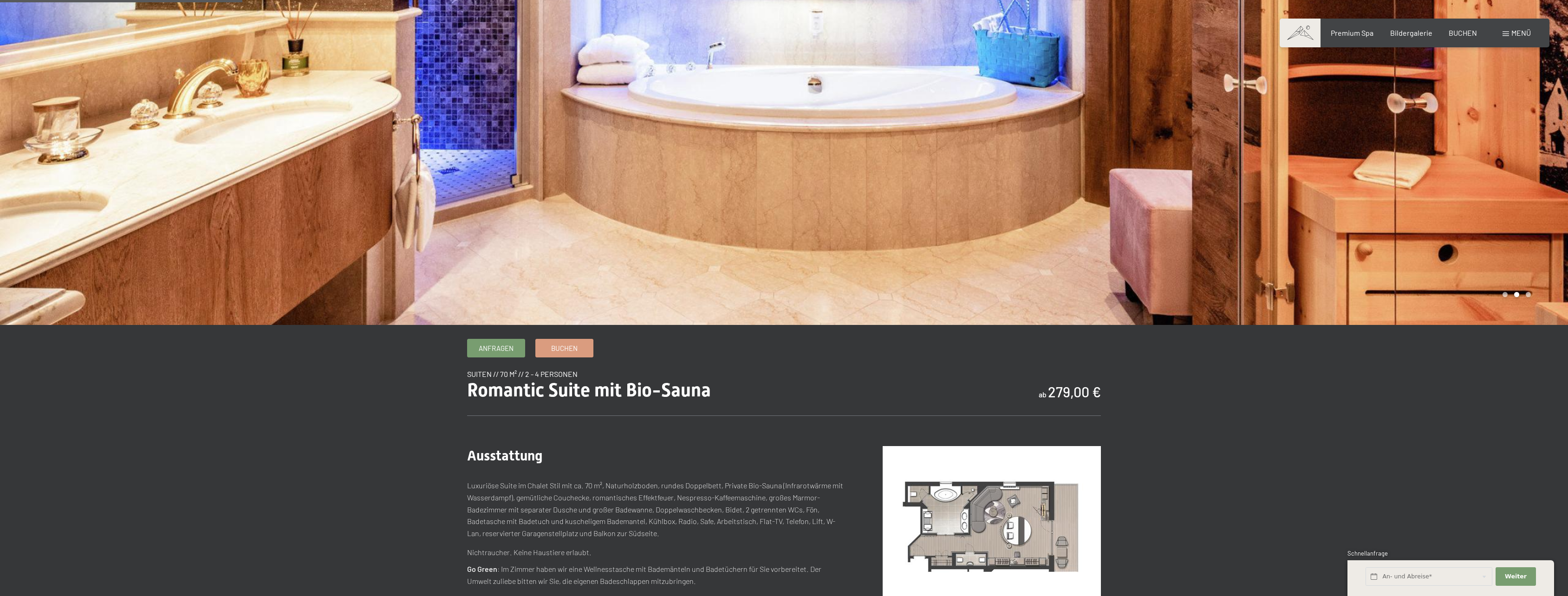
scroll to position [278, 0]
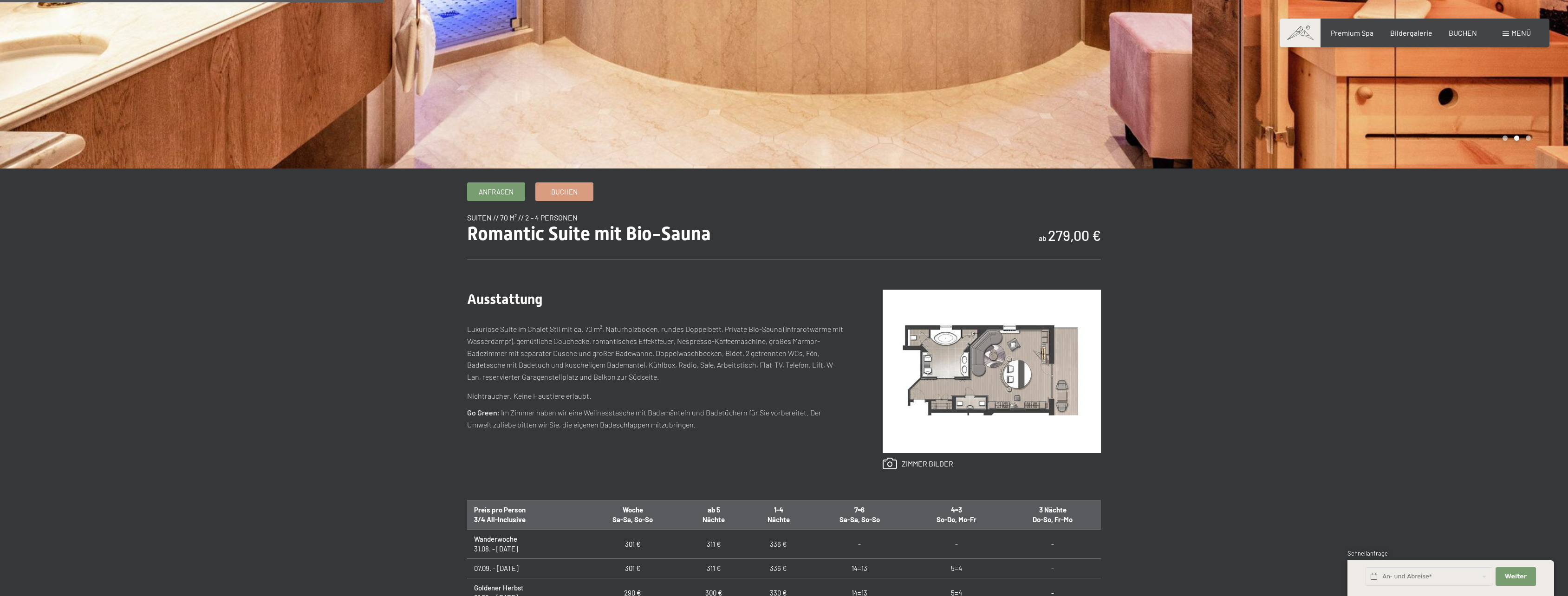
click at [1002, 401] on img at bounding box center [991, 372] width 218 height 164
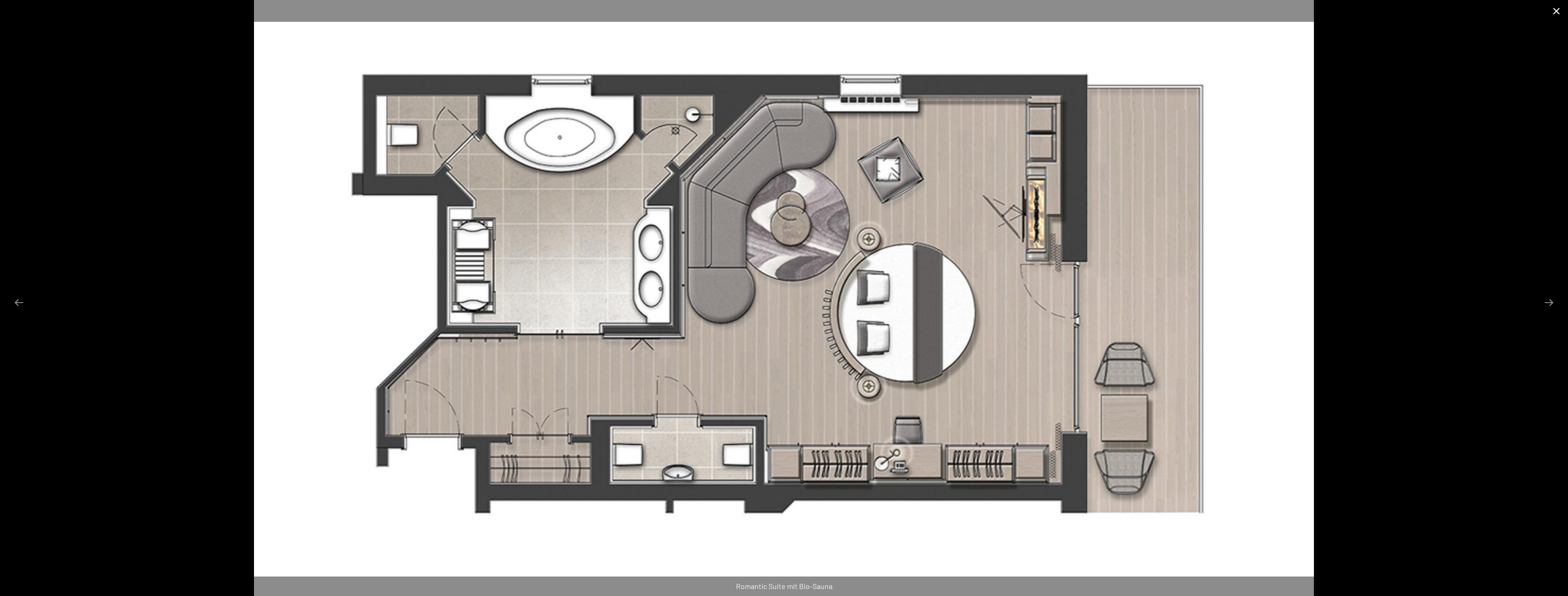
click at [1551, 14] on button "Close gallery" at bounding box center [1556, 10] width 23 height 22
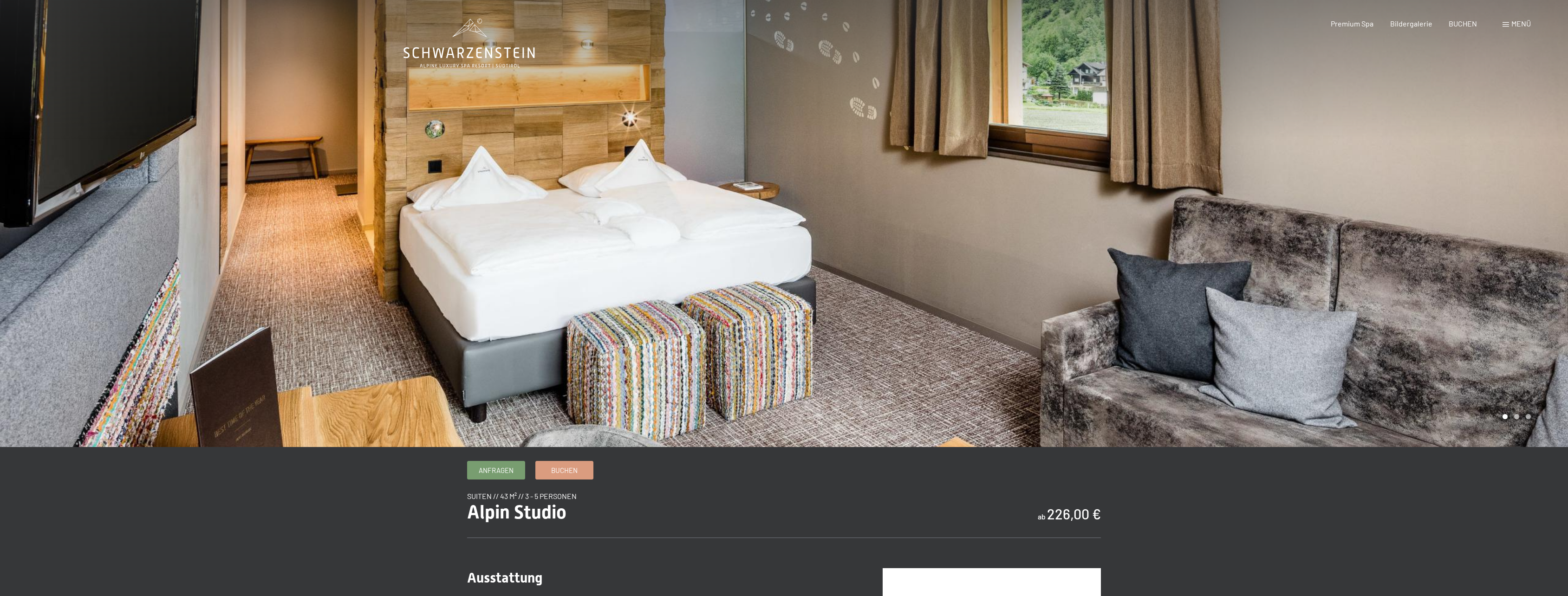
click at [1497, 233] on div at bounding box center [1176, 224] width 784 height 447
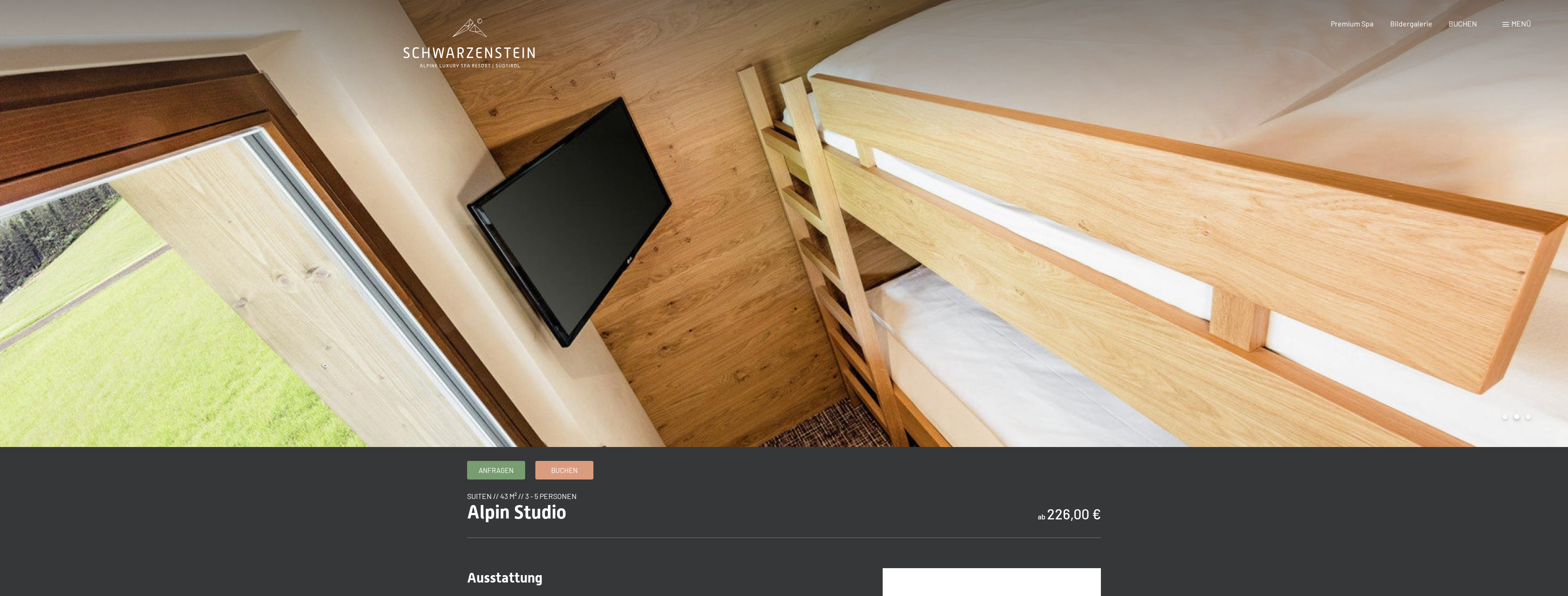
click at [1497, 233] on div at bounding box center [1176, 224] width 784 height 447
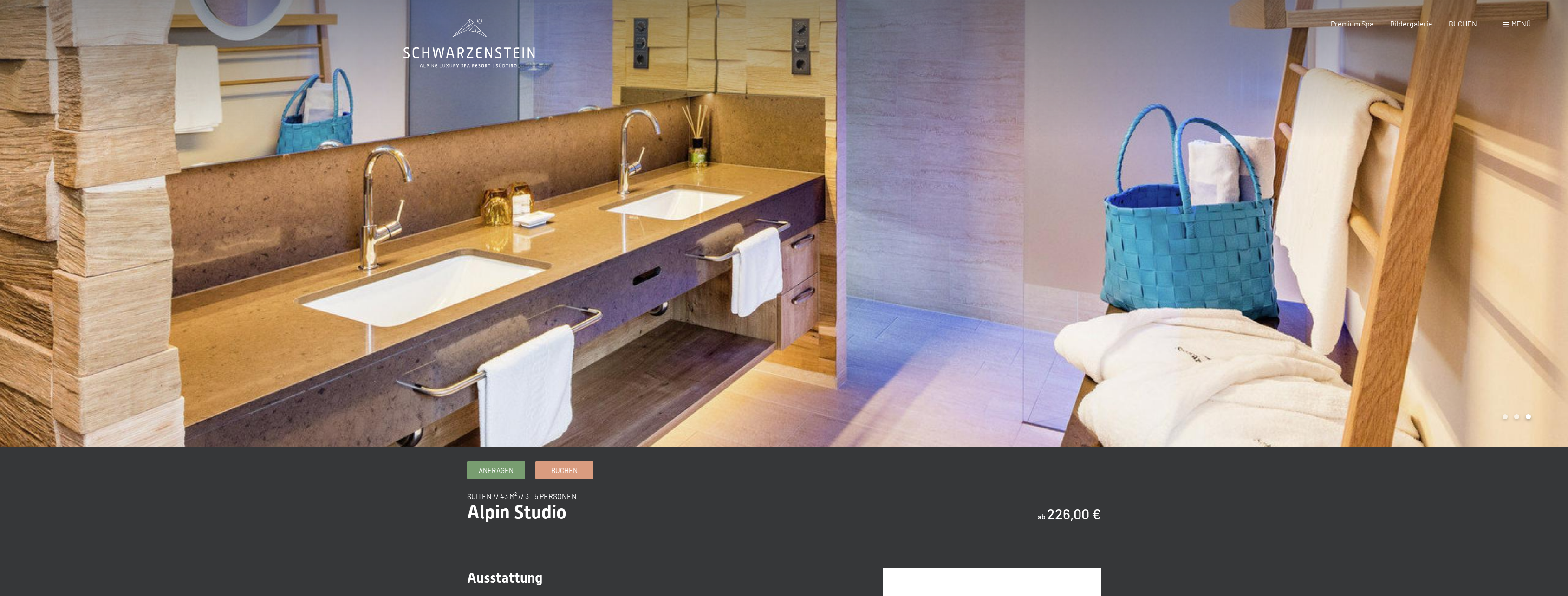
click at [1497, 233] on div at bounding box center [1176, 224] width 784 height 447
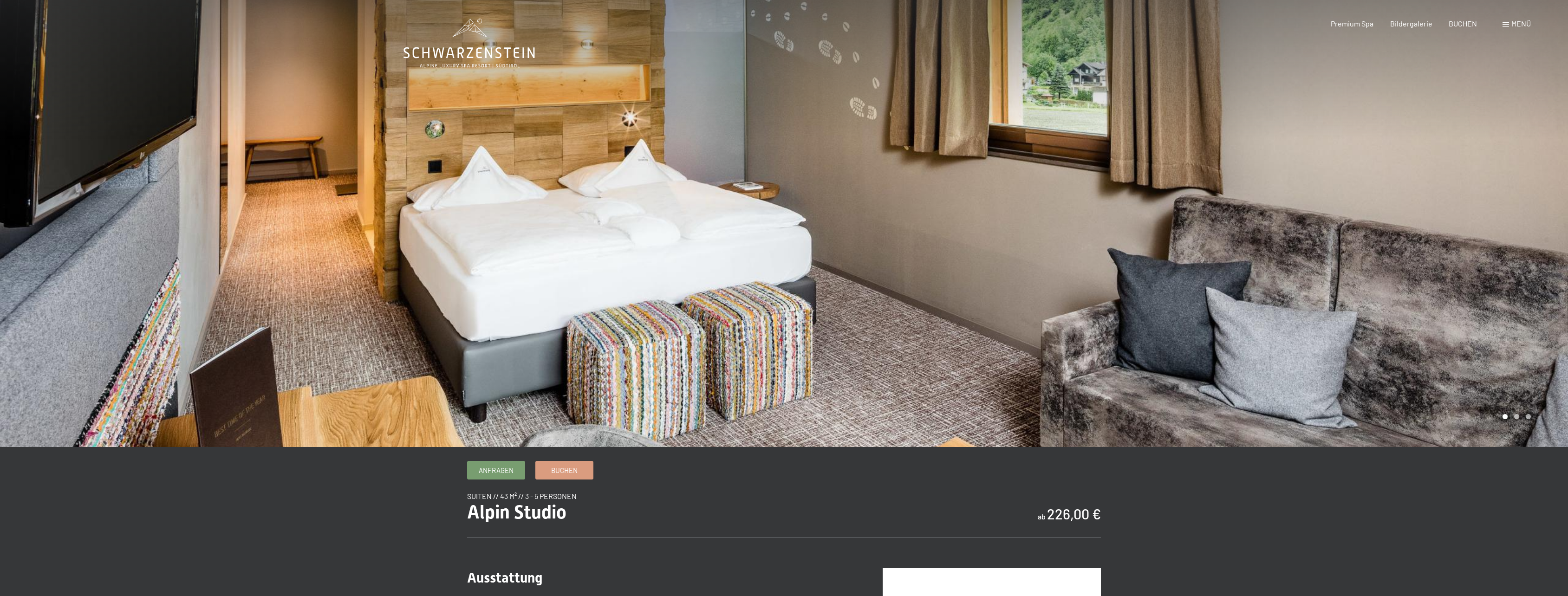
click at [1497, 233] on div at bounding box center [1176, 224] width 784 height 447
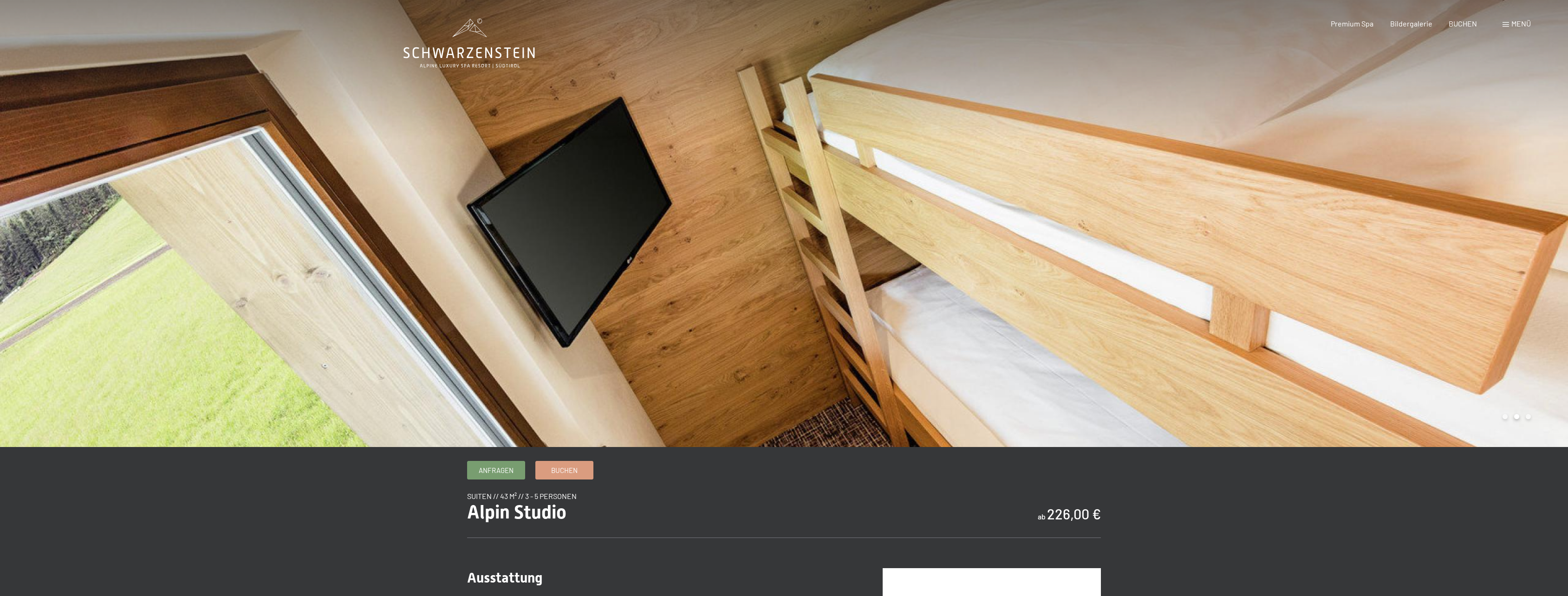
click at [1497, 233] on div at bounding box center [1176, 224] width 784 height 447
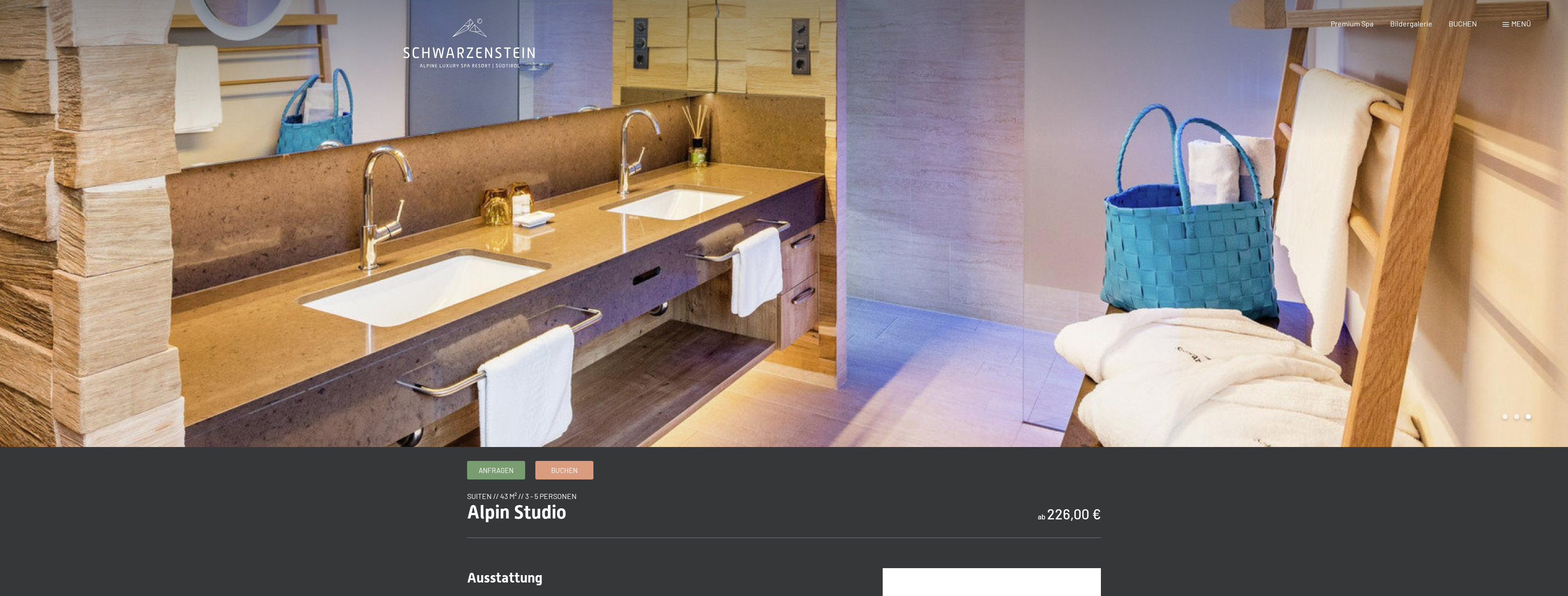
click at [1497, 233] on div at bounding box center [1176, 224] width 784 height 447
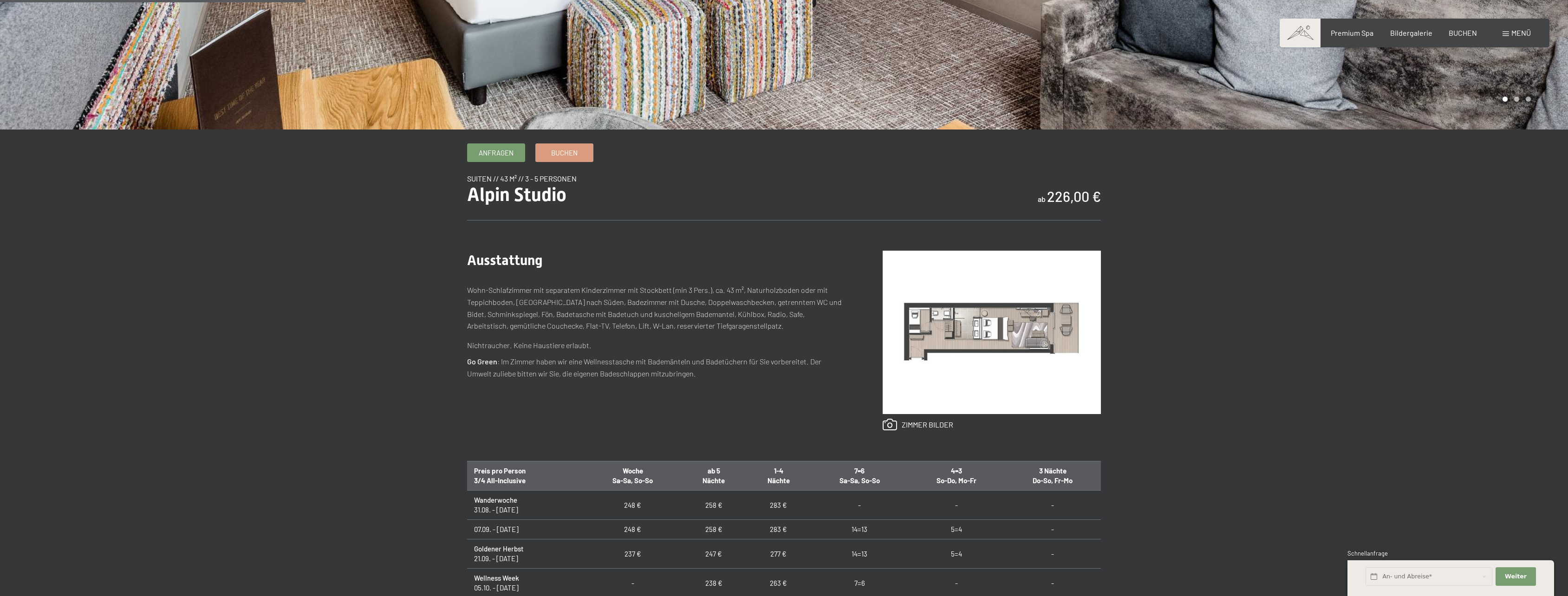
scroll to position [372, 0]
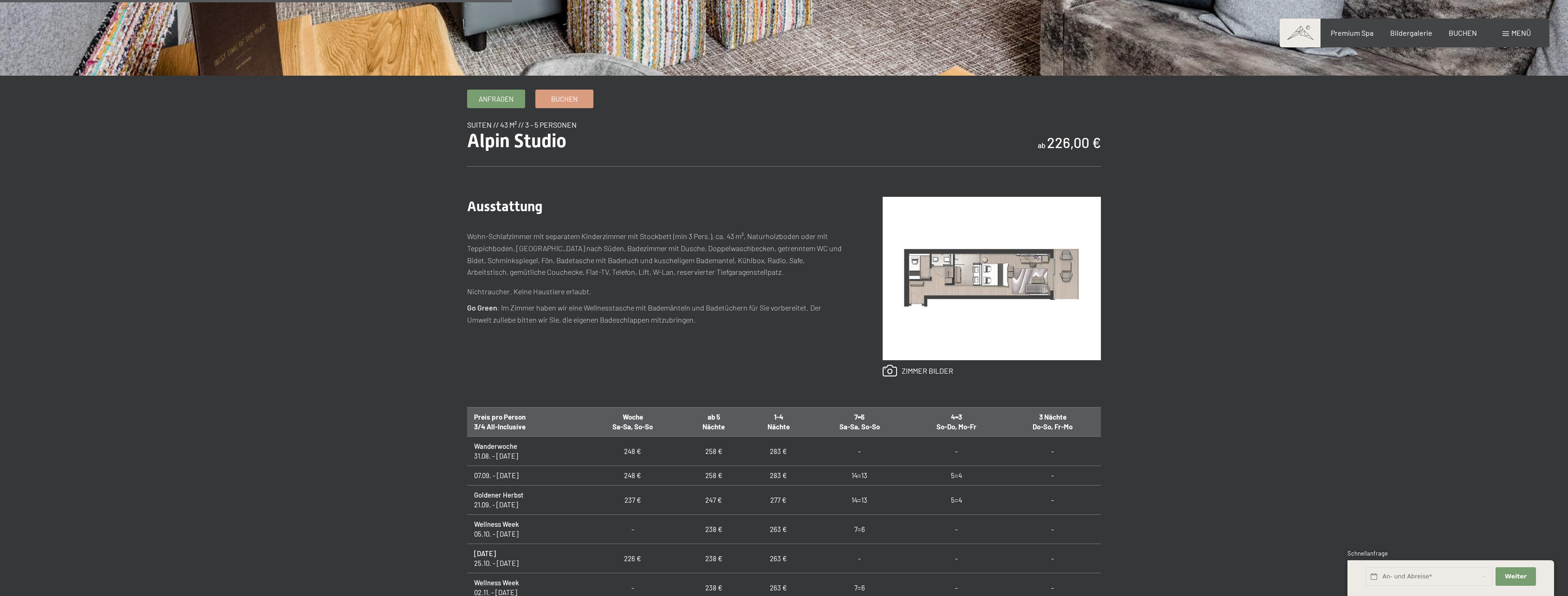
click at [1032, 304] on img at bounding box center [991, 278] width 218 height 164
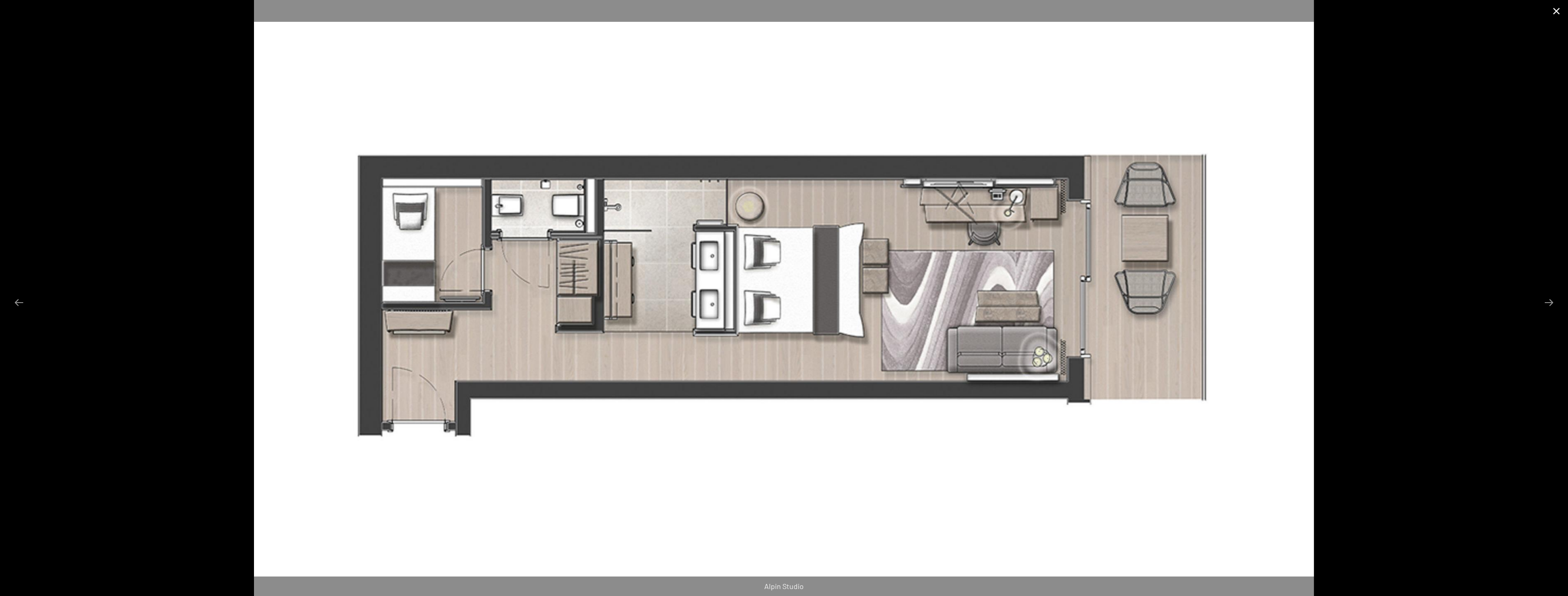
click at [1556, 10] on button "Close gallery" at bounding box center [1556, 10] width 23 height 22
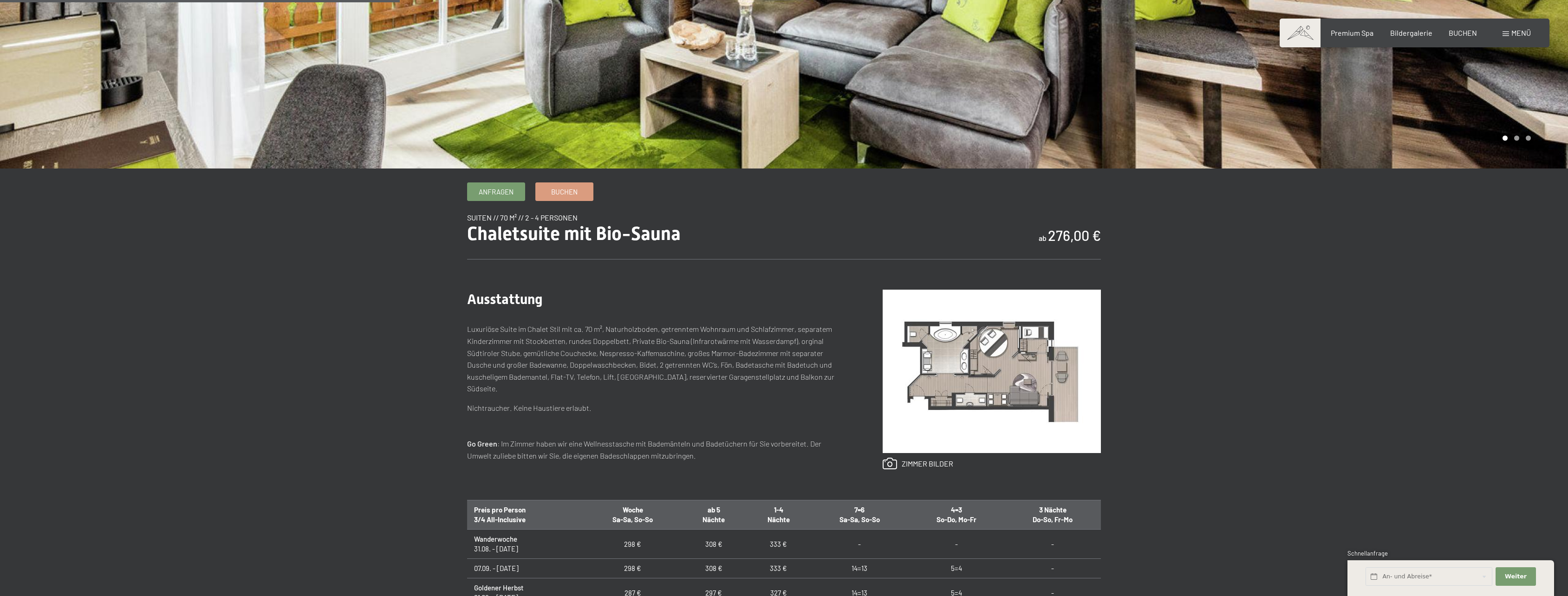
scroll to position [325, 0]
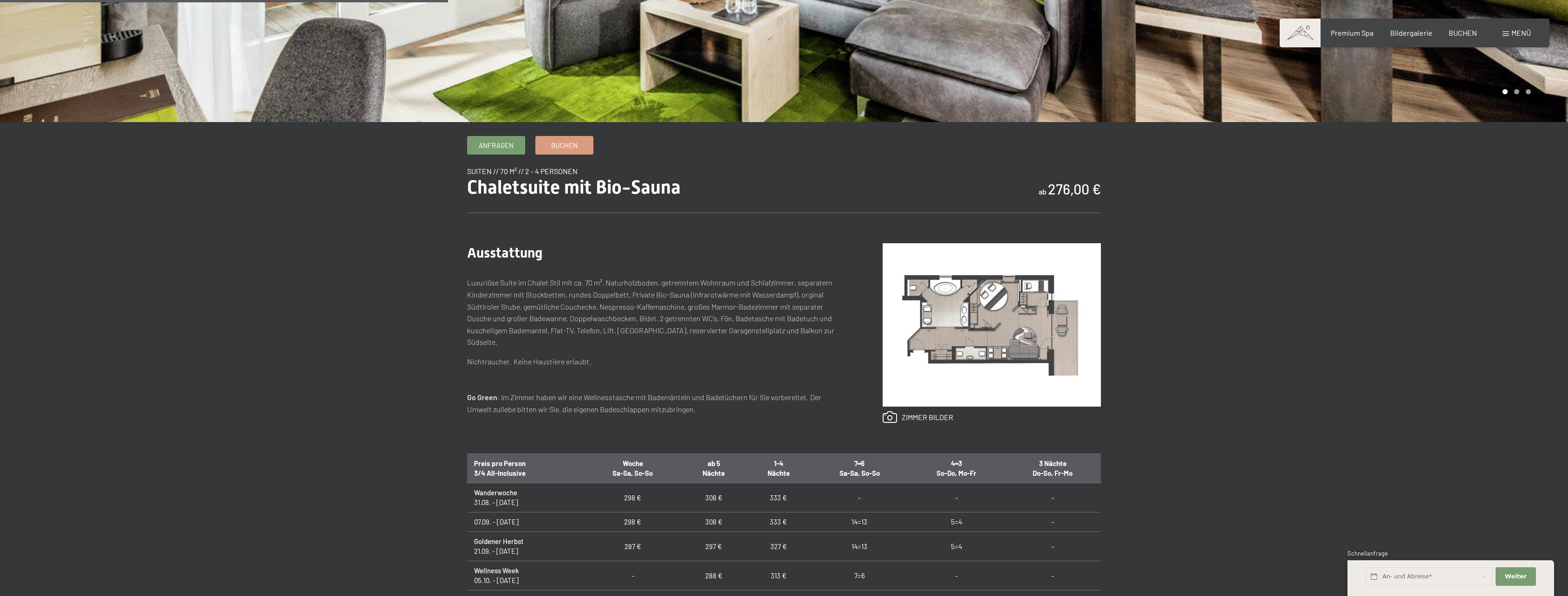
click at [979, 345] on img at bounding box center [991, 325] width 218 height 164
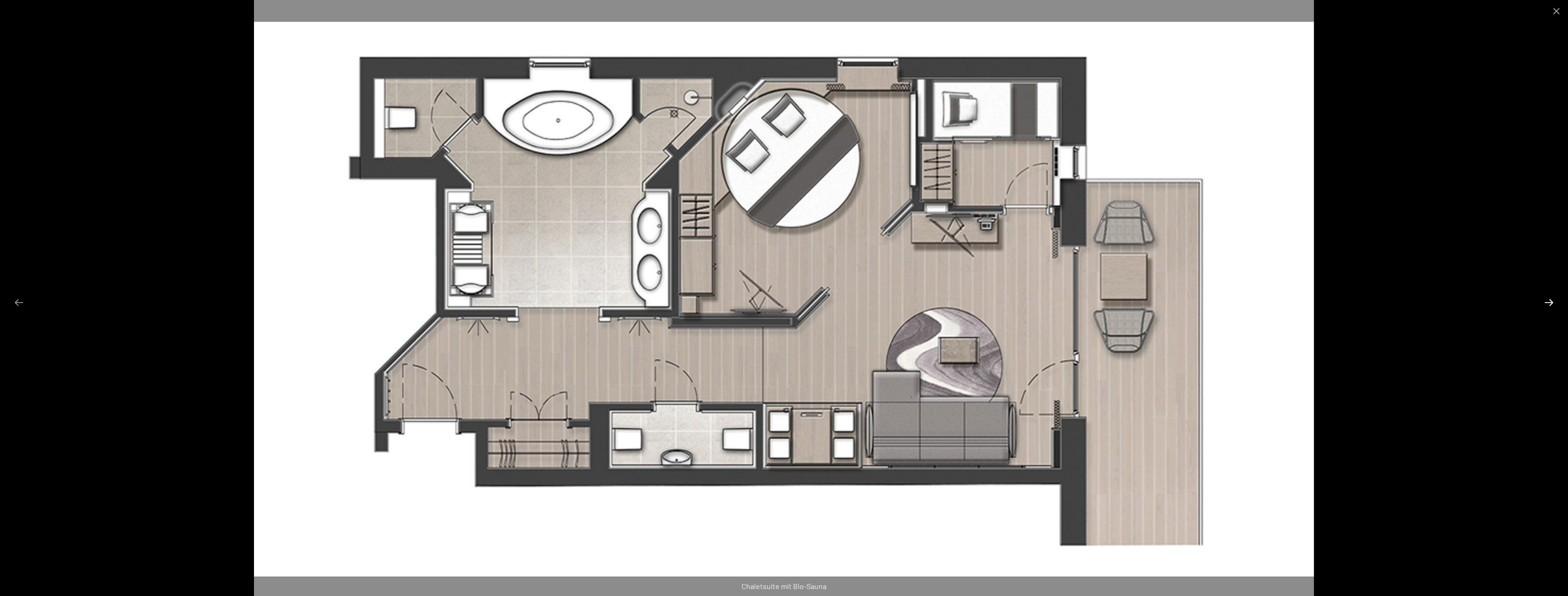
click at [1548, 298] on button "Next slide" at bounding box center [1549, 302] width 19 height 18
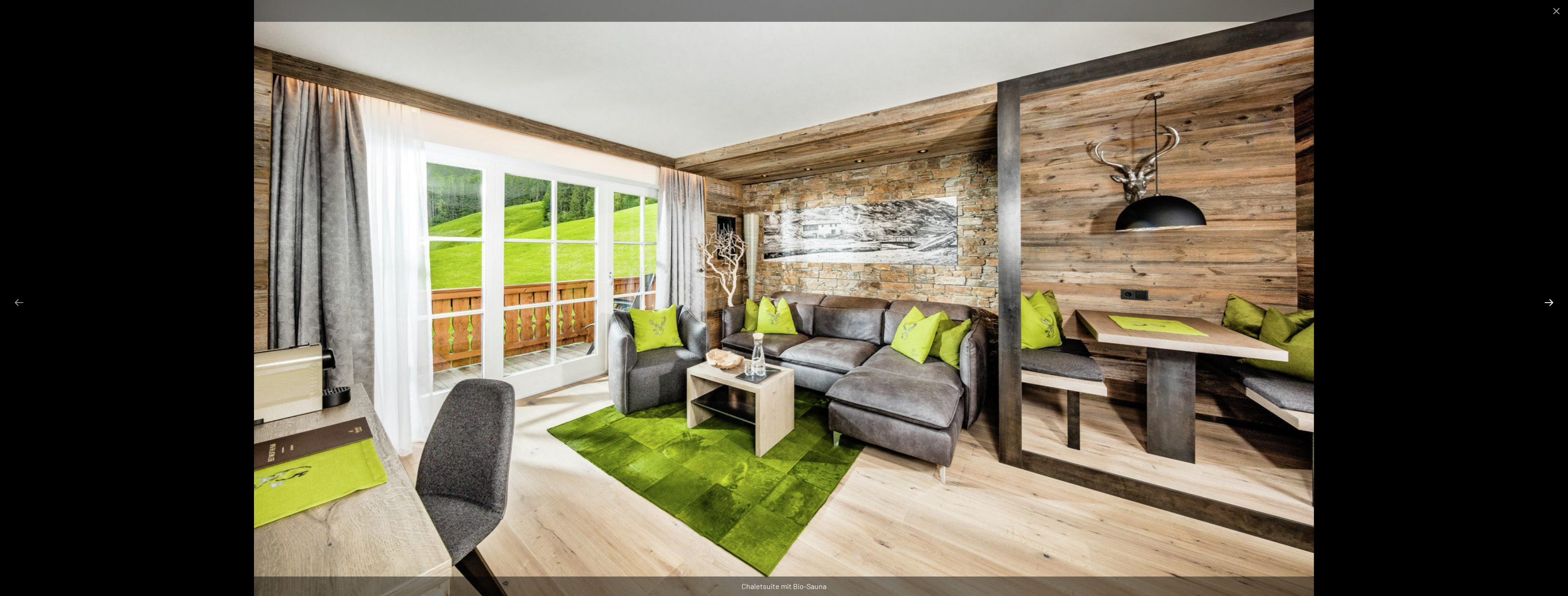
click at [1548, 298] on button "Next slide" at bounding box center [1549, 302] width 19 height 18
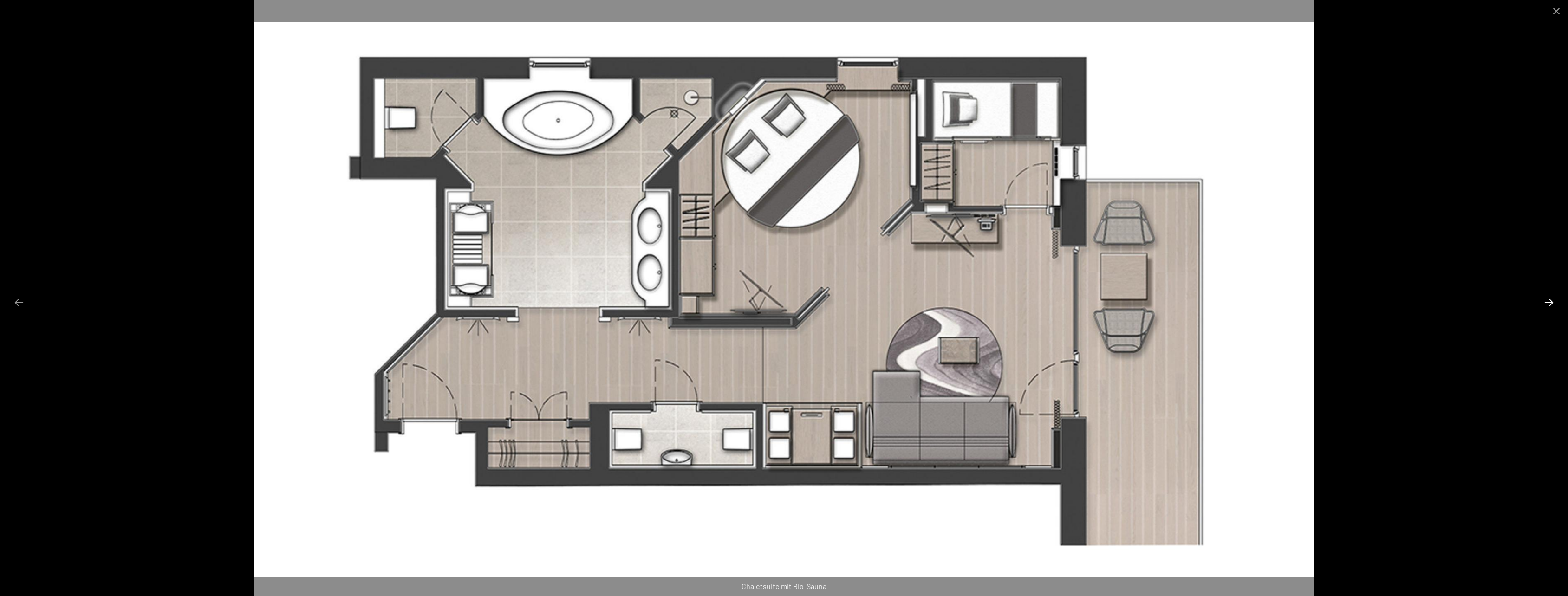
click at [1548, 298] on button "Next slide" at bounding box center [1549, 302] width 19 height 18
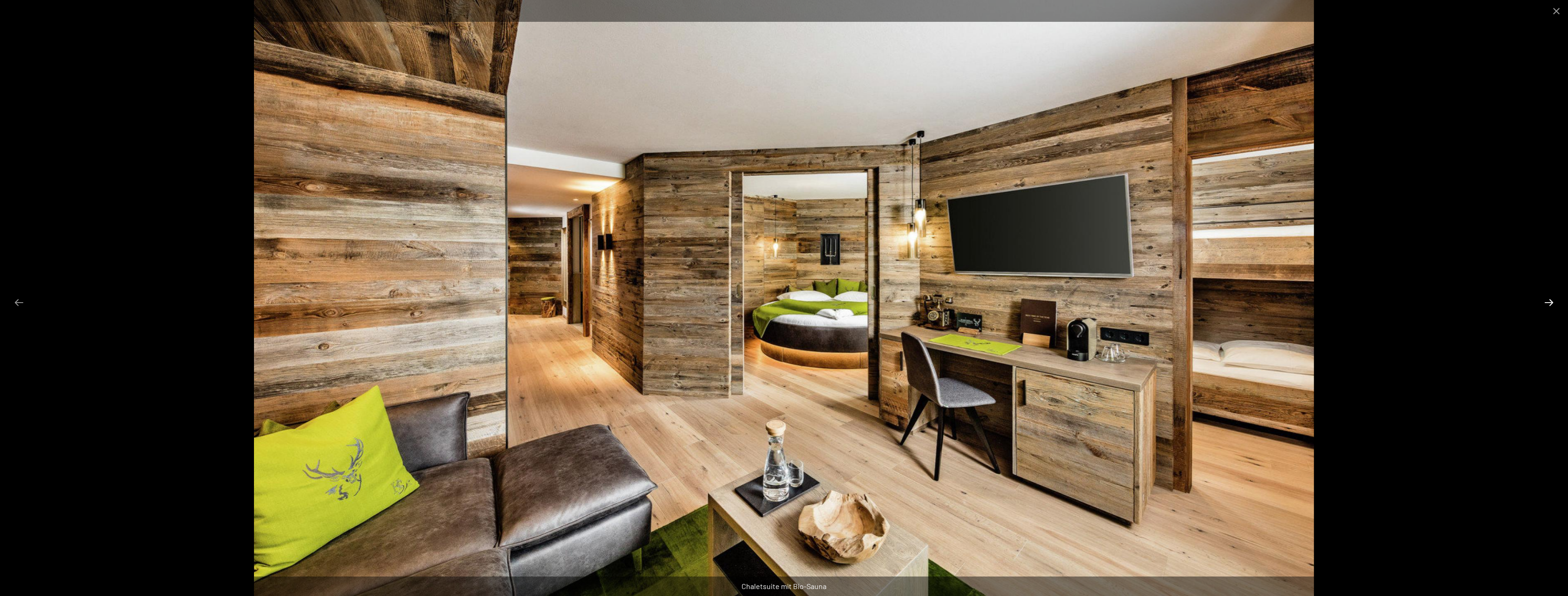
click at [1548, 298] on button "Next slide" at bounding box center [1549, 302] width 19 height 18
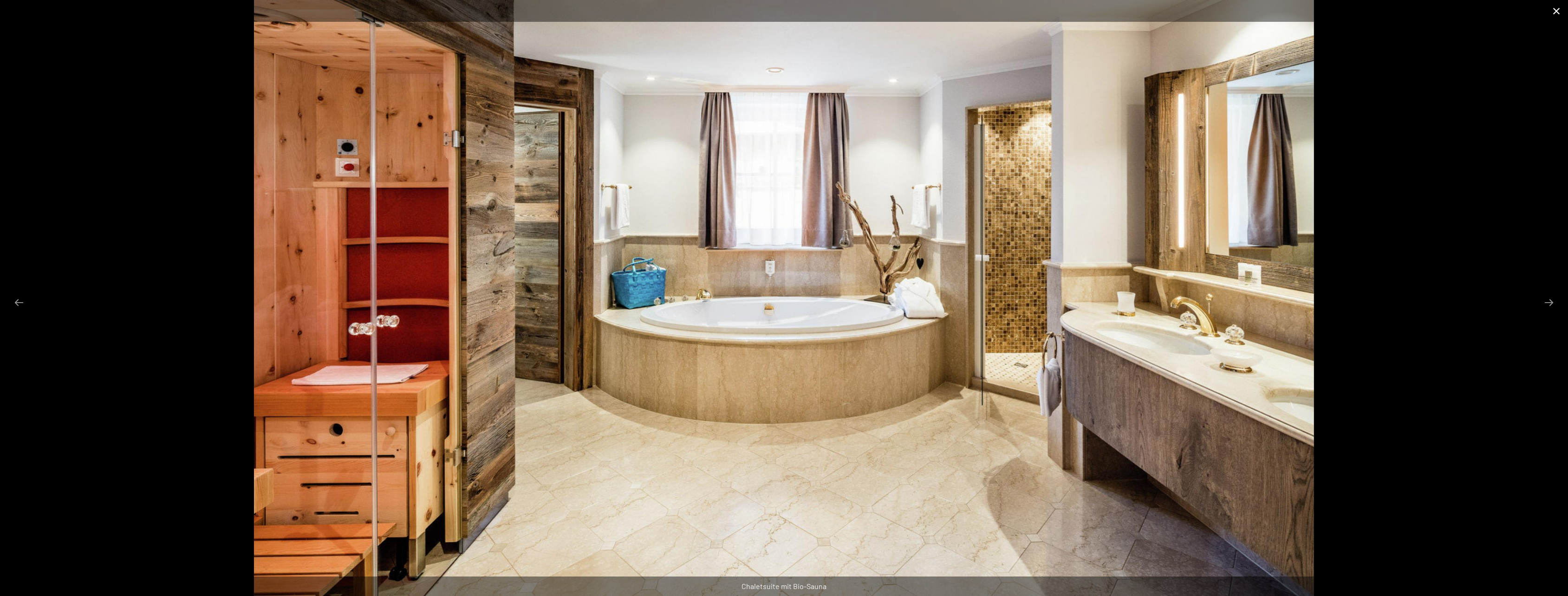
click at [1558, 10] on button "Close gallery" at bounding box center [1556, 10] width 23 height 22
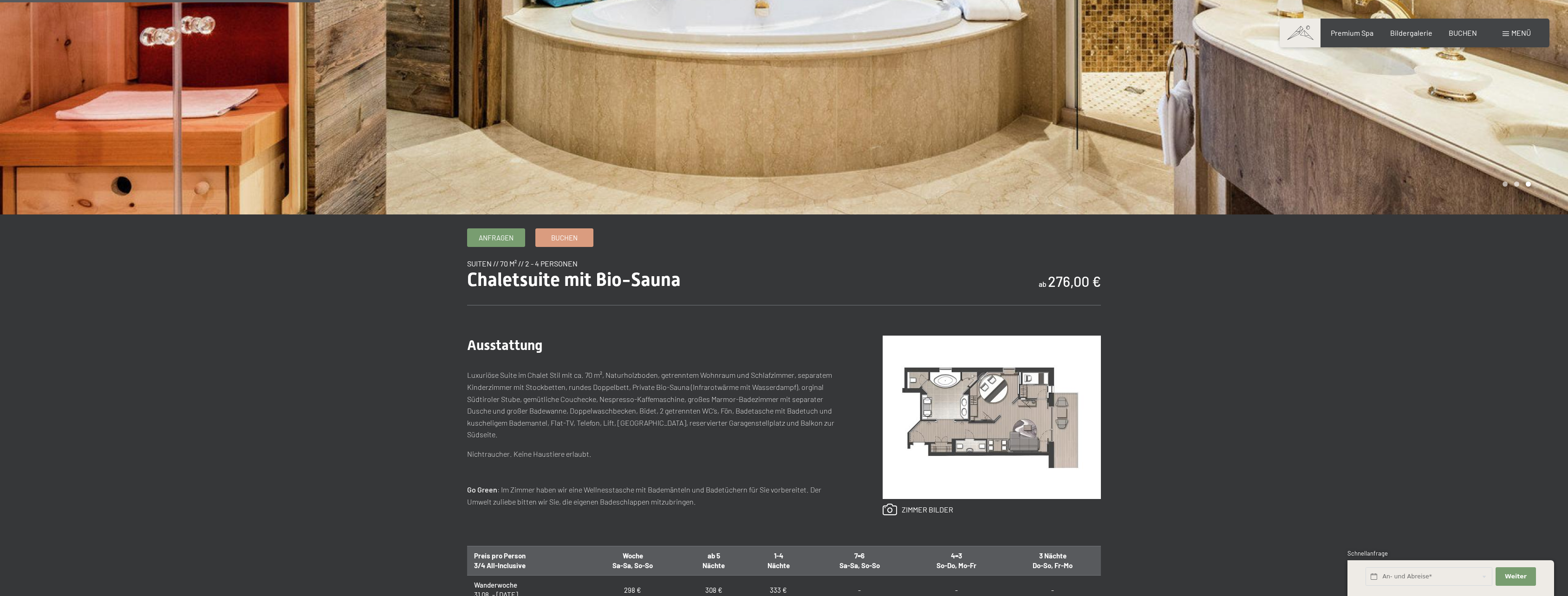
scroll to position [232, 0]
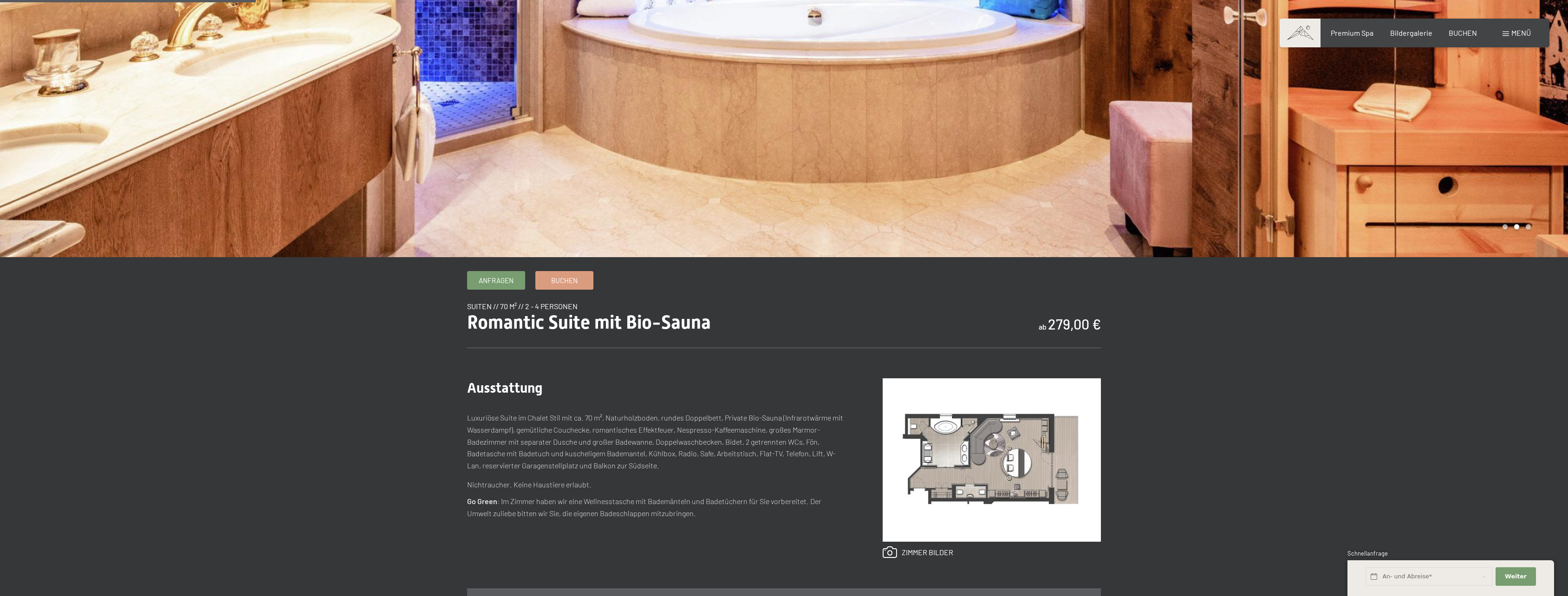
scroll to position [185, 0]
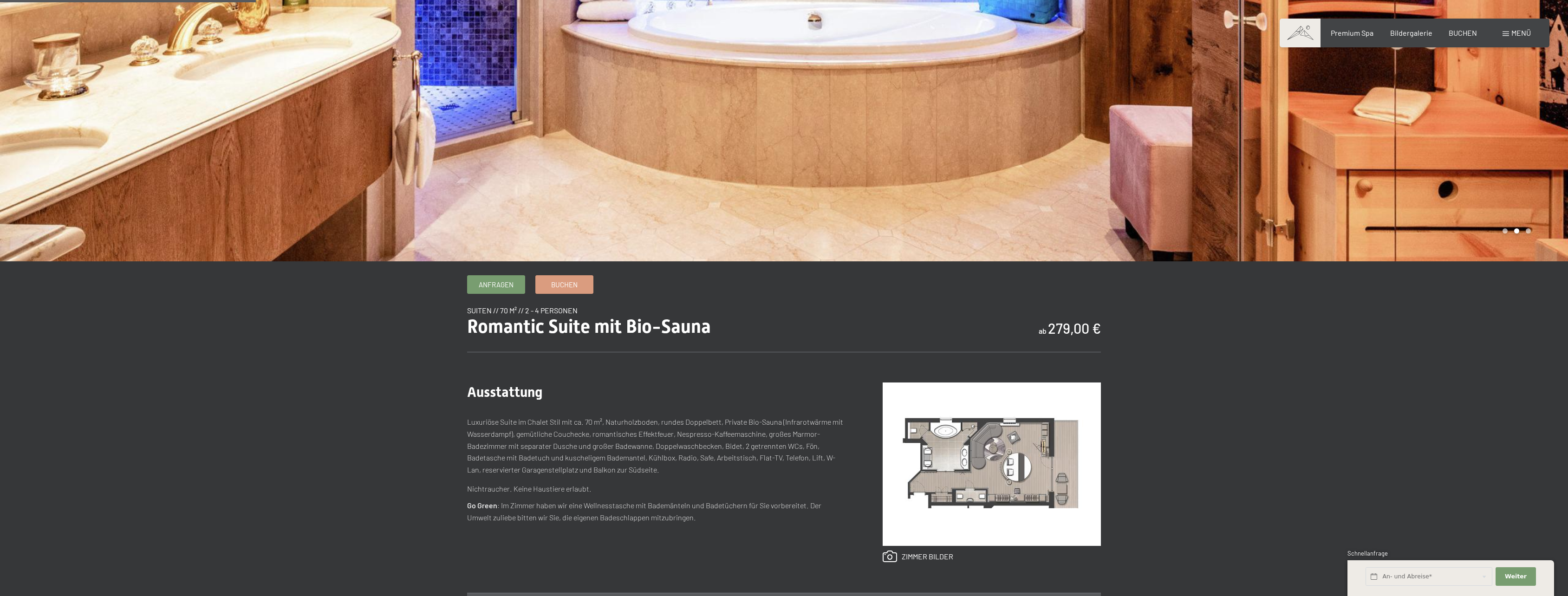
click at [1538, 144] on div at bounding box center [1176, 38] width 784 height 447
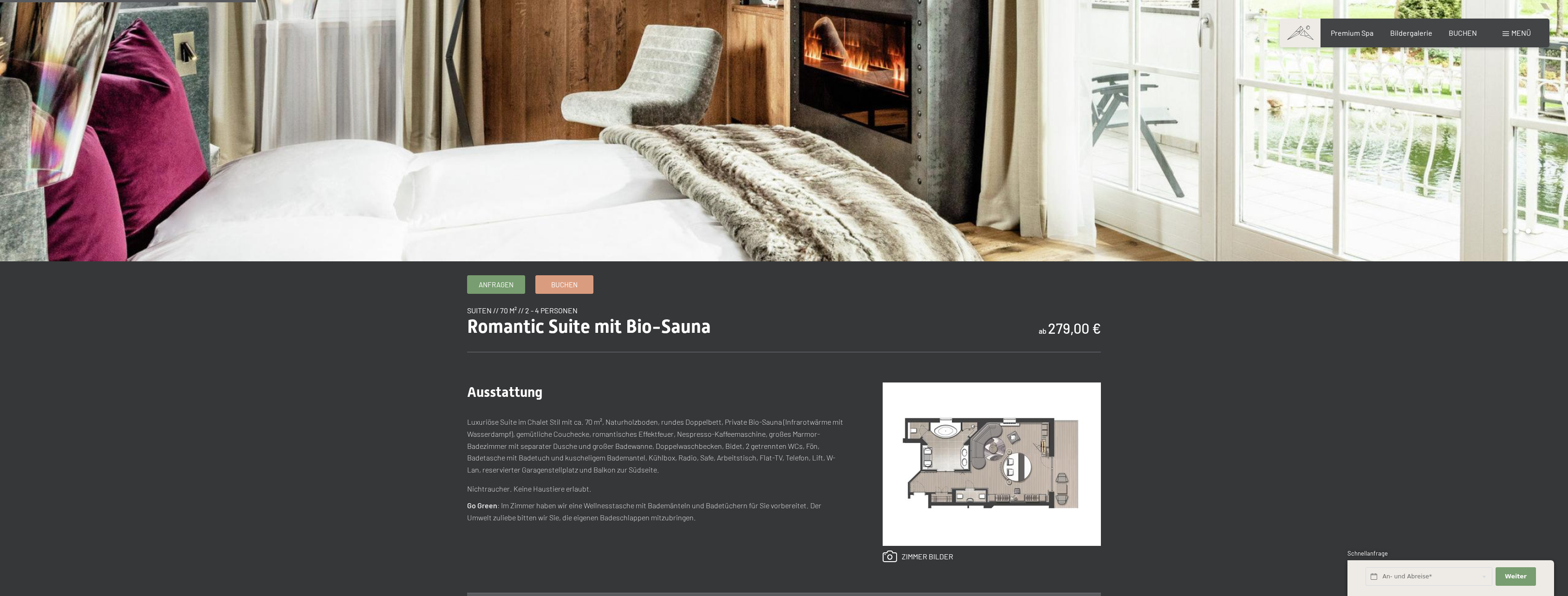
click at [1538, 144] on div at bounding box center [1176, 38] width 784 height 447
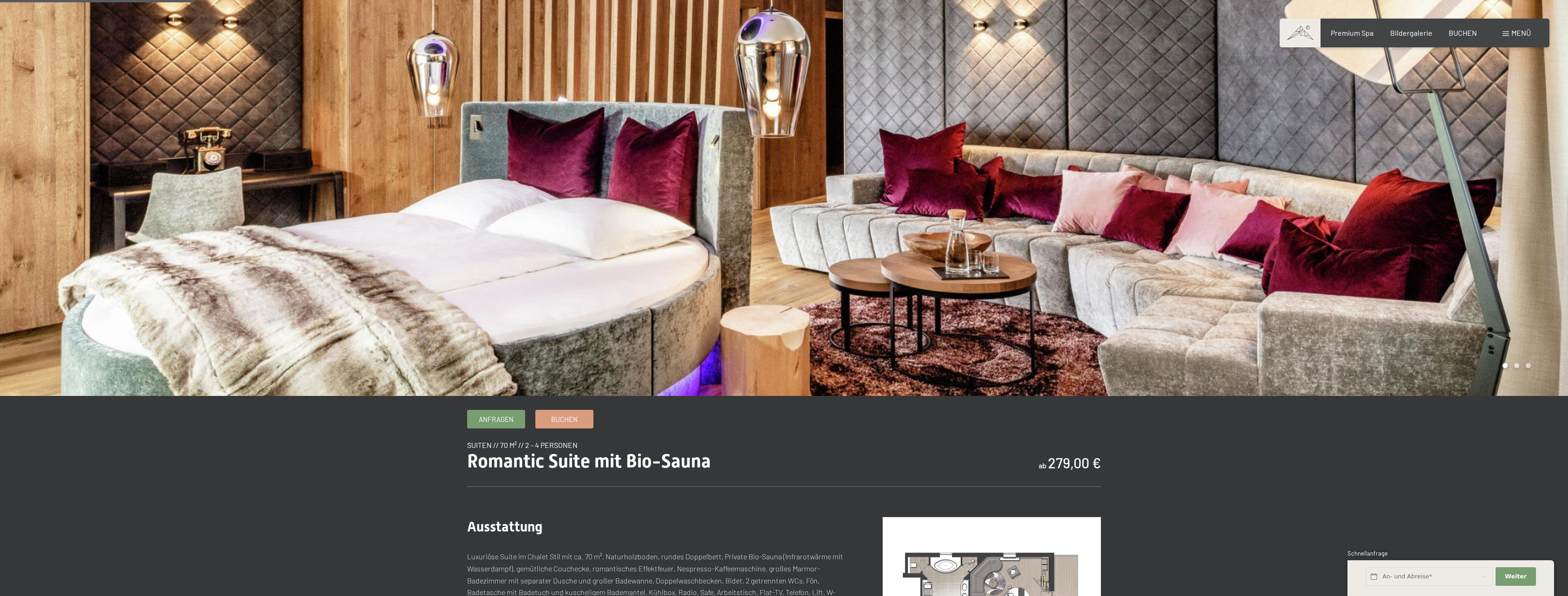
scroll to position [46, 0]
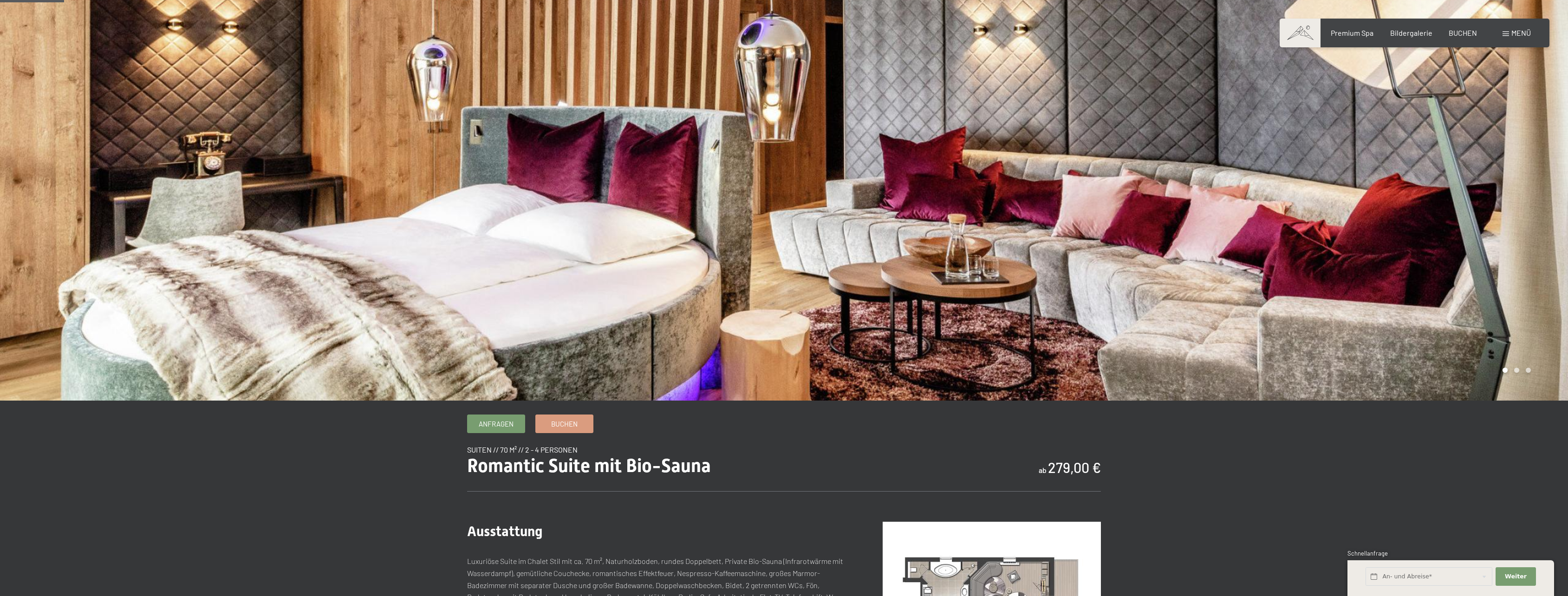
click at [1518, 204] on div at bounding box center [1176, 177] width 784 height 447
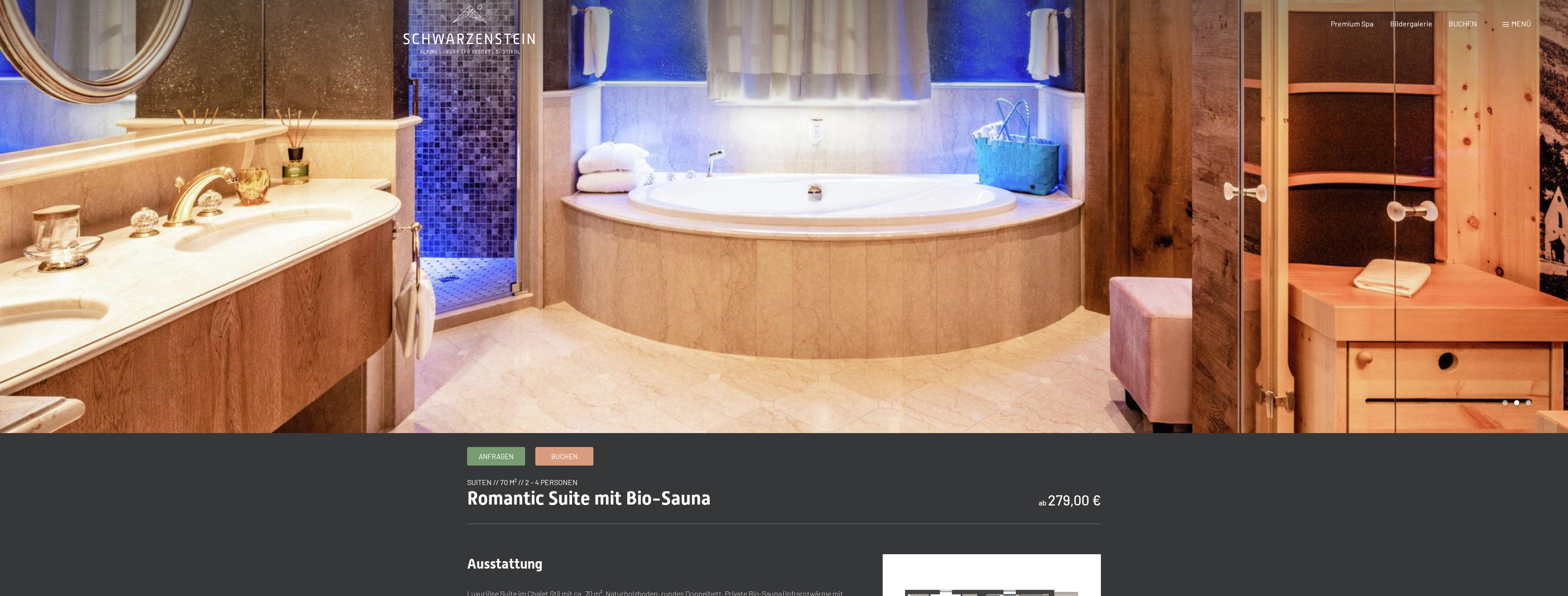
scroll to position [0, 0]
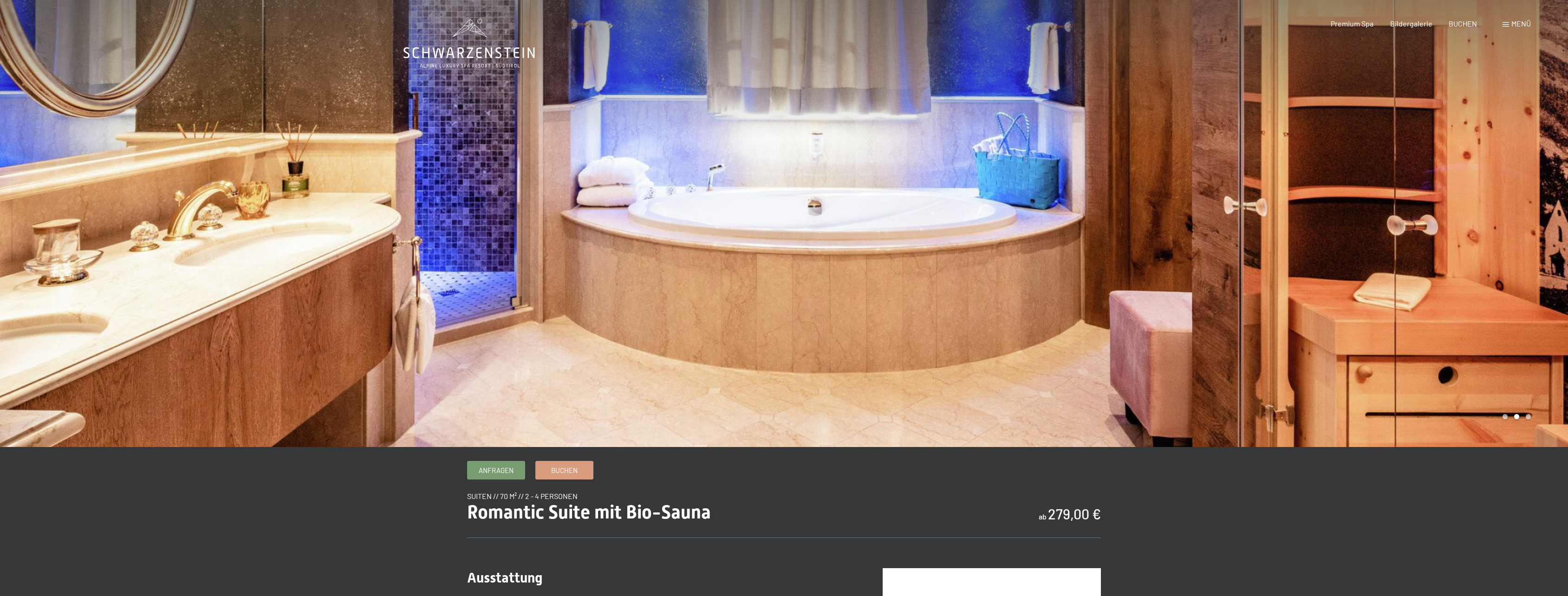
click at [1517, 205] on div at bounding box center [1176, 224] width 784 height 447
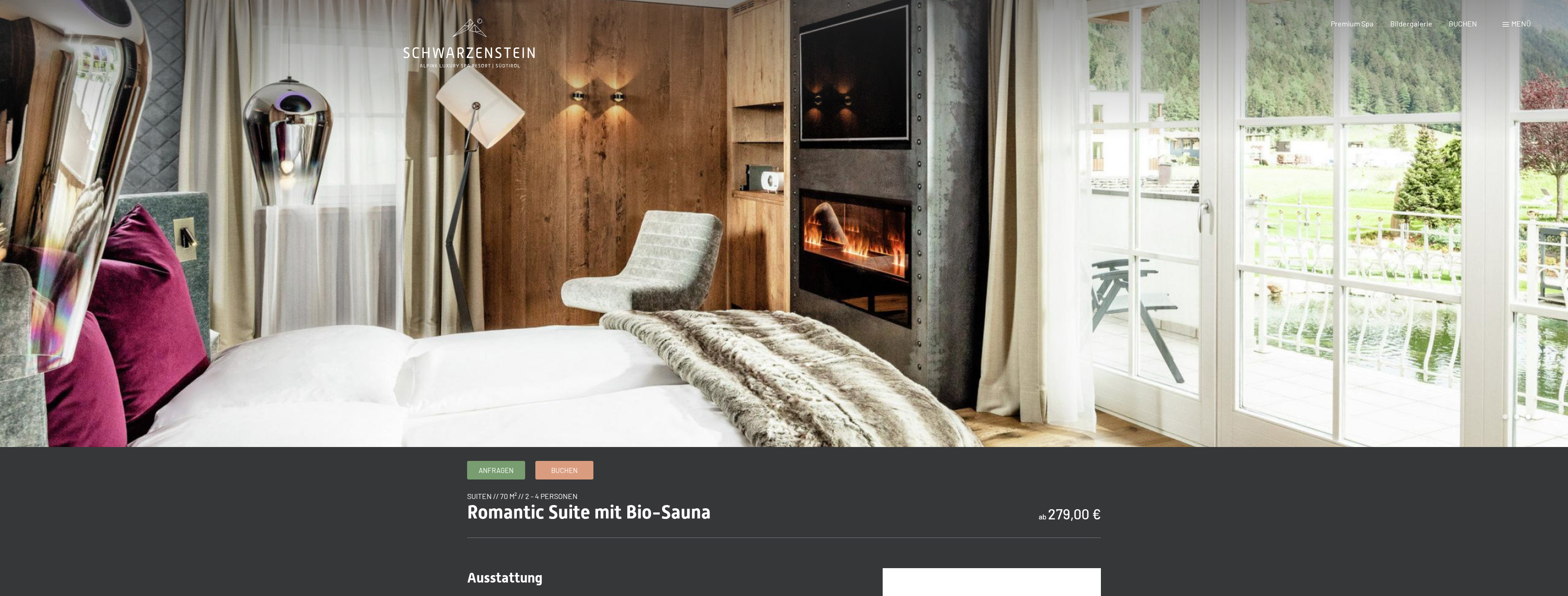
click at [1517, 205] on div at bounding box center [1176, 224] width 784 height 447
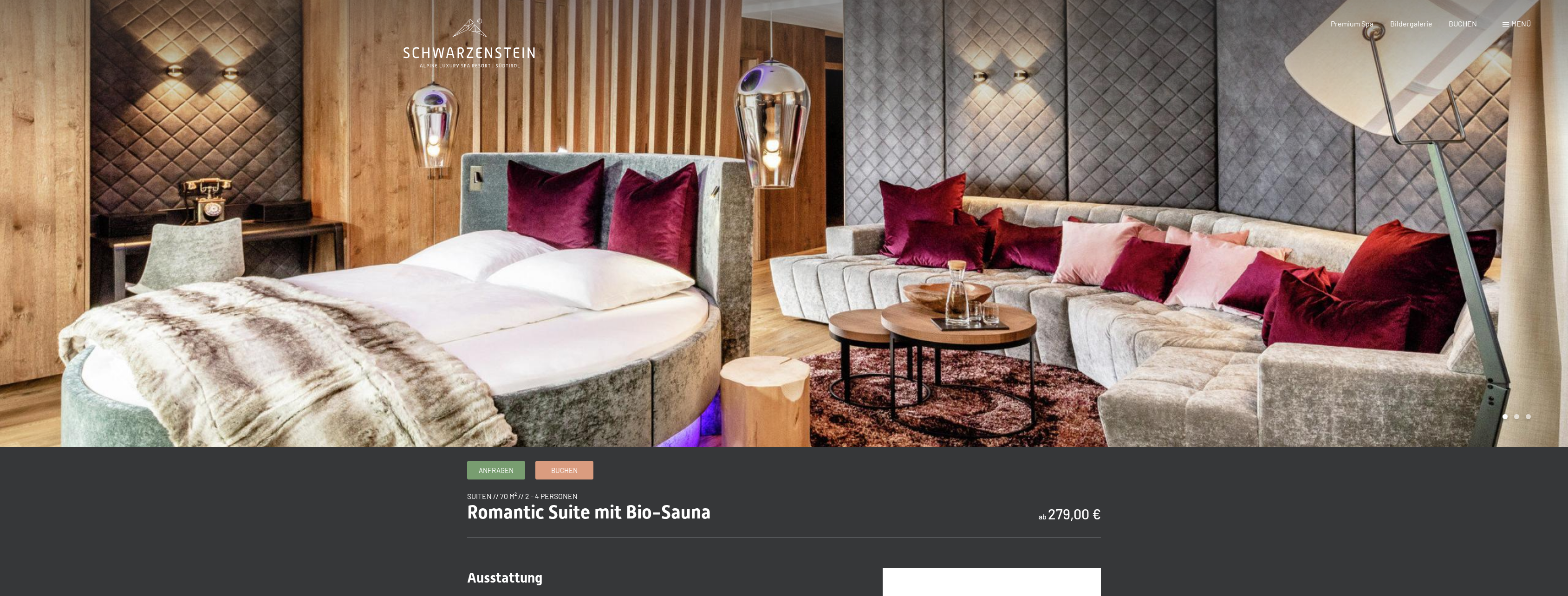
click at [1517, 205] on div at bounding box center [1176, 224] width 784 height 447
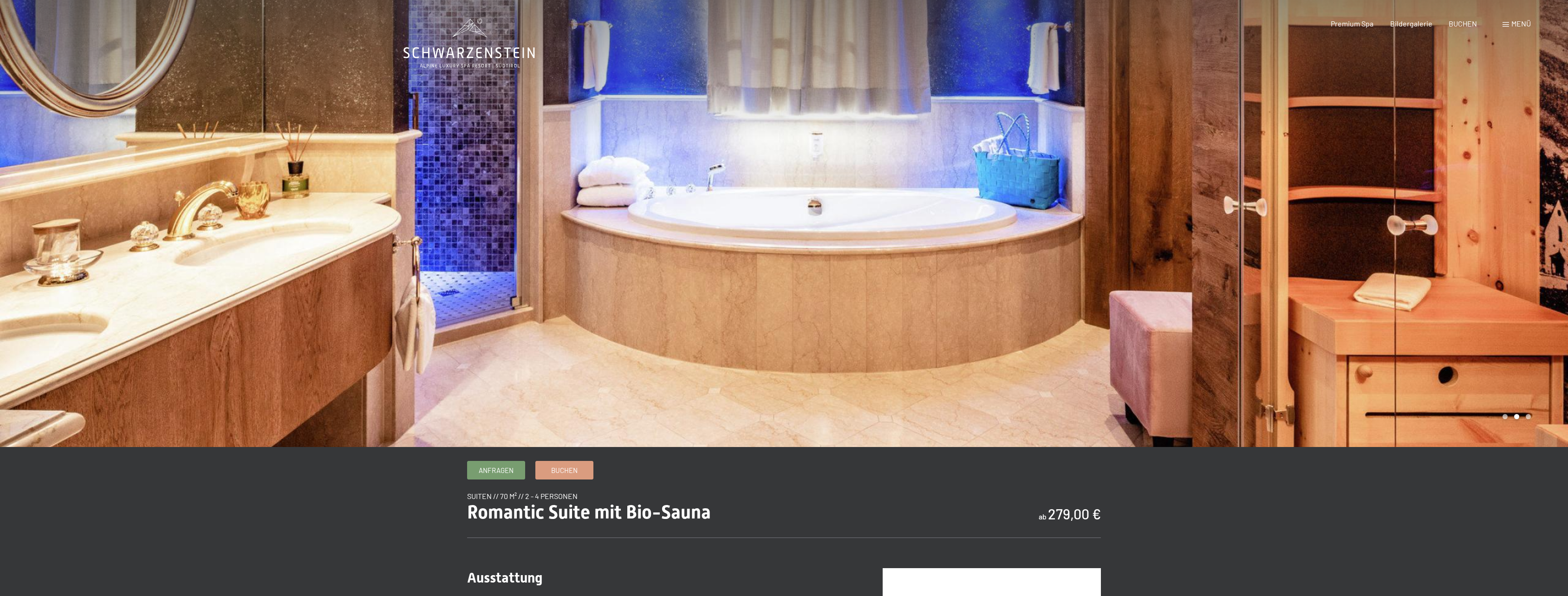
click at [1517, 205] on div at bounding box center [1176, 224] width 784 height 447
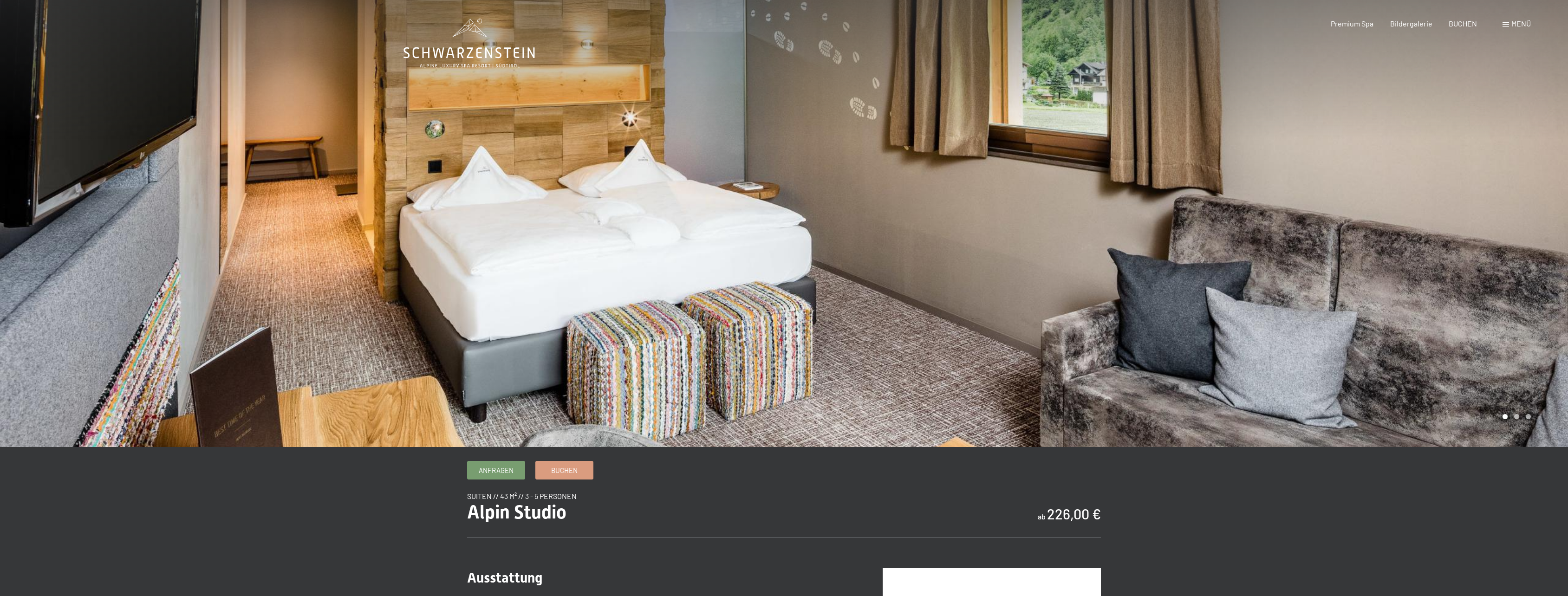
click at [1392, 220] on div at bounding box center [1176, 224] width 784 height 447
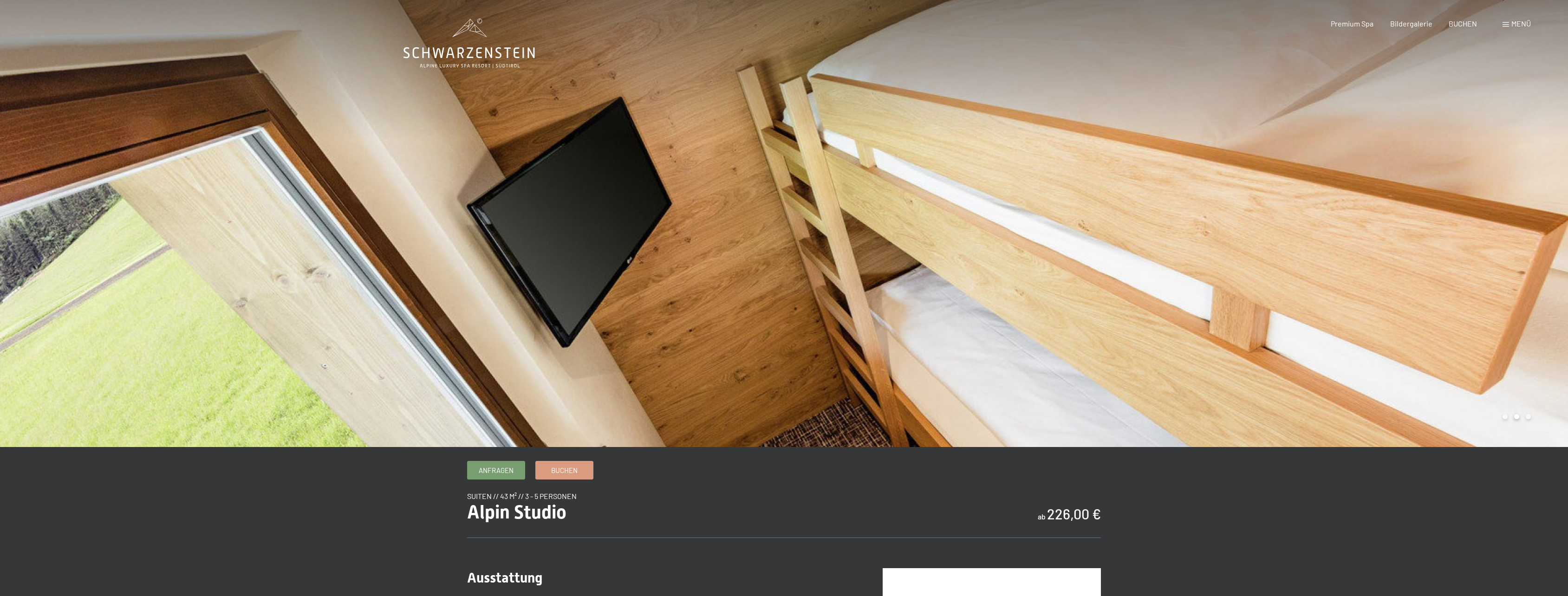
click at [1392, 220] on div at bounding box center [1176, 224] width 784 height 447
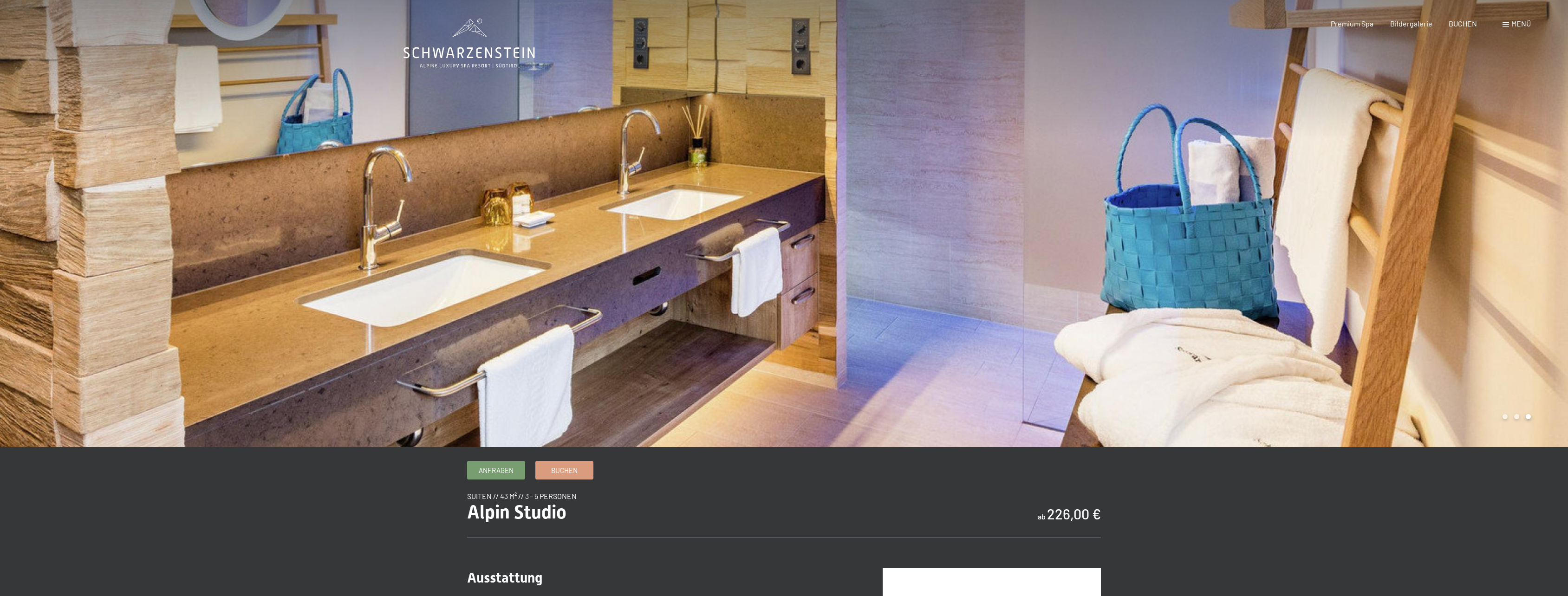
click at [1392, 220] on div at bounding box center [1176, 224] width 784 height 447
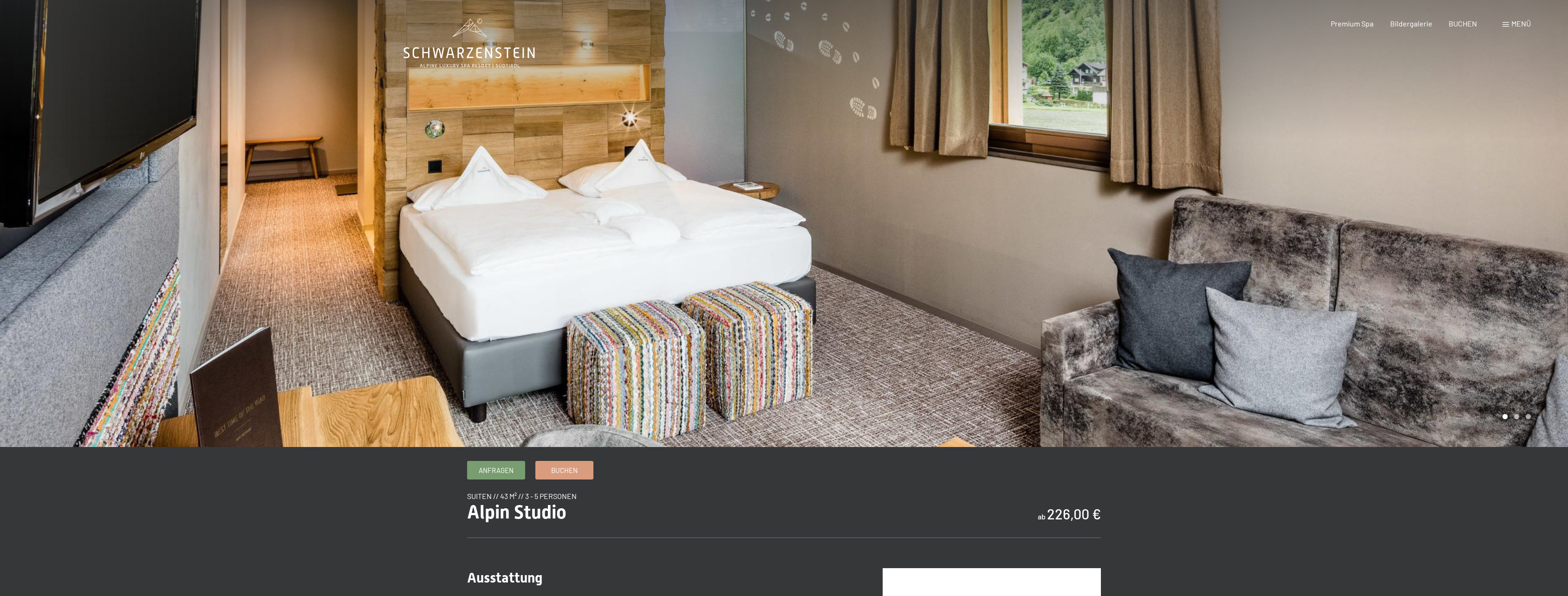
click at [1392, 220] on div at bounding box center [1176, 224] width 784 height 447
